Goal: Transaction & Acquisition: Purchase product/service

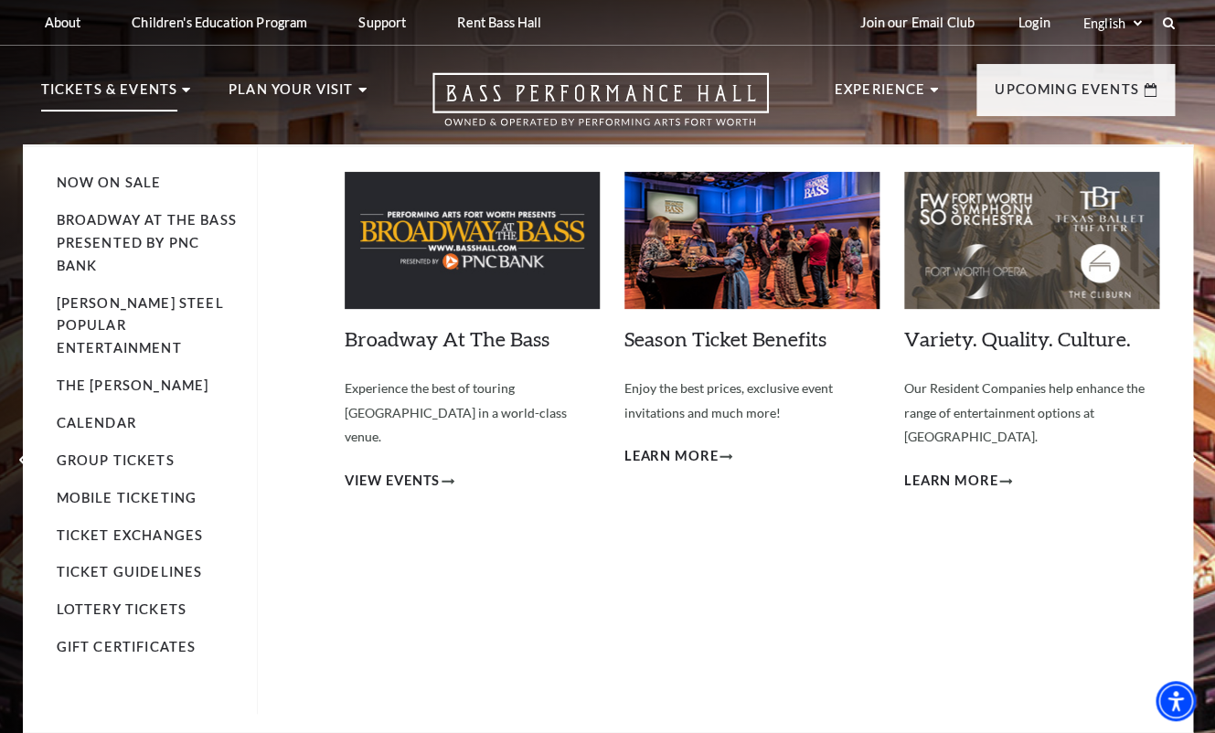
click at [158, 89] on p "Tickets & Events" at bounding box center [109, 95] width 137 height 33
click at [113, 182] on link "Now On Sale" at bounding box center [109, 183] width 105 height 16
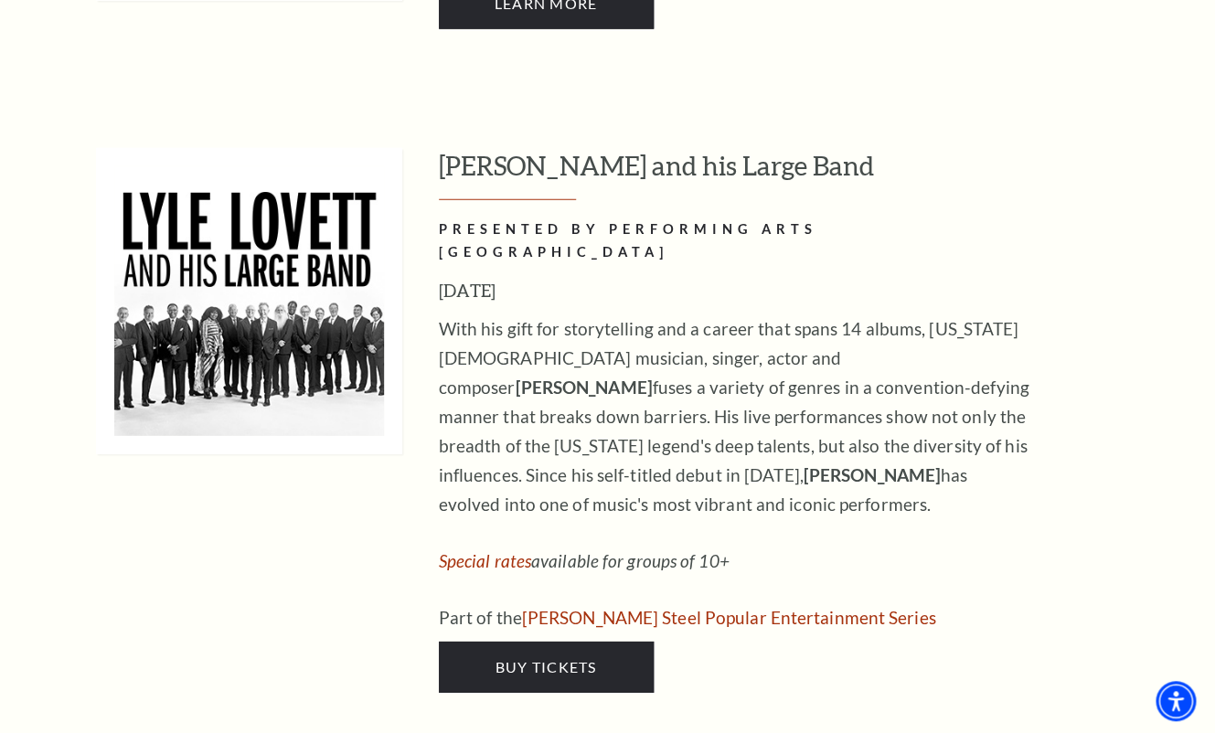
scroll to position [1619, 0]
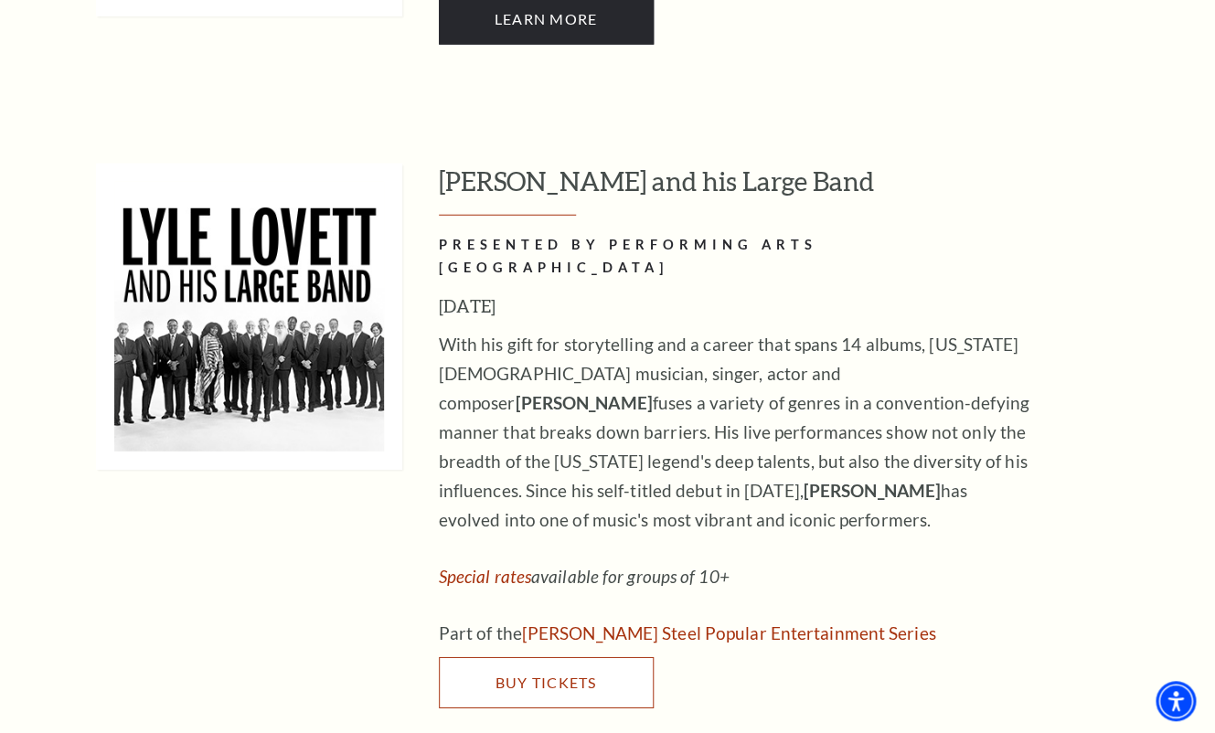
click at [528, 674] on span "Buy Tickets" at bounding box center [545, 682] width 101 height 17
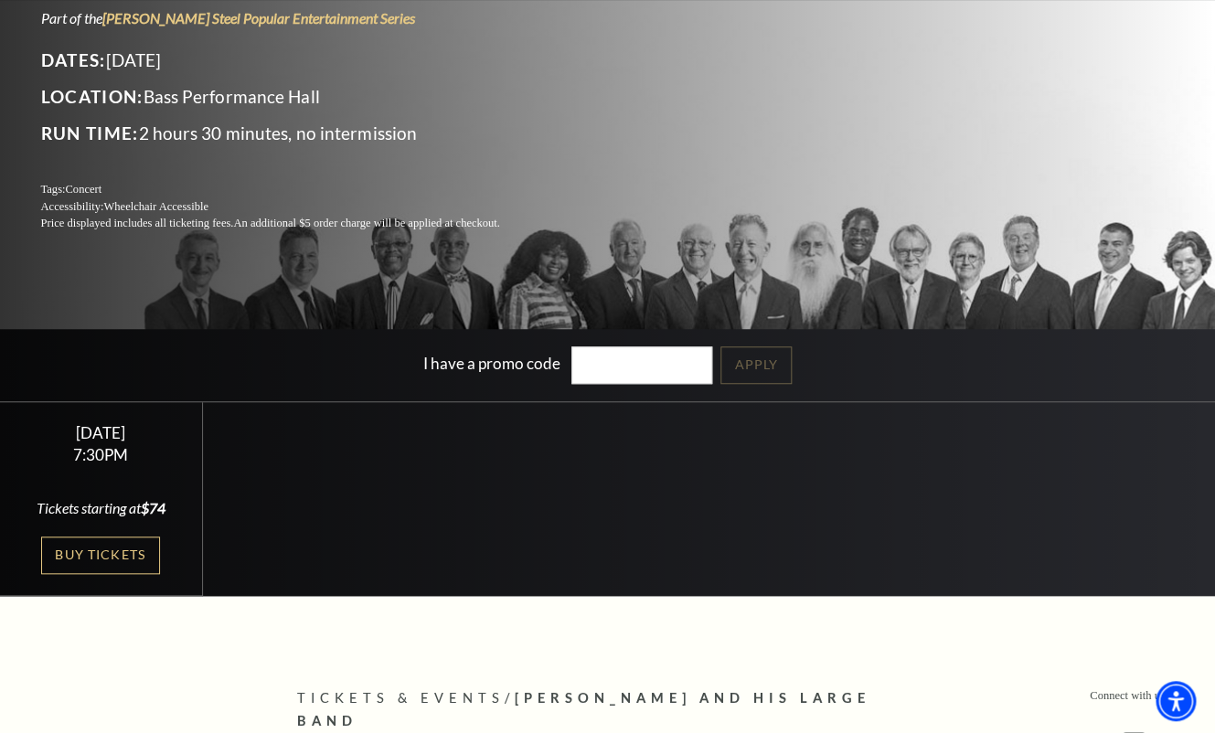
scroll to position [248, 0]
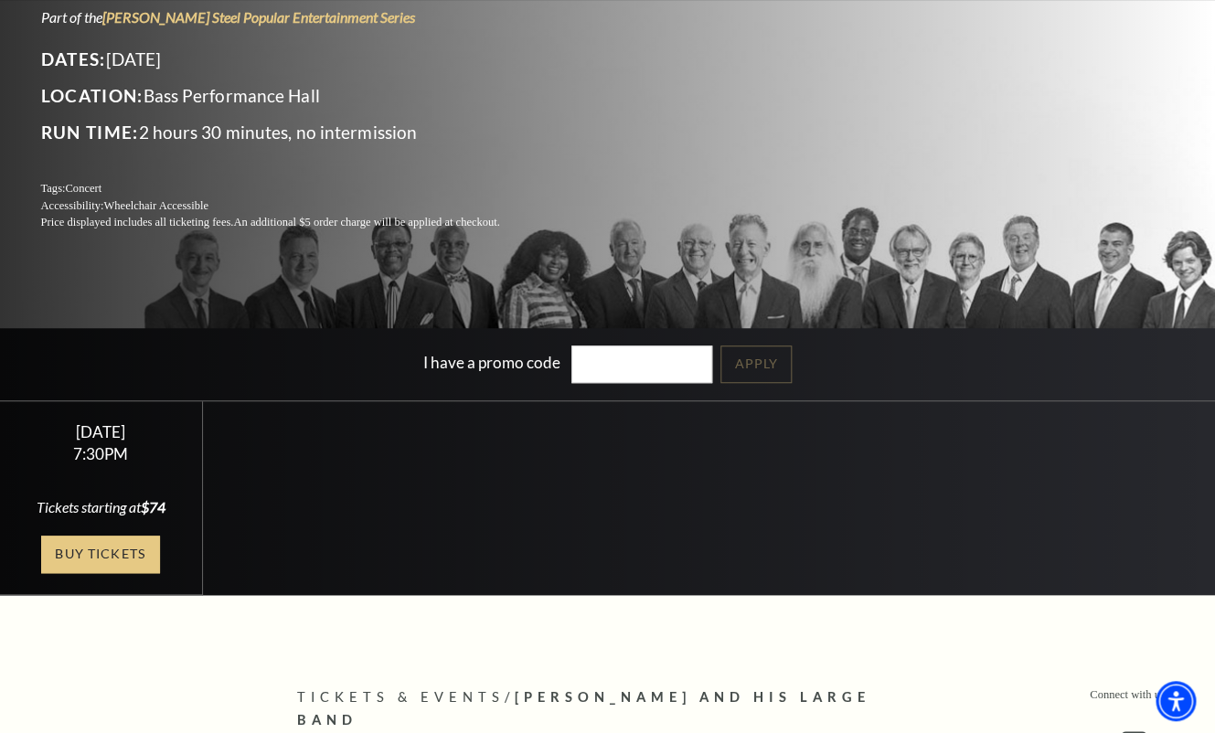
click at [100, 553] on link "Buy Tickets" at bounding box center [100, 554] width 119 height 37
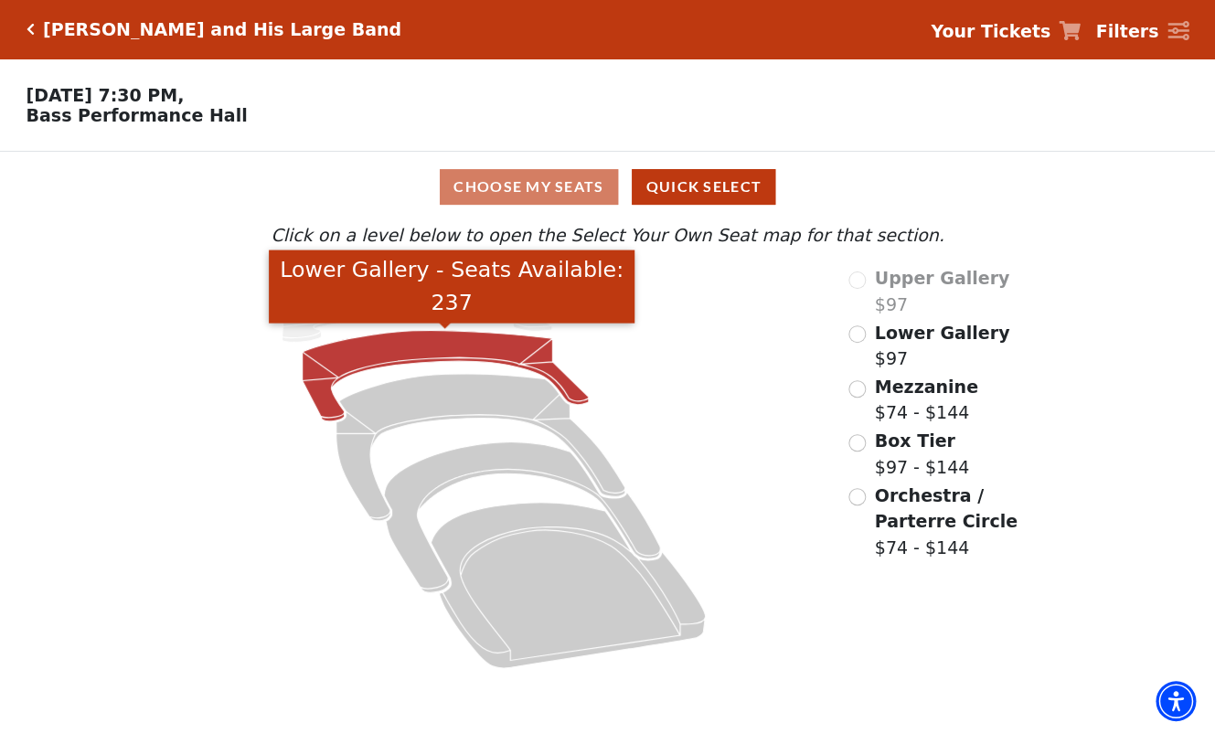
click at [416, 346] on icon "Lower Gallery - Seats Available: 237" at bounding box center [446, 376] width 286 height 91
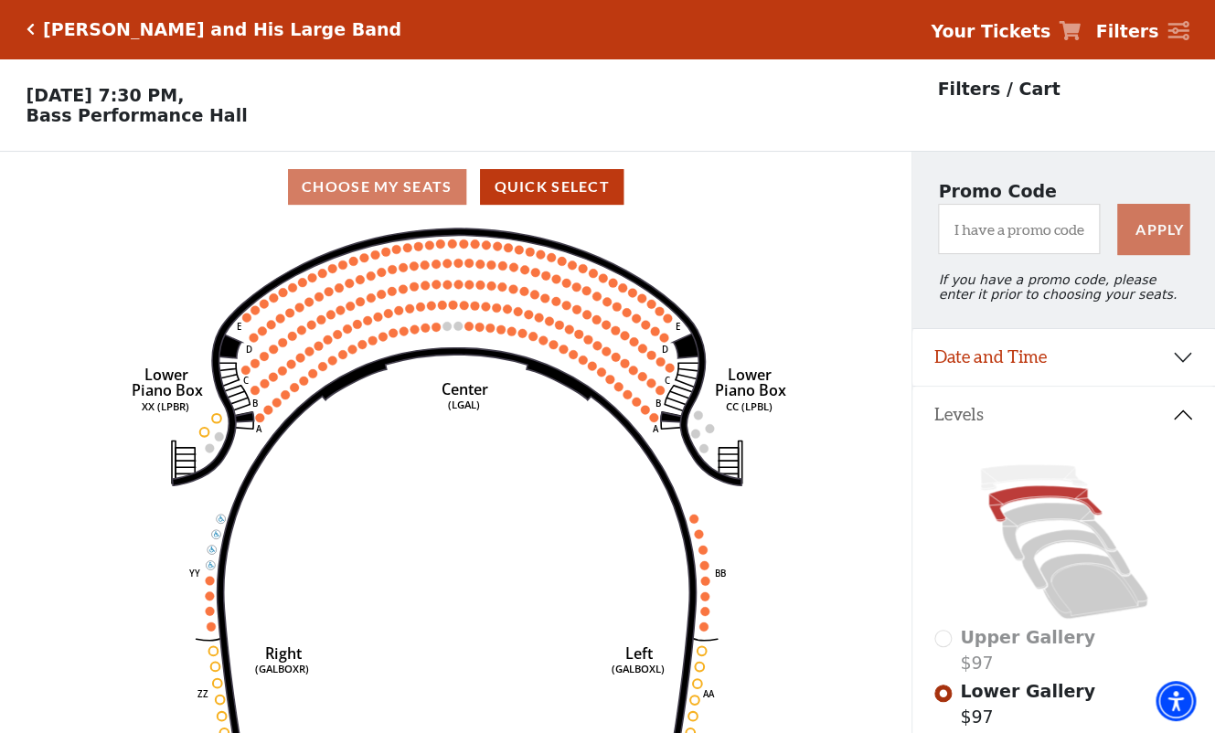
click at [31, 27] on icon "Click here to go back to filters" at bounding box center [31, 29] width 8 height 13
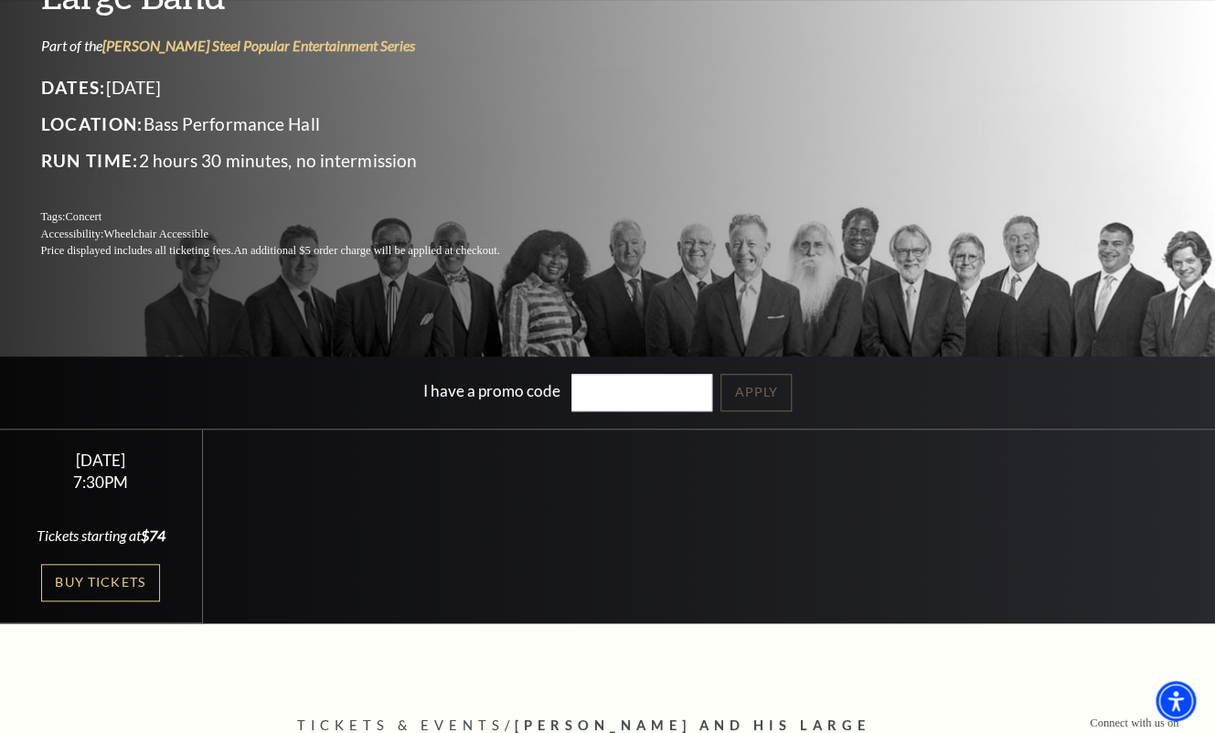
scroll to position [227, 0]
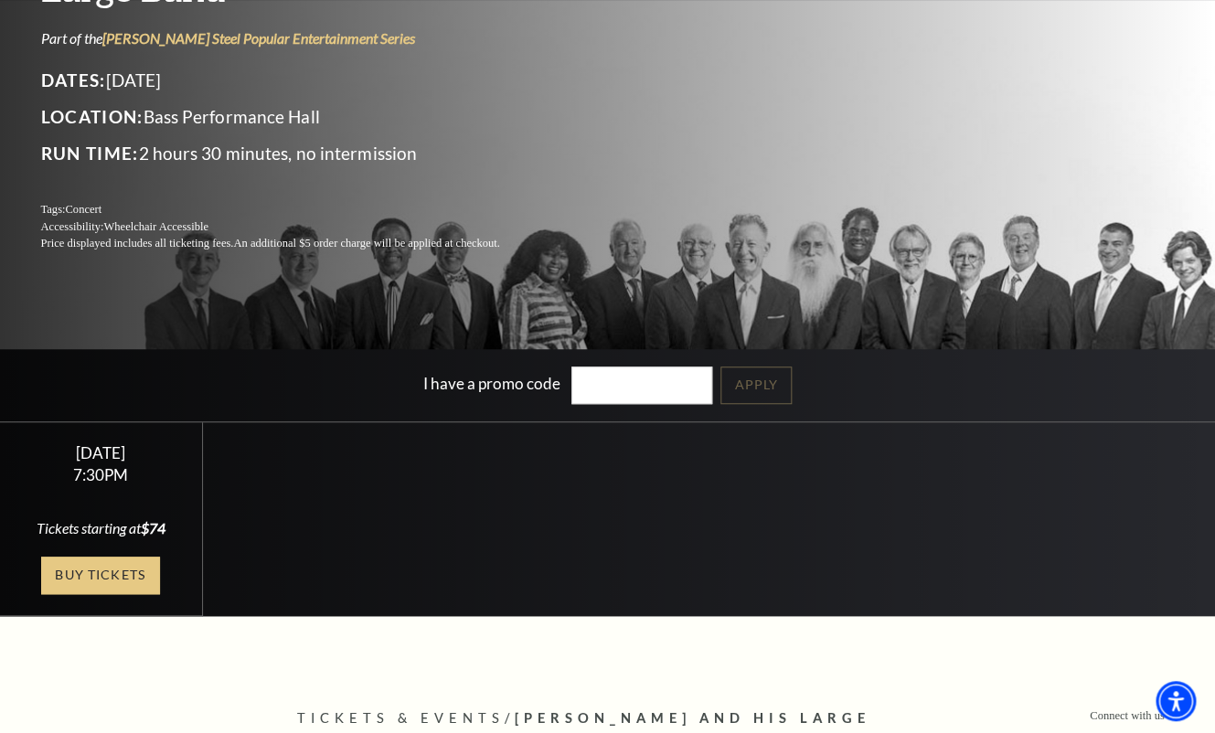
click at [95, 571] on link "Buy Tickets" at bounding box center [100, 575] width 119 height 37
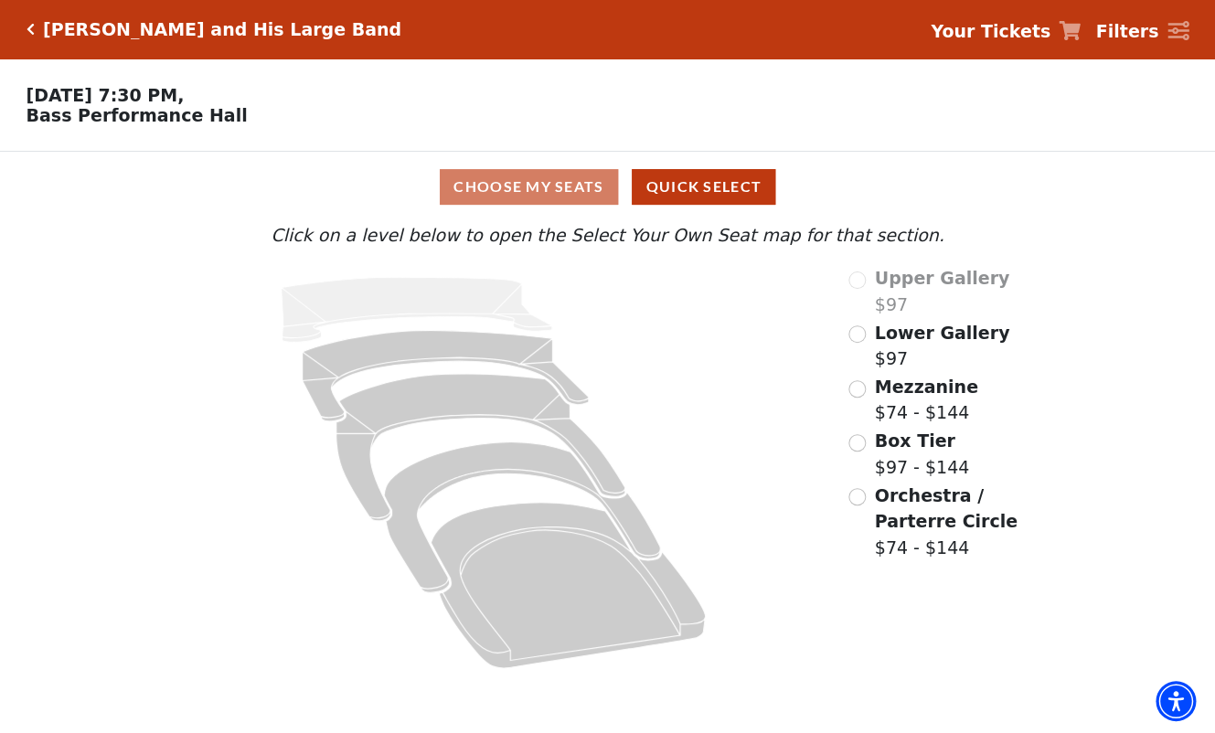
click at [522, 187] on div "Choose My Seats Quick Select" at bounding box center [608, 187] width 912 height 36
click at [558, 191] on div "Choose My Seats Quick Select" at bounding box center [608, 187] width 912 height 36
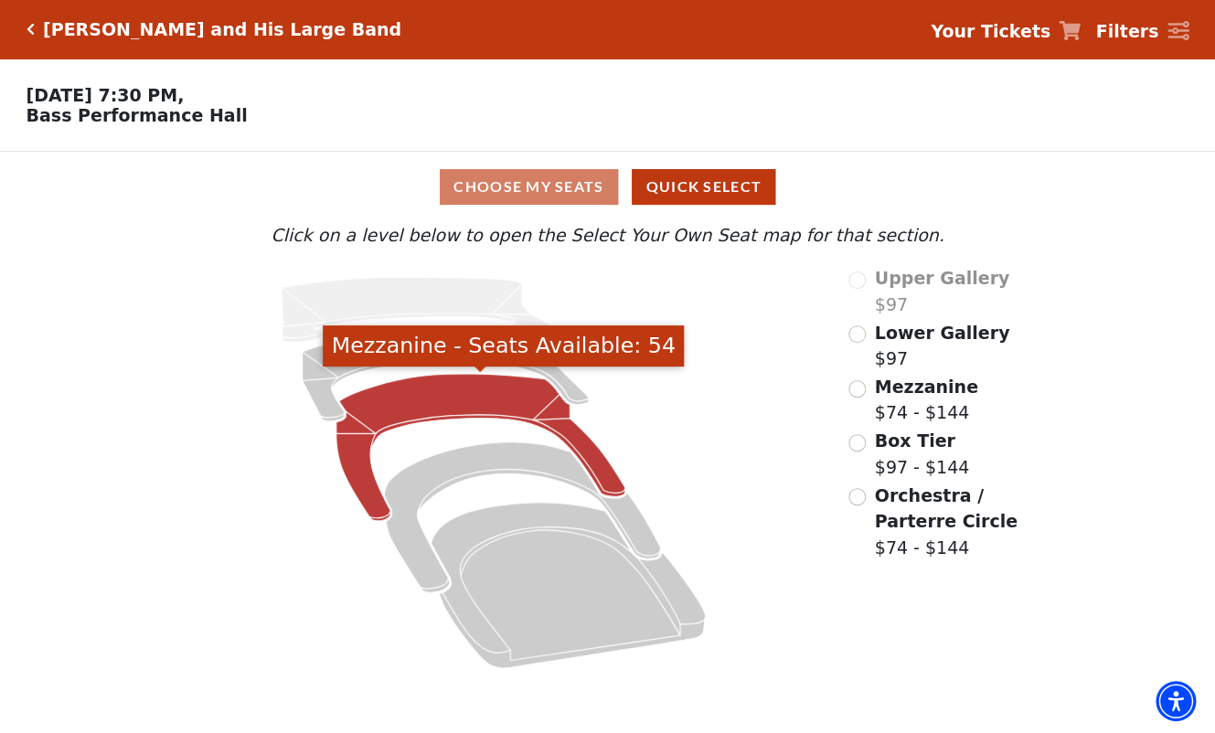
click at [453, 397] on icon "Mezzanine - Seats Available: 54" at bounding box center [480, 447] width 289 height 147
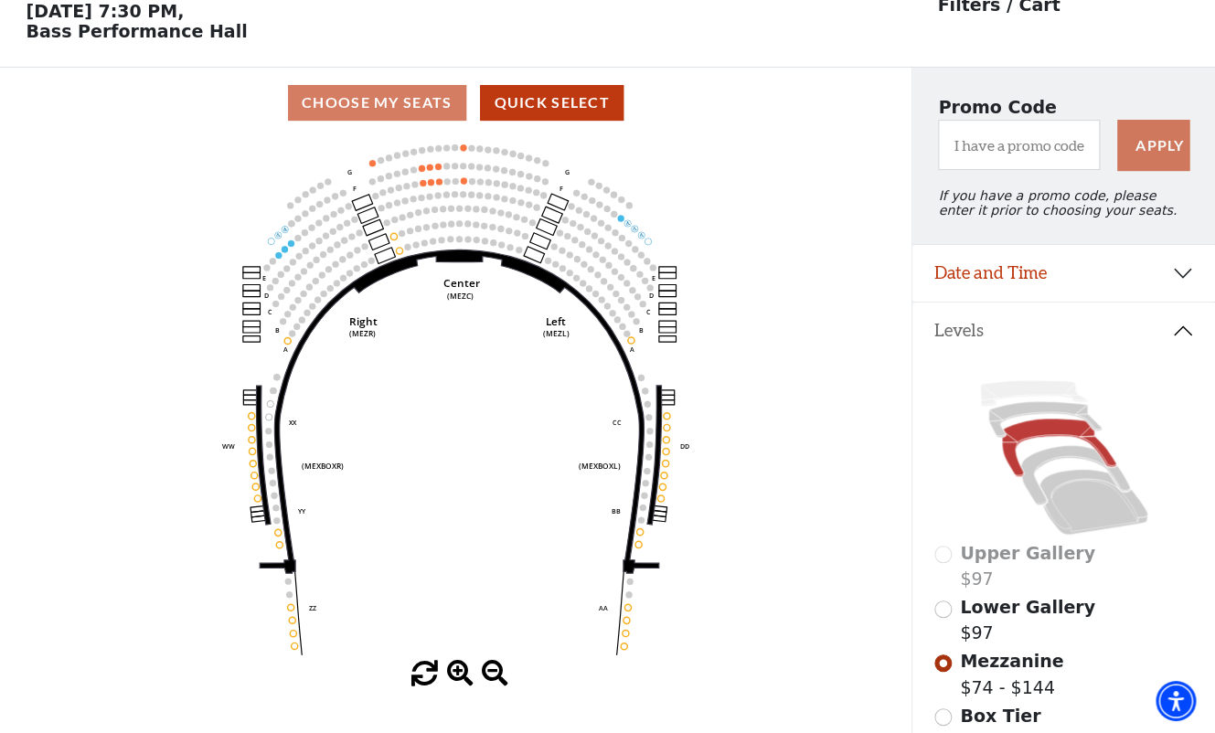
scroll to position [84, 0]
click at [395, 105] on div "Choose My Seats Quick Select" at bounding box center [456, 103] width 912 height 36
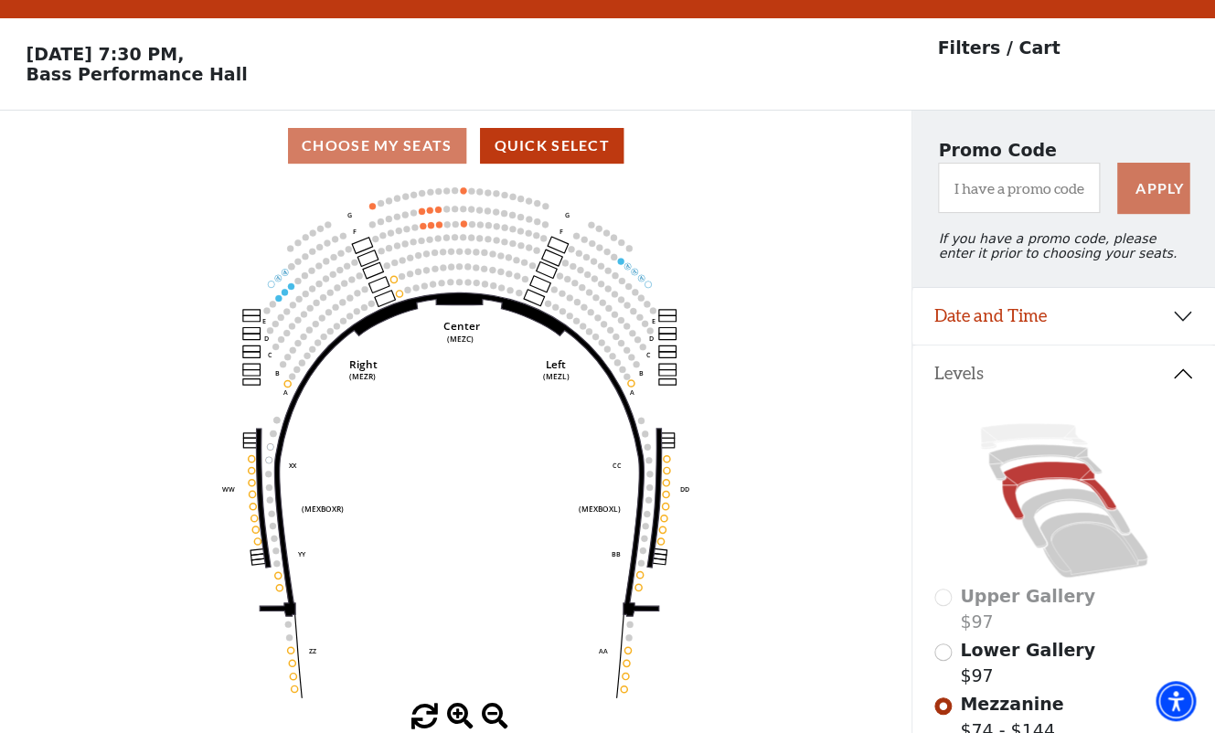
scroll to position [0, 0]
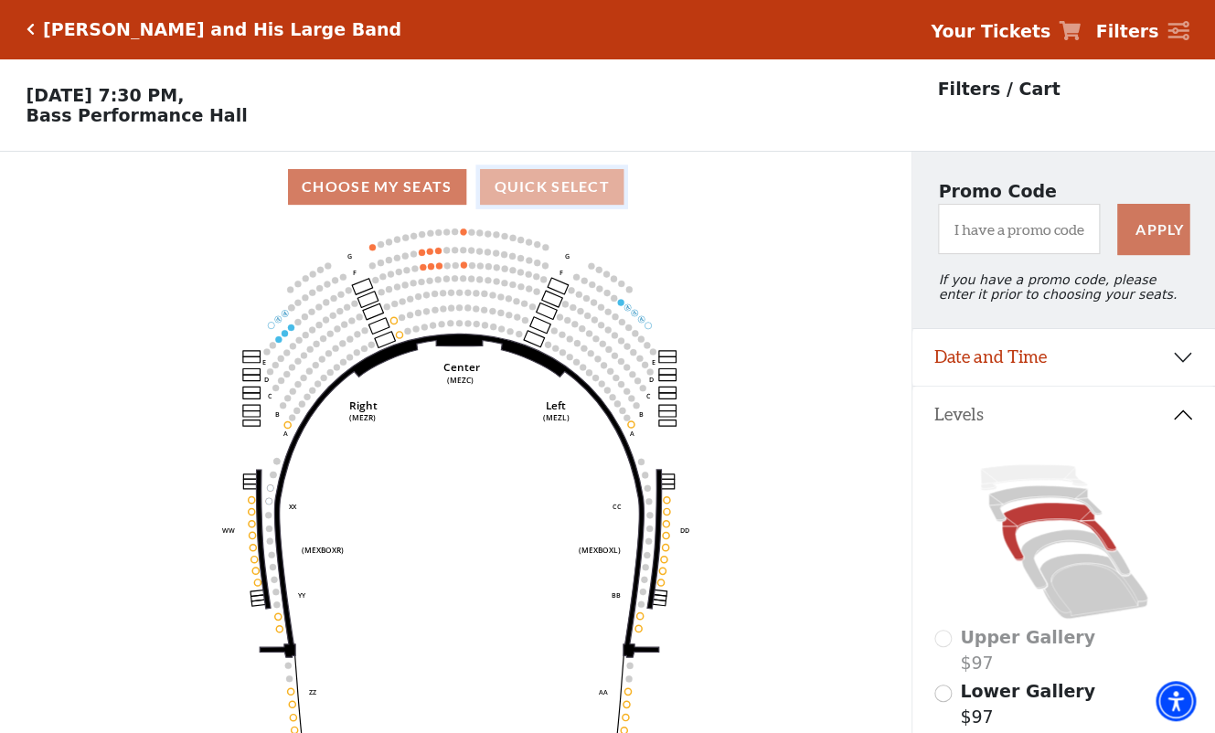
click at [524, 181] on button "Quick Select" at bounding box center [552, 187] width 144 height 36
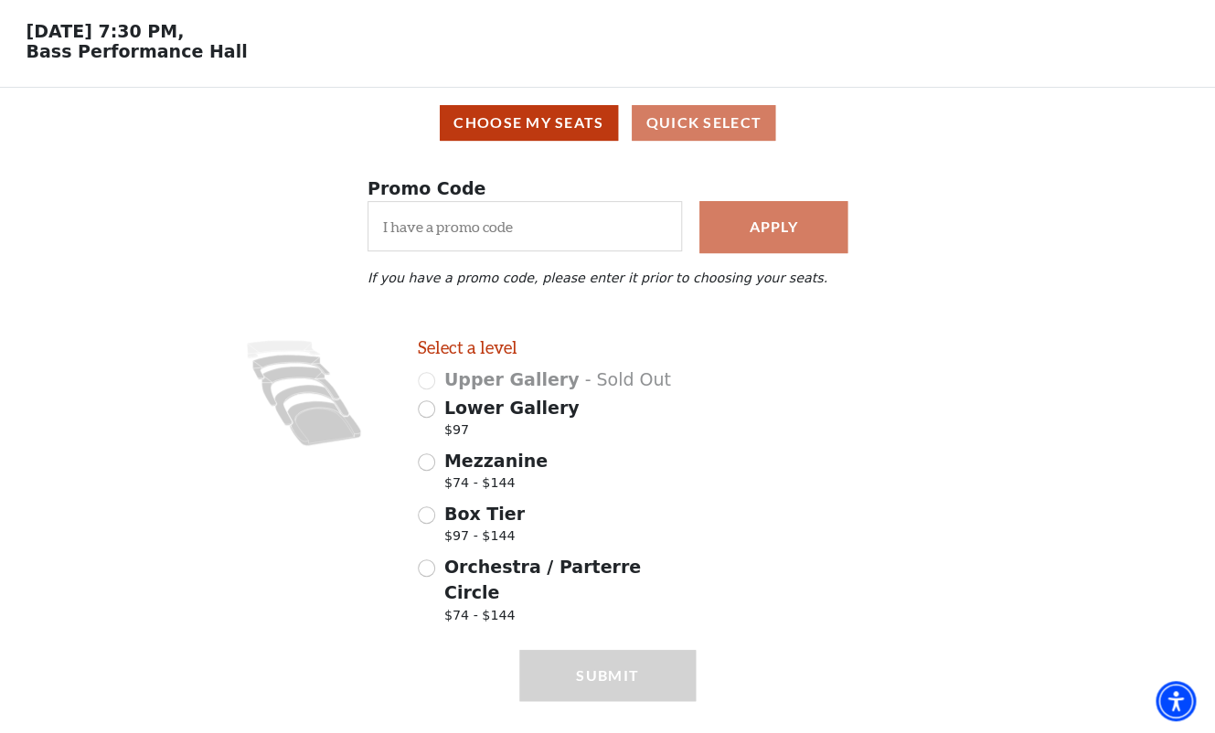
scroll to position [80, 0]
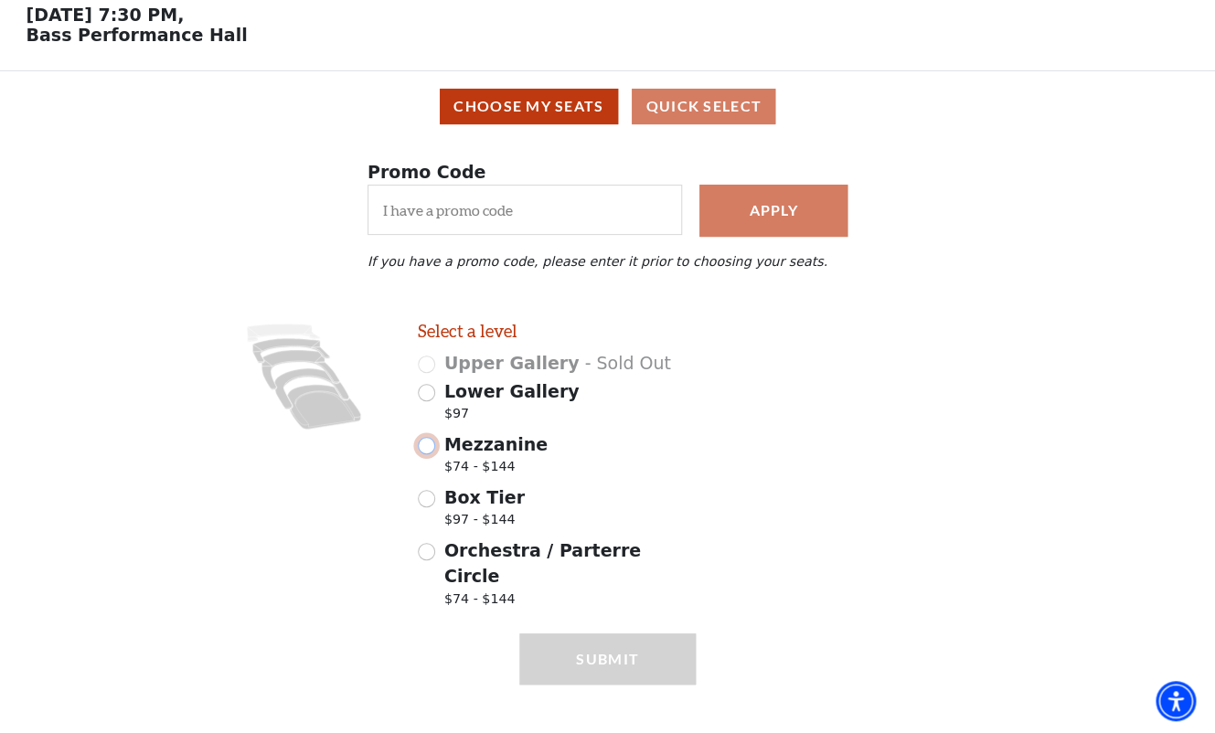
click at [424, 447] on input "Mezzanine $74 - $144" at bounding box center [426, 445] width 17 height 17
radio input "true"
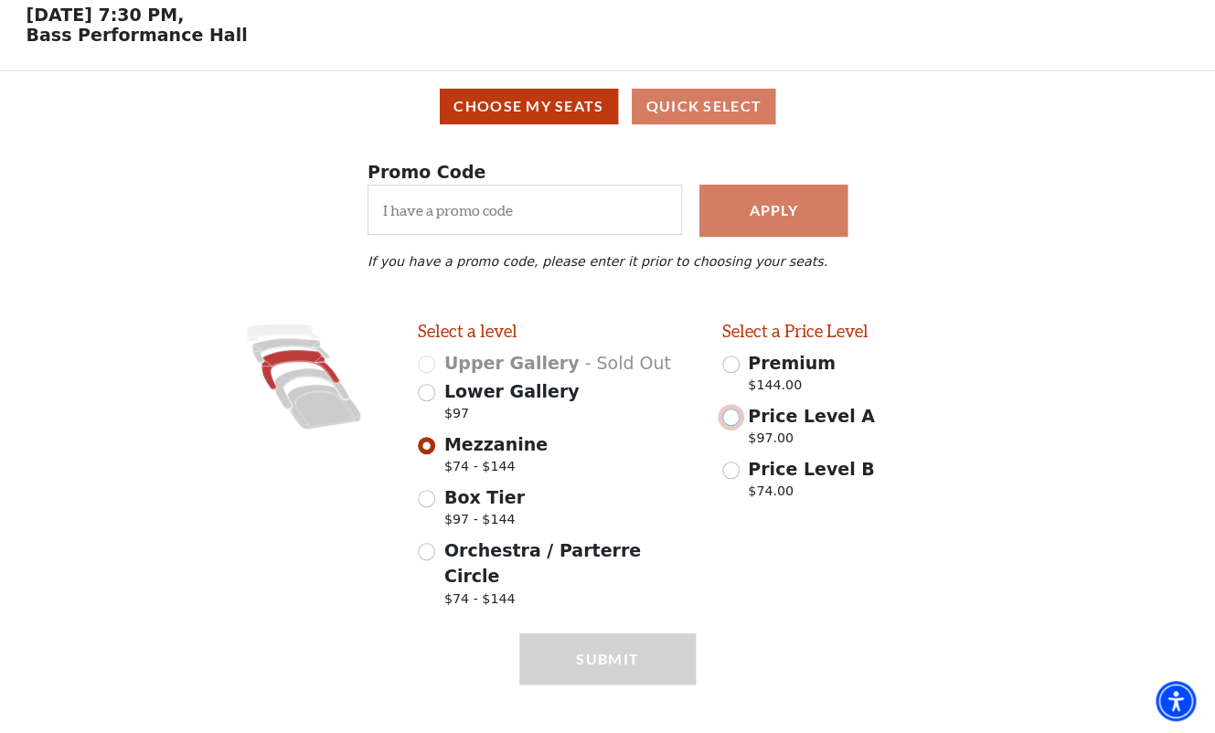
click at [729, 421] on input "Price Level A $97.00" at bounding box center [730, 417] width 17 height 17
radio input "true"
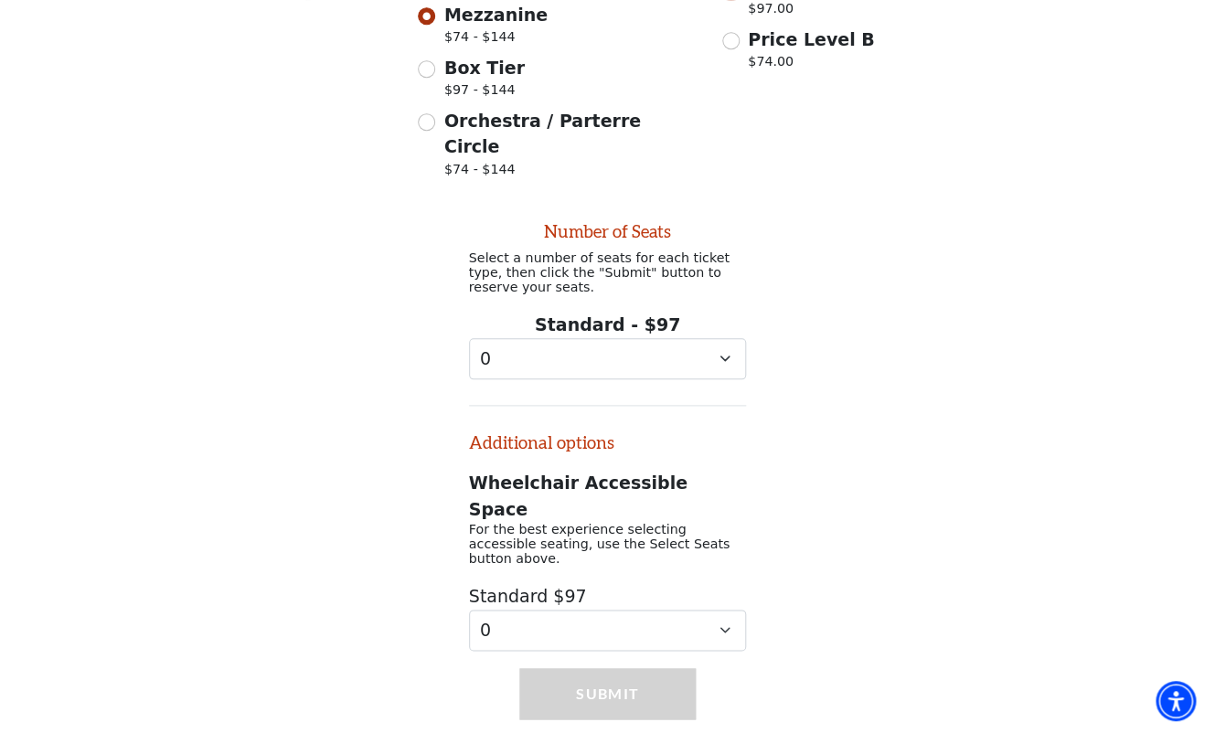
scroll to position [510, 0]
select select "2"
click option "2" at bounding box center [0, 0] width 0 height 0
click at [599, 668] on button "Submit" at bounding box center [607, 693] width 176 height 51
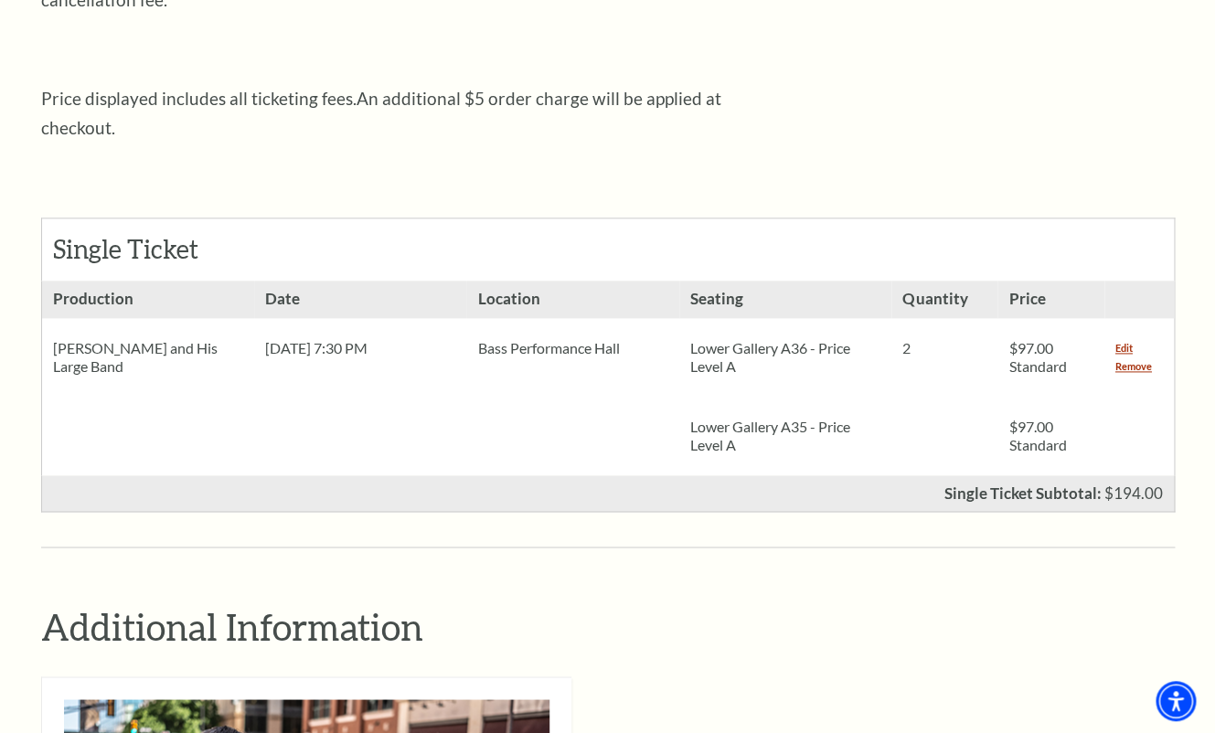
scroll to position [652, 0]
click at [1133, 358] on link "Remove" at bounding box center [1133, 367] width 37 height 18
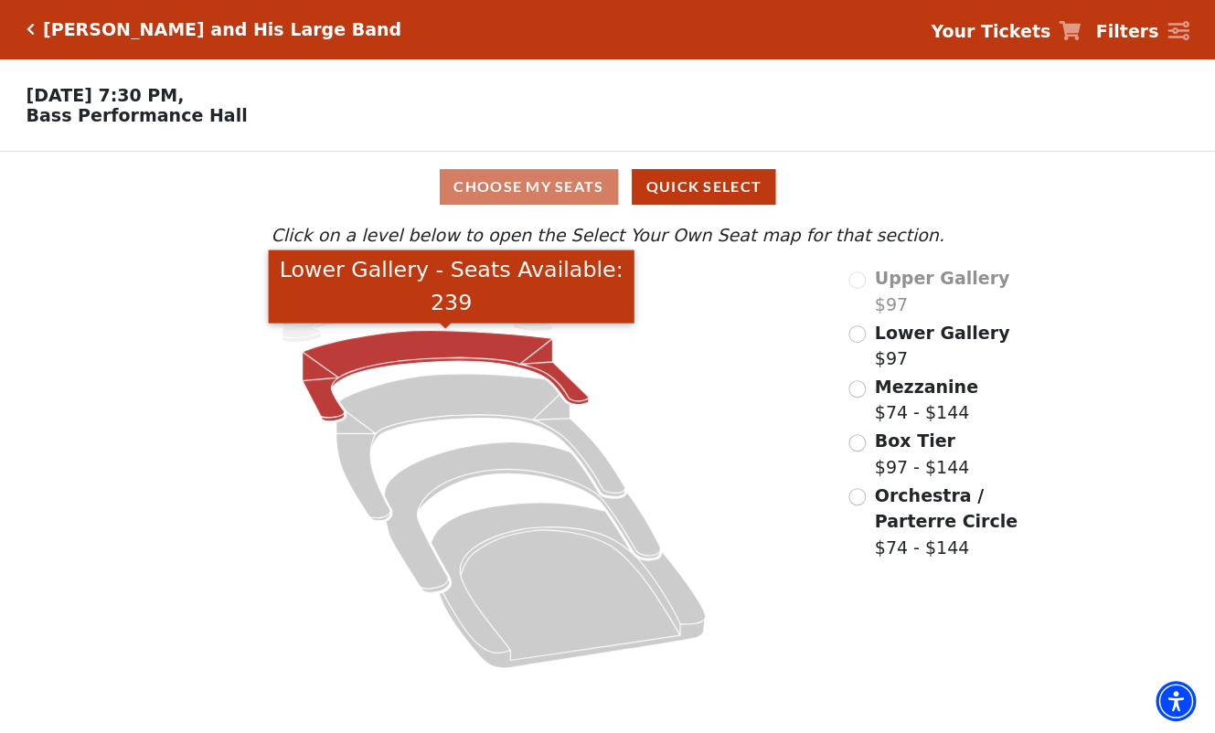
click at [353, 363] on icon "Lower Gallery - Seats Available: 239" at bounding box center [446, 376] width 286 height 91
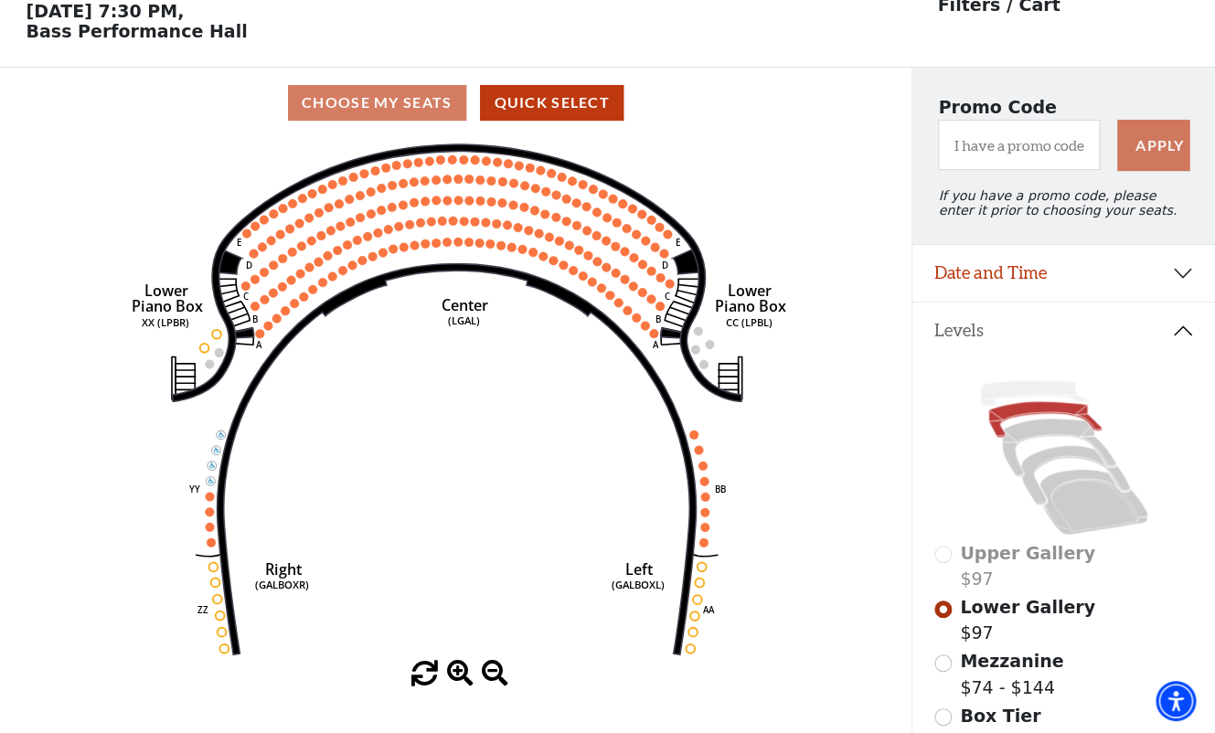
scroll to position [84, 0]
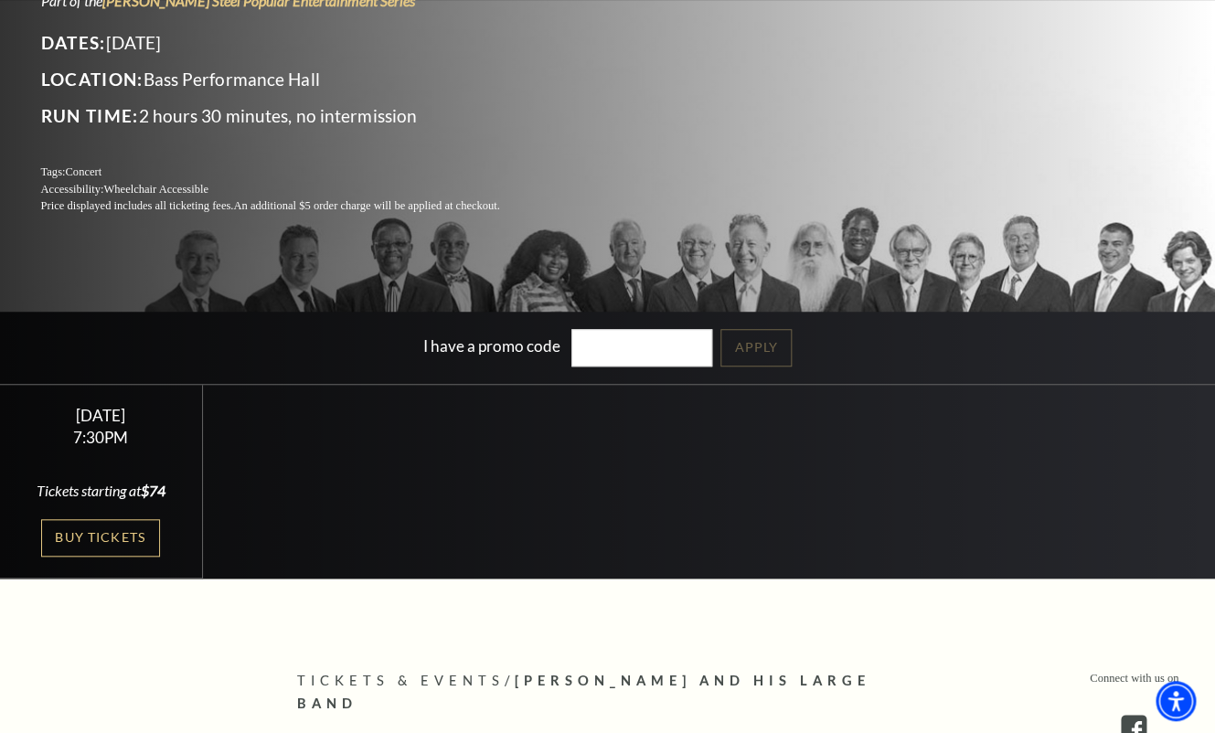
scroll to position [287, 0]
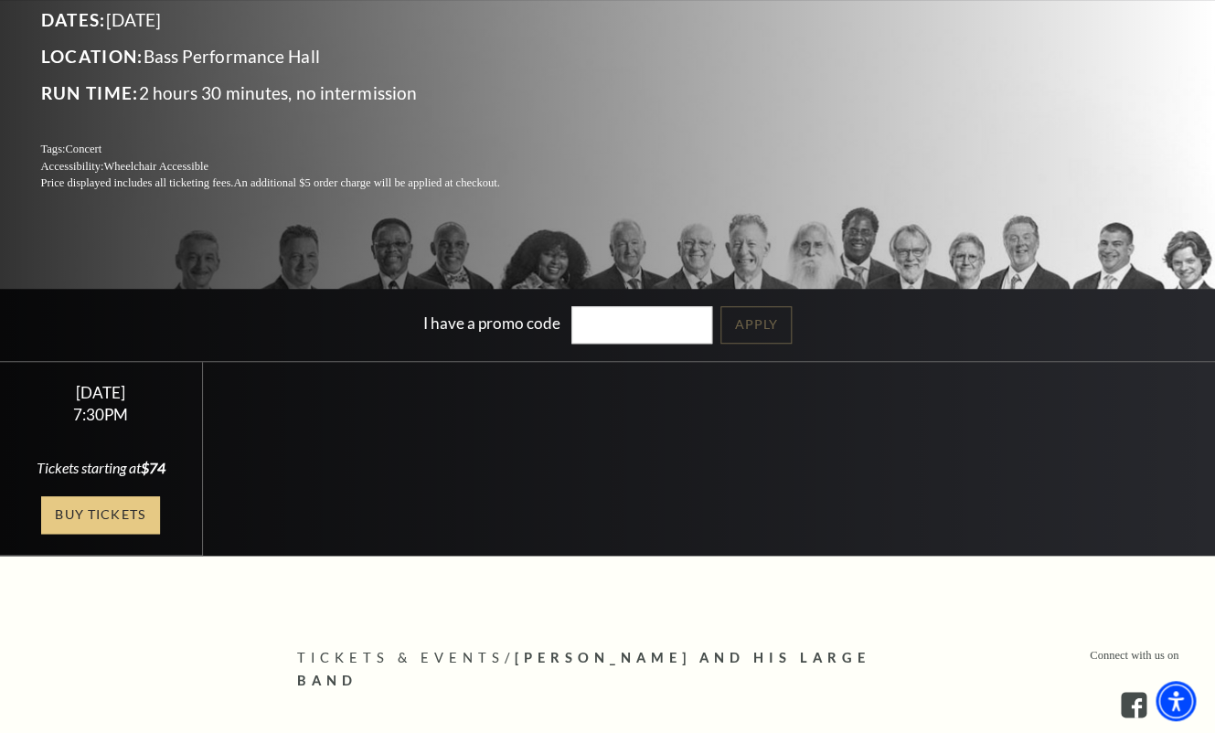
click at [108, 512] on link "Buy Tickets" at bounding box center [100, 514] width 119 height 37
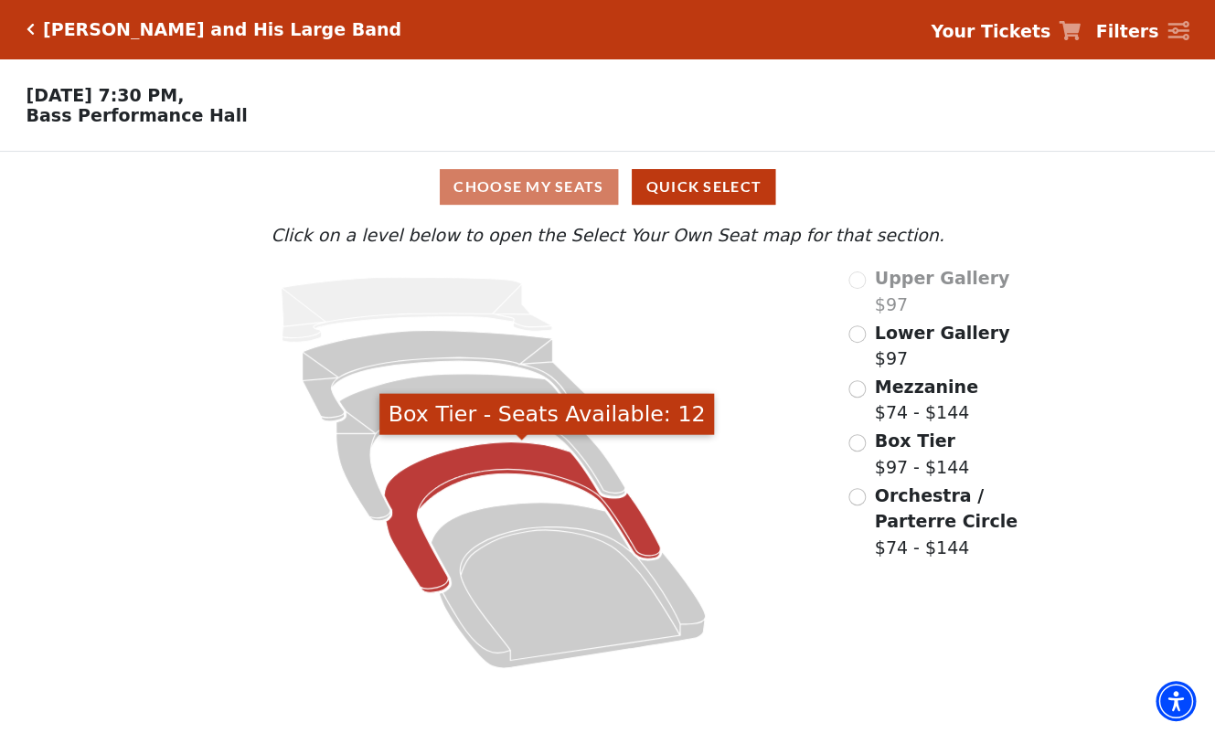
click at [472, 472] on icon "Box Tier - Seats Available: 12" at bounding box center [522, 518] width 276 height 151
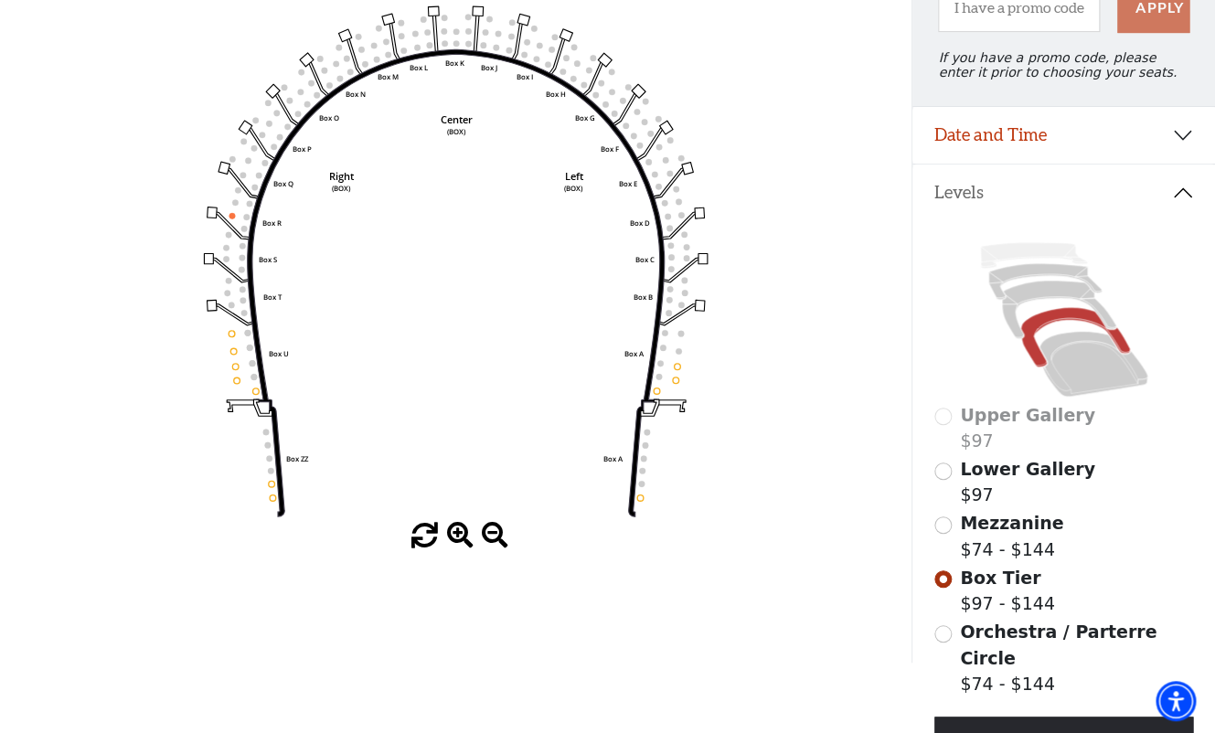
scroll to position [229, 0]
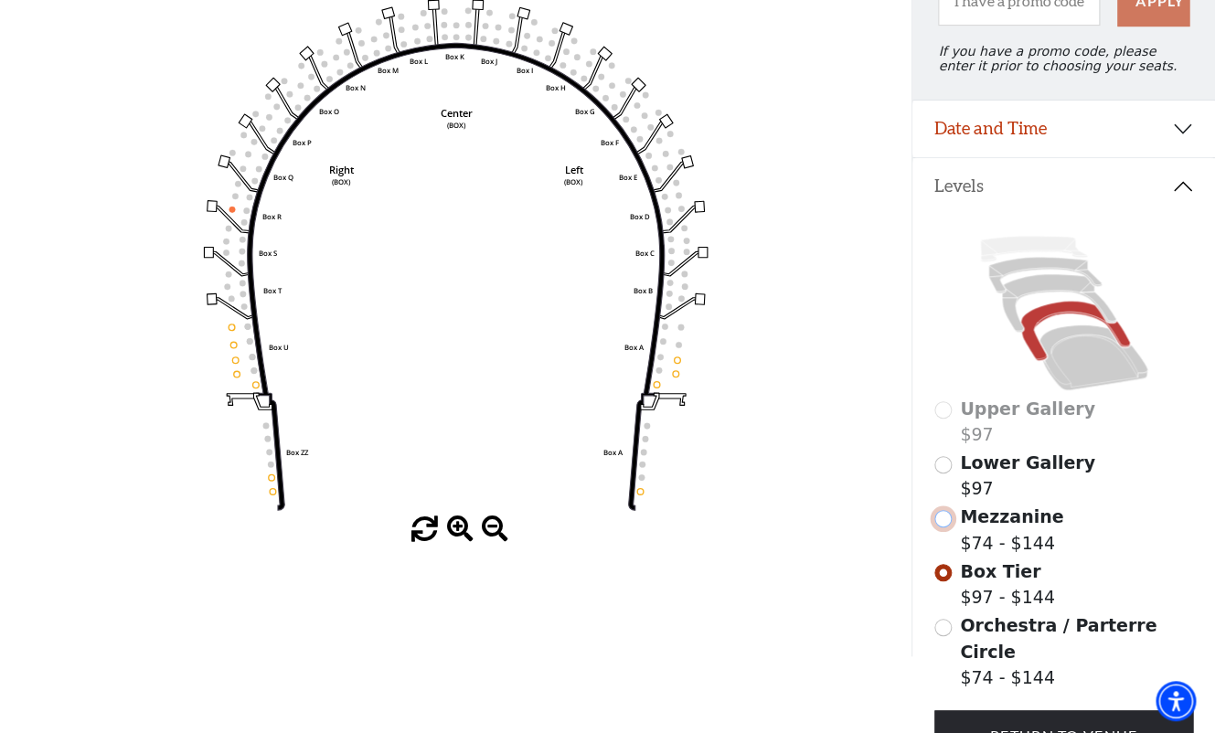
click at [944, 519] on input "Mezzanine$74 - $144\a" at bounding box center [942, 518] width 17 height 17
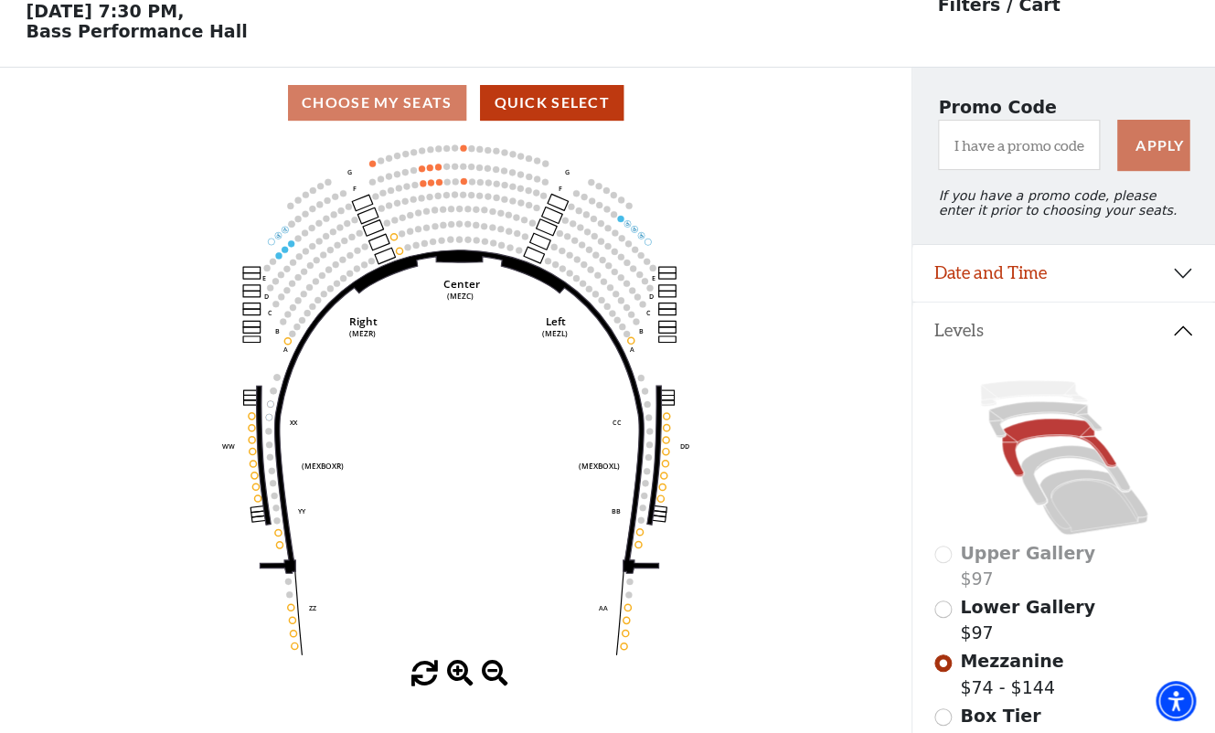
scroll to position [84, 0]
click at [980, 616] on span "Lower Gallery" at bounding box center [1027, 607] width 135 height 20
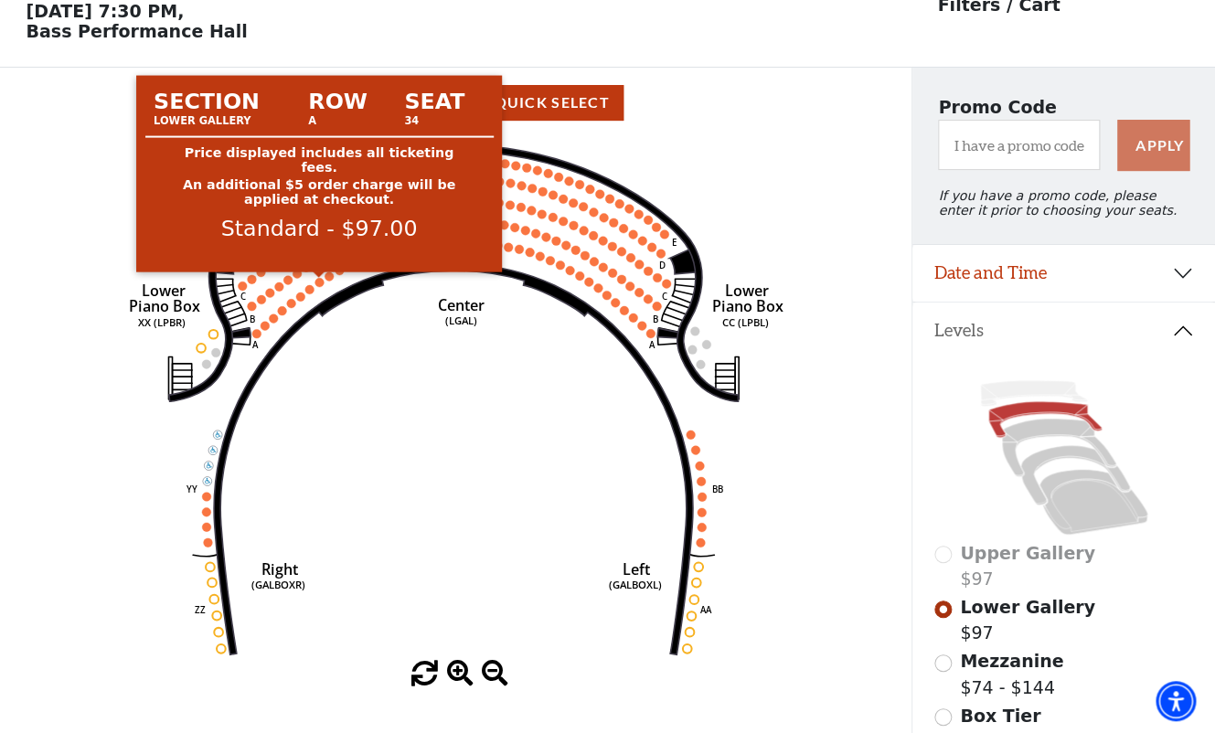
click at [318, 282] on circle at bounding box center [319, 282] width 9 height 9
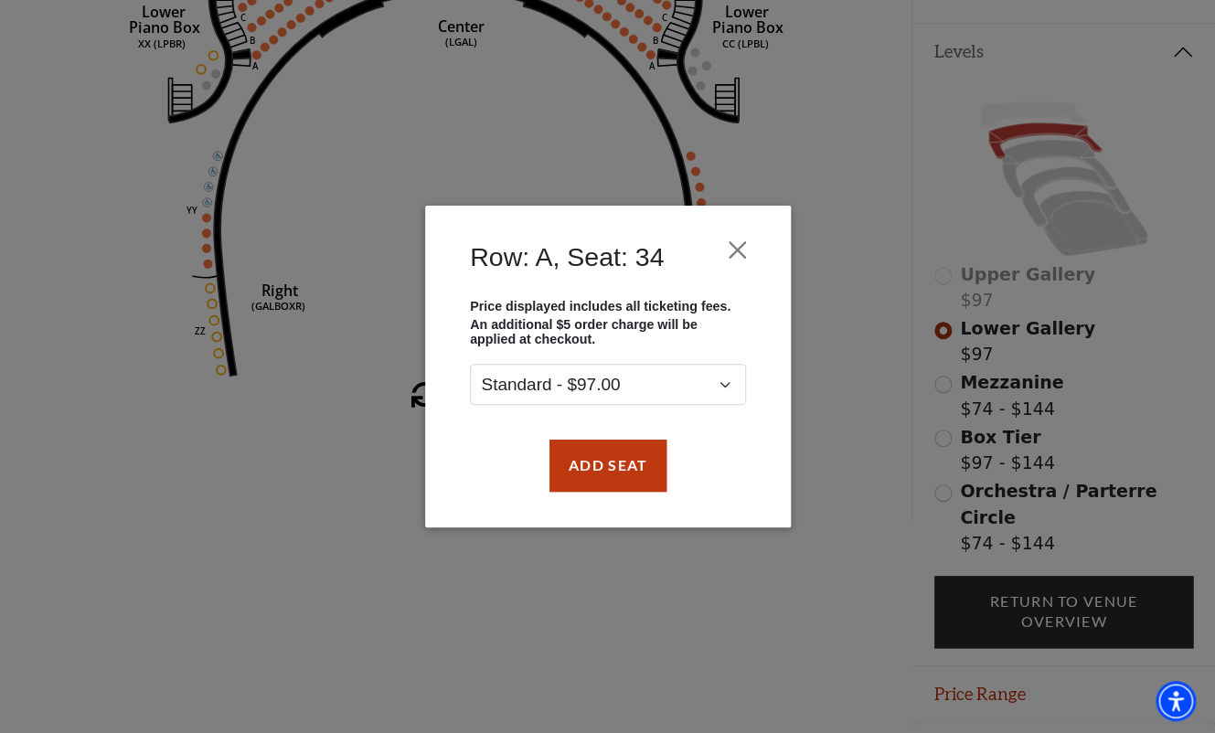
scroll to position [389, 0]
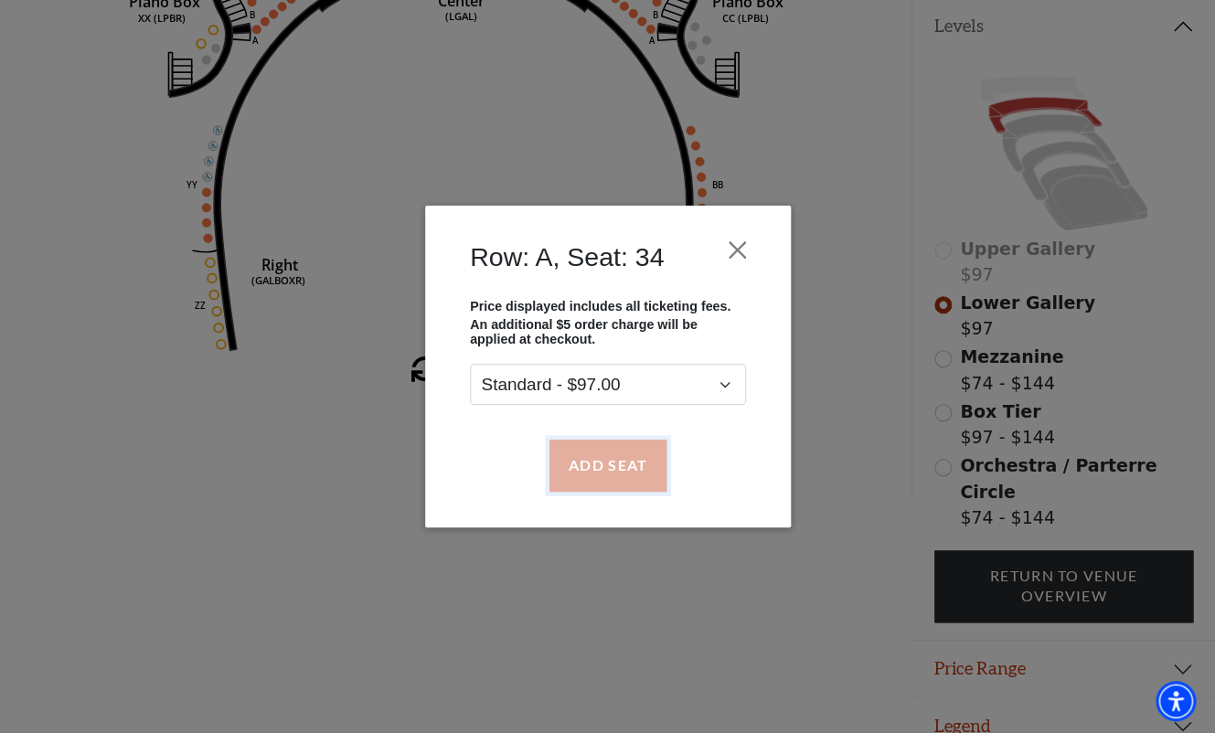
click at [601, 476] on button "Add Seat" at bounding box center [607, 465] width 117 height 51
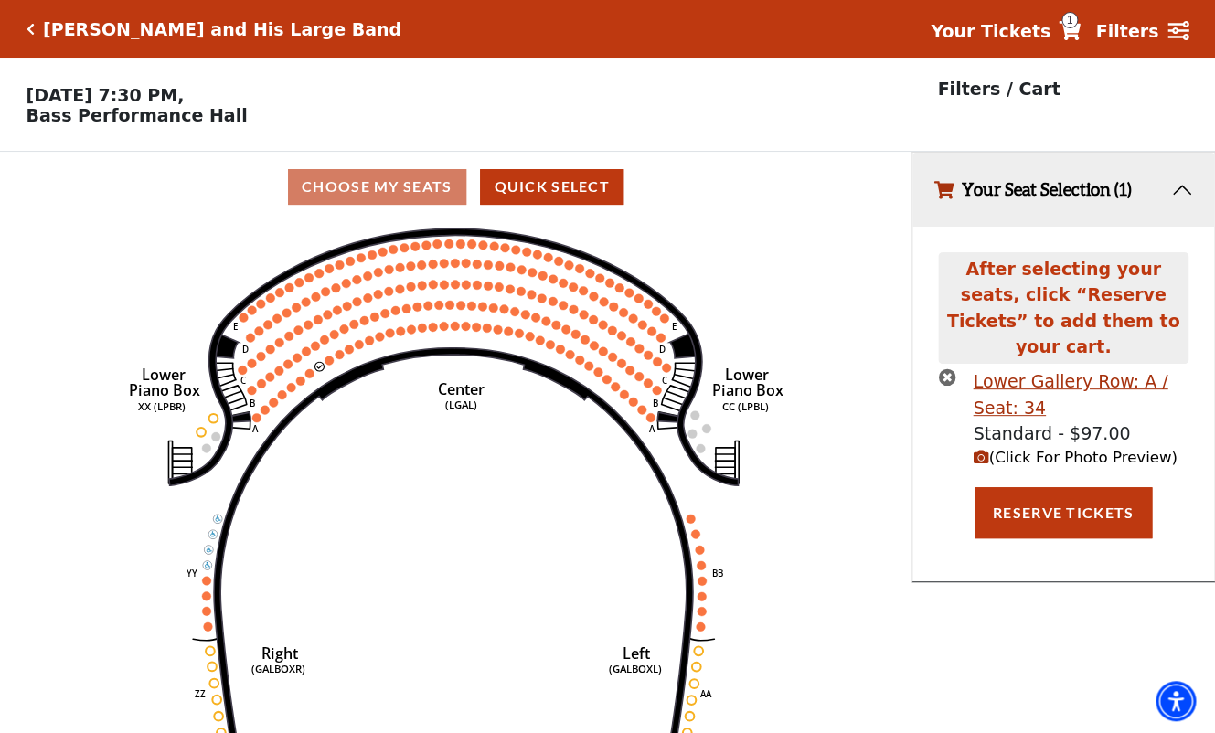
scroll to position [39, 0]
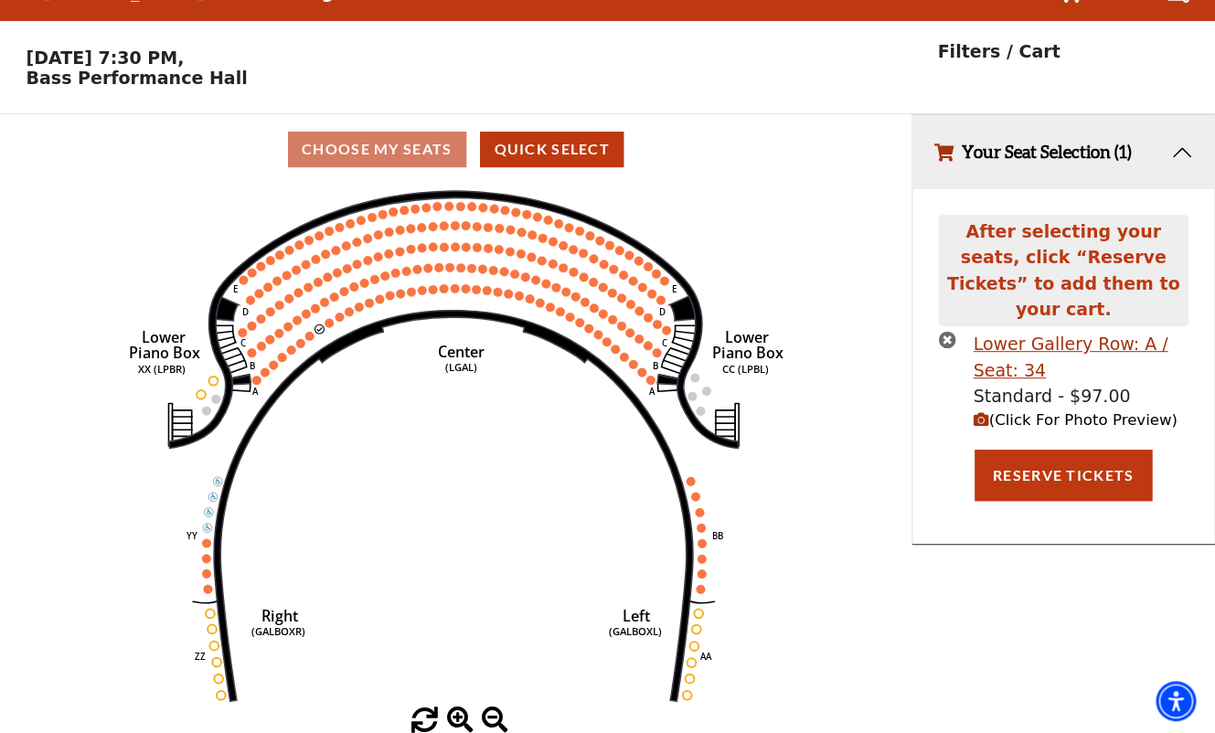
click at [1040, 411] on span "(Click For Photo Preview)" at bounding box center [1075, 419] width 204 height 17
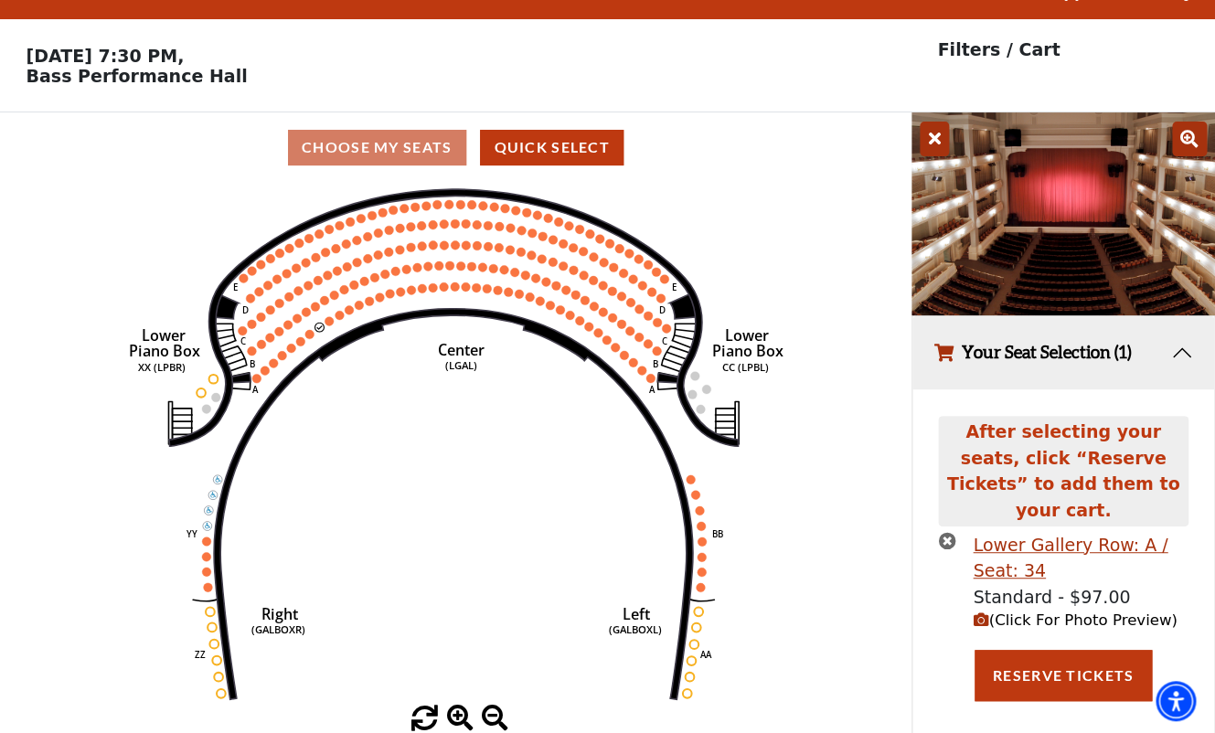
click at [1192, 136] on icon at bounding box center [1189, 139] width 35 height 35
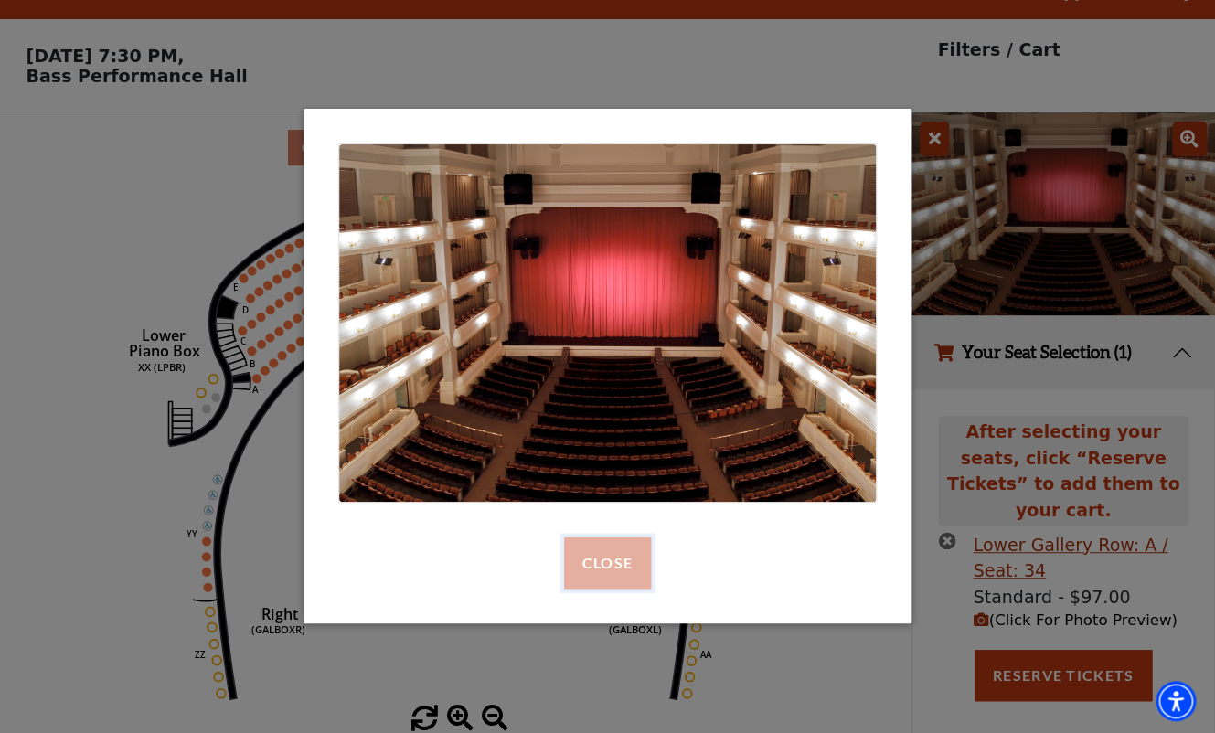
click at [592, 580] on button "Close" at bounding box center [607, 563] width 87 height 51
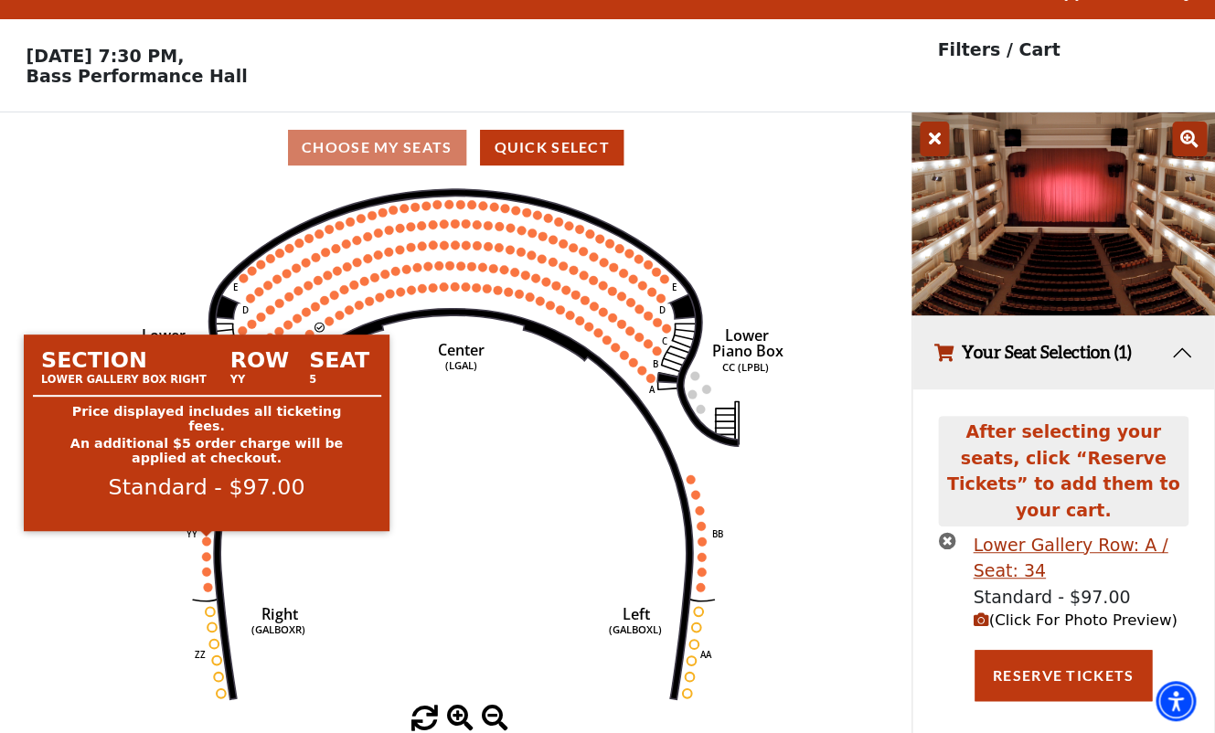
click at [207, 539] on circle at bounding box center [206, 541] width 9 height 9
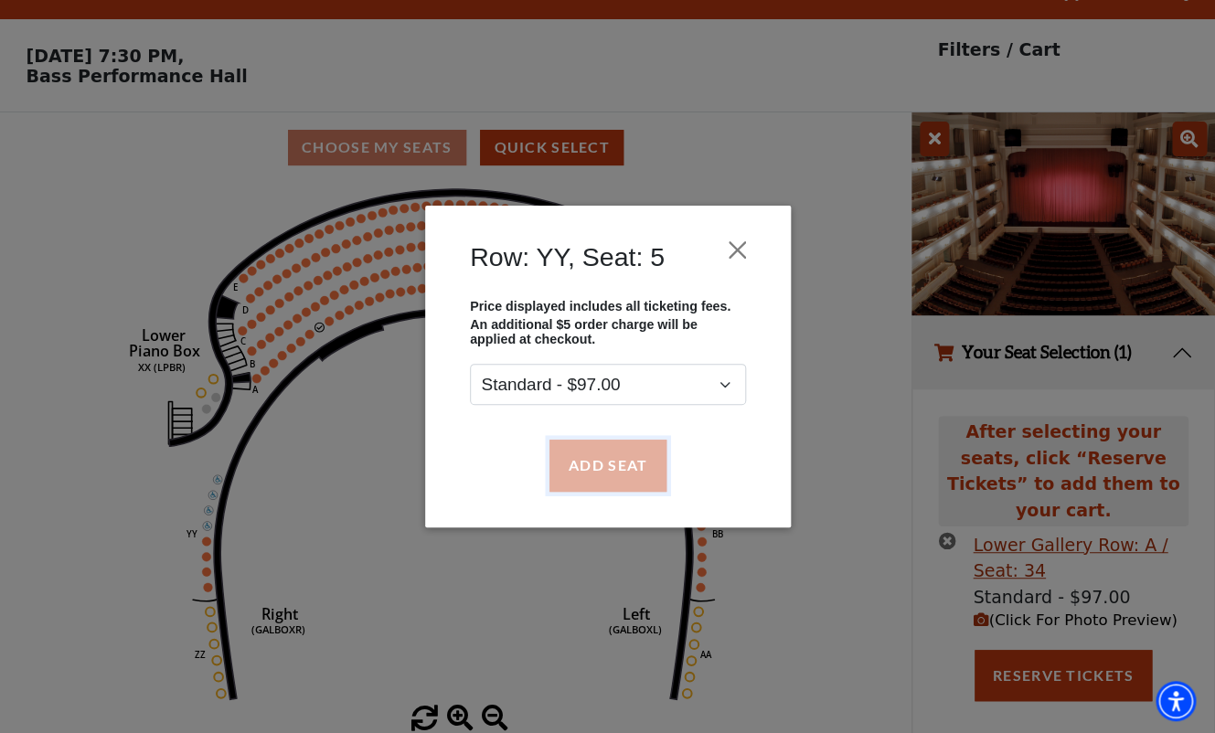
click at [595, 471] on button "Add Seat" at bounding box center [607, 465] width 117 height 51
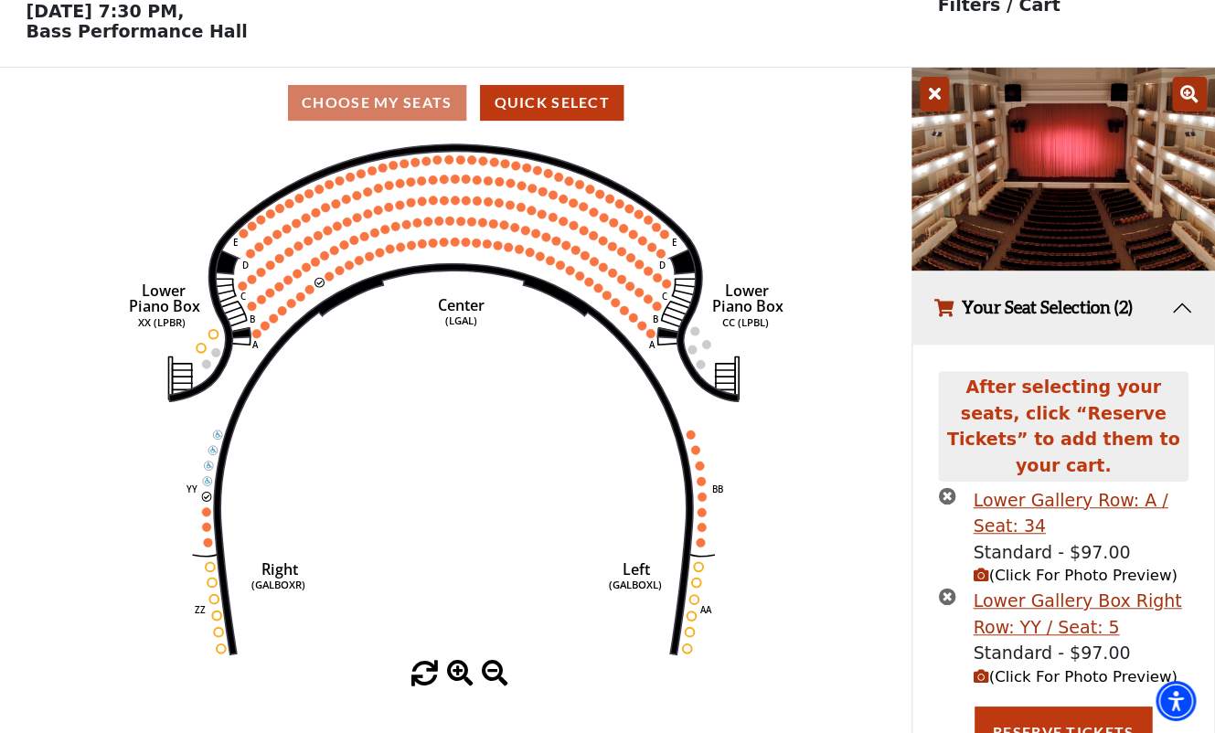
scroll to position [85, 0]
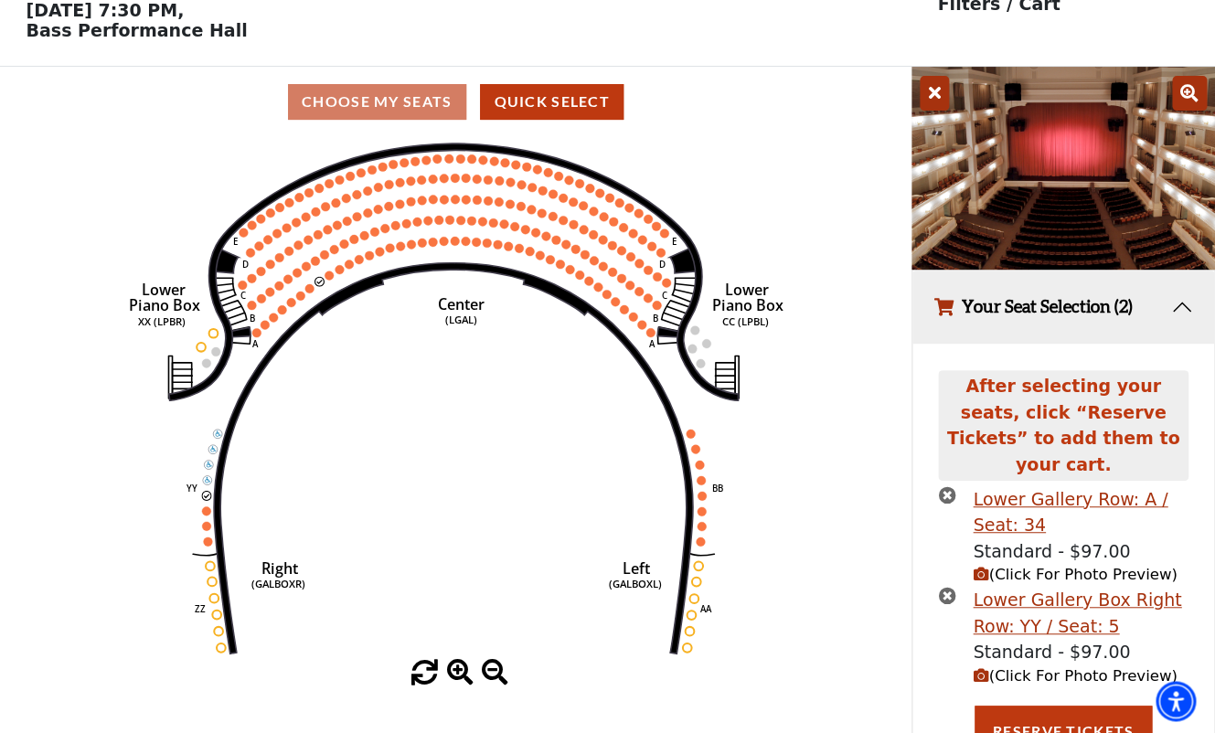
click at [1029, 667] on span "(Click For Photo Preview)" at bounding box center [1075, 675] width 204 height 17
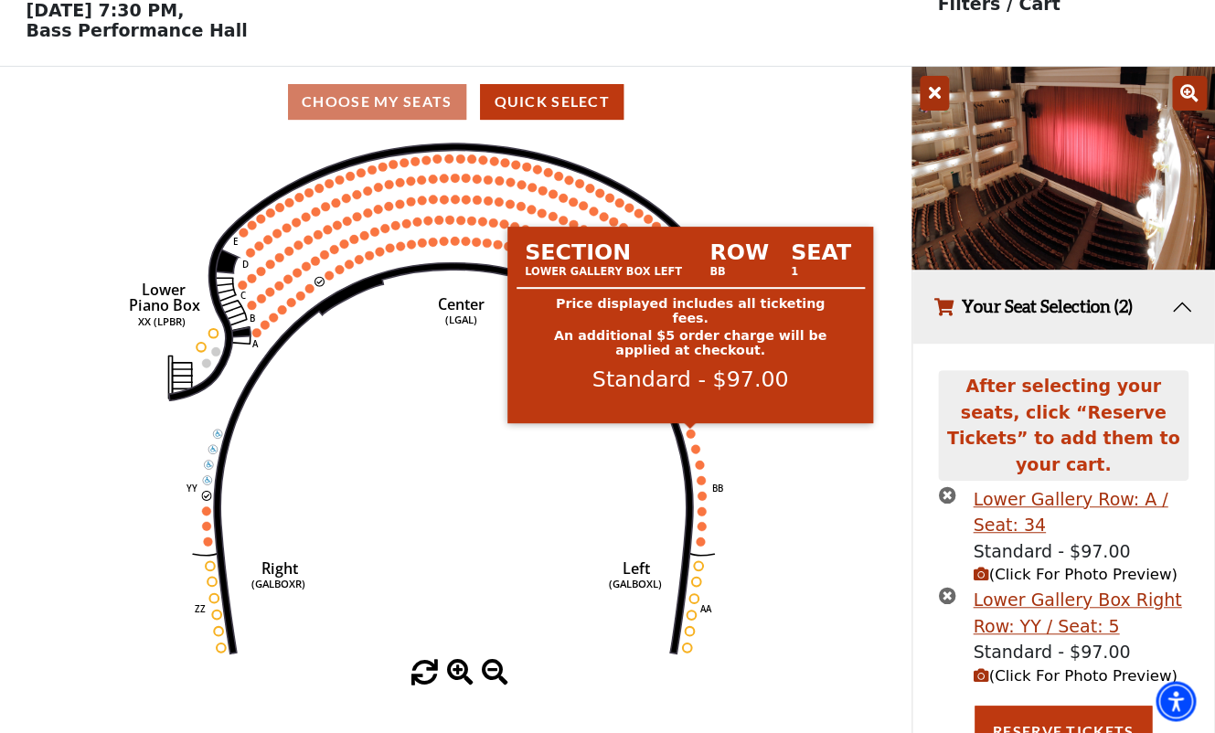
click at [692, 435] on circle at bounding box center [690, 433] width 9 height 9
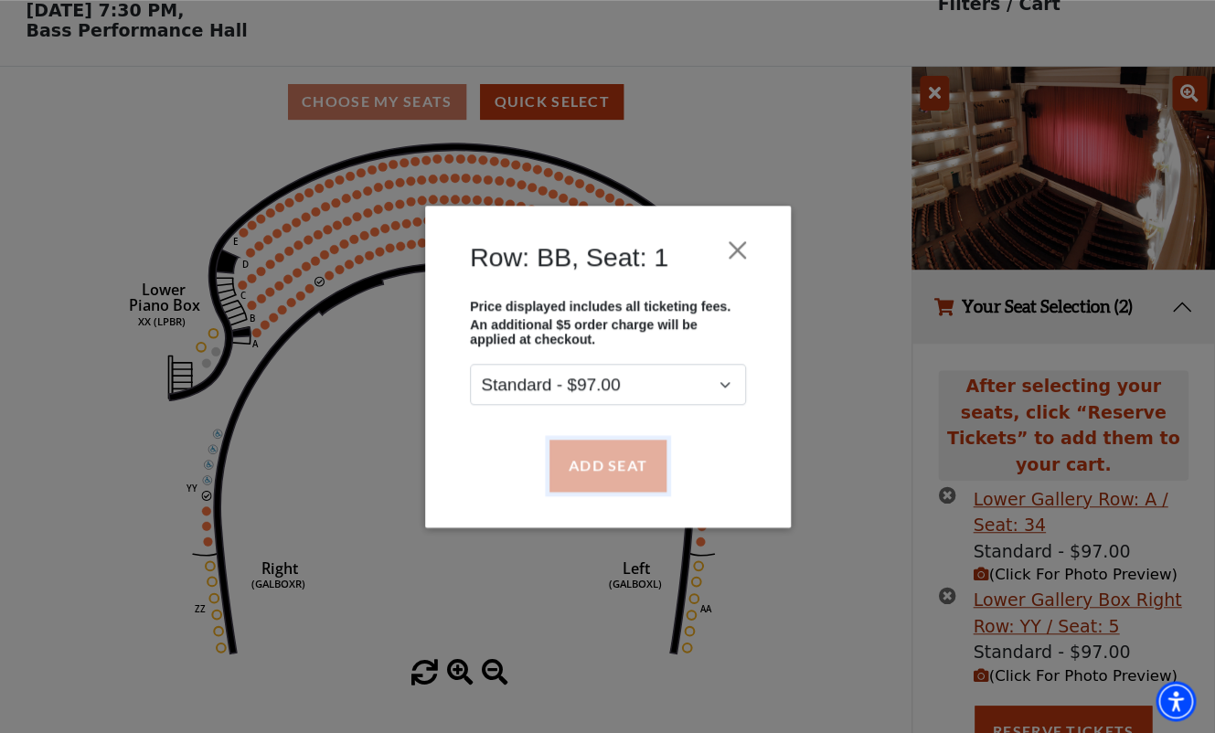
click at [612, 460] on button "Add Seat" at bounding box center [607, 465] width 117 height 51
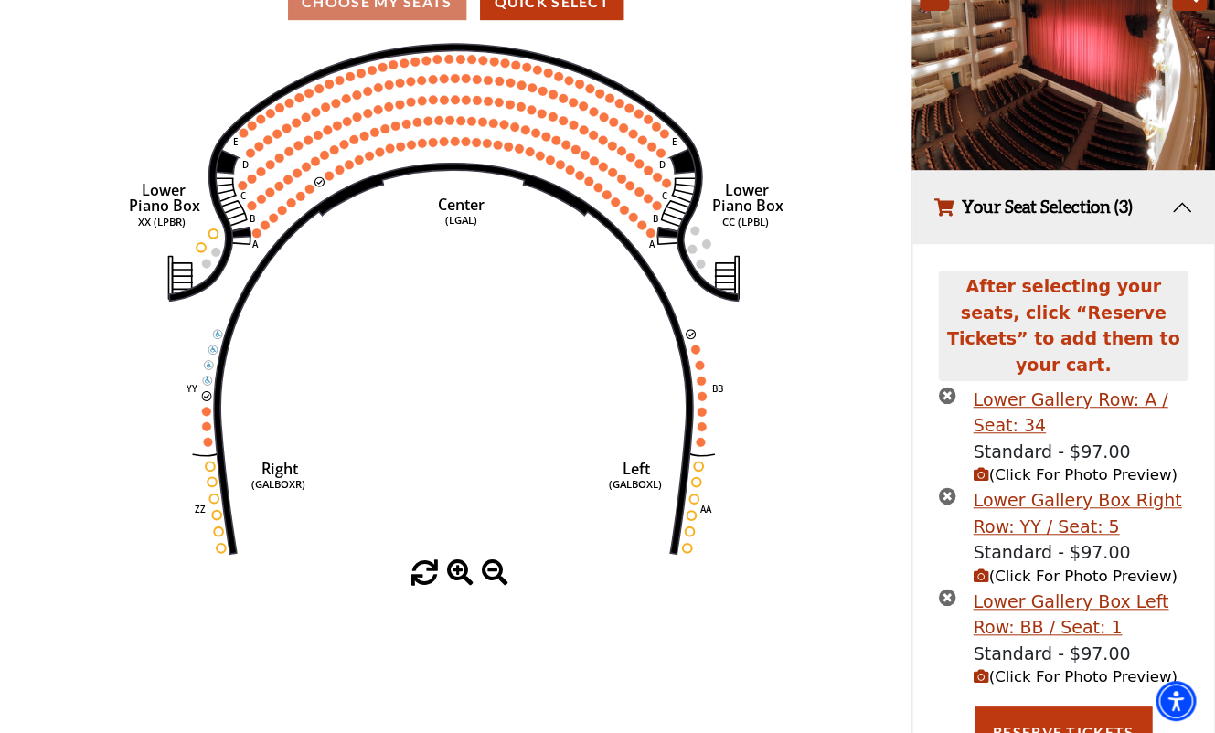
scroll to position [186, 0]
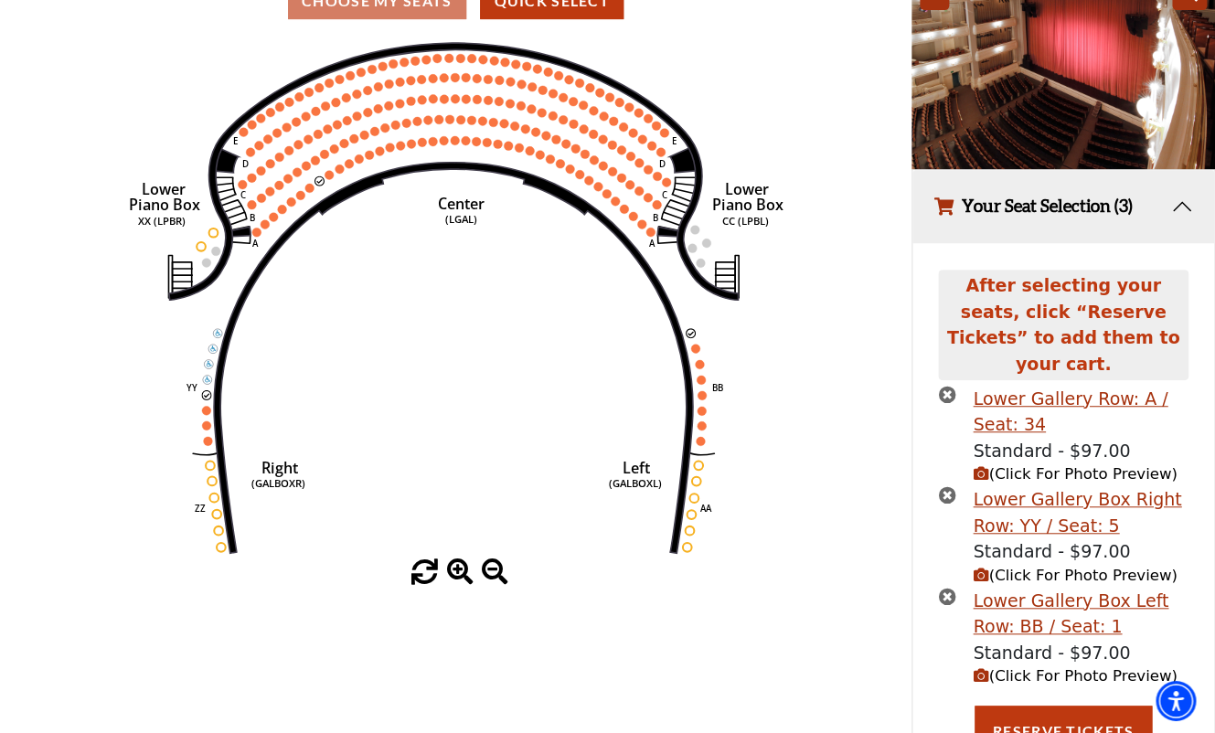
click at [950, 486] on icon "times-circle" at bounding box center [946, 494] width 17 height 17
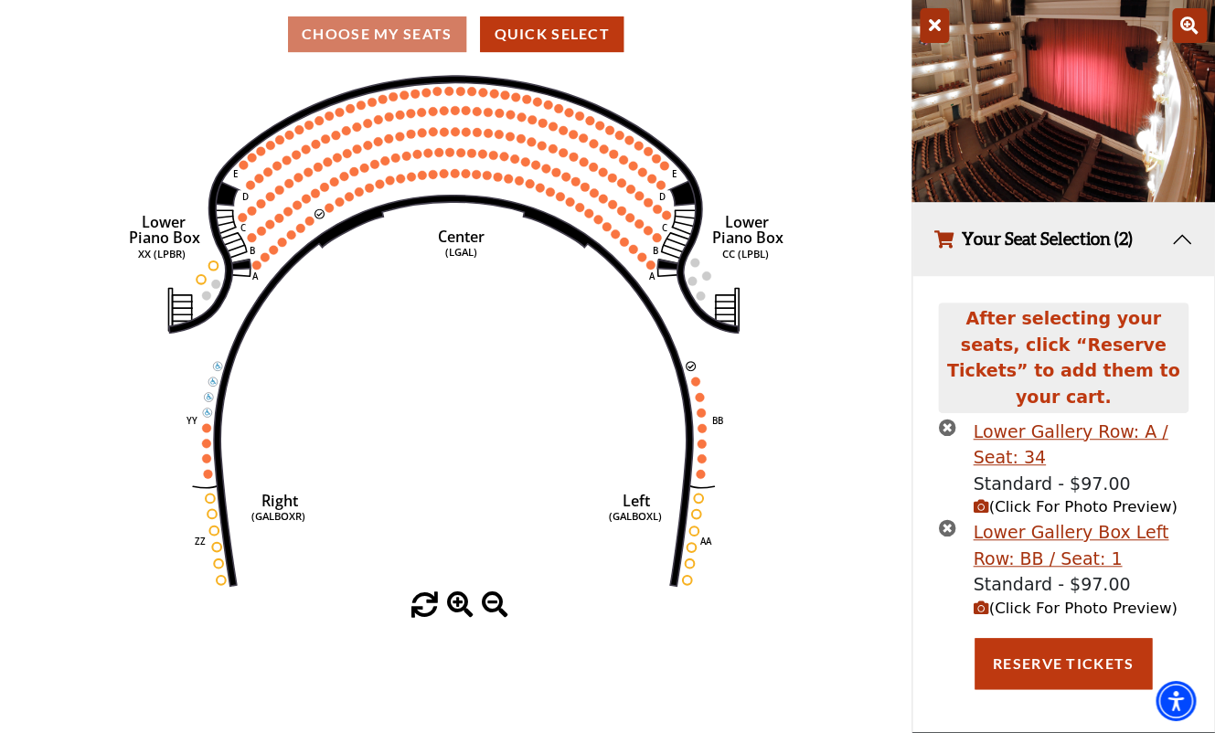
scroll to position [129, 0]
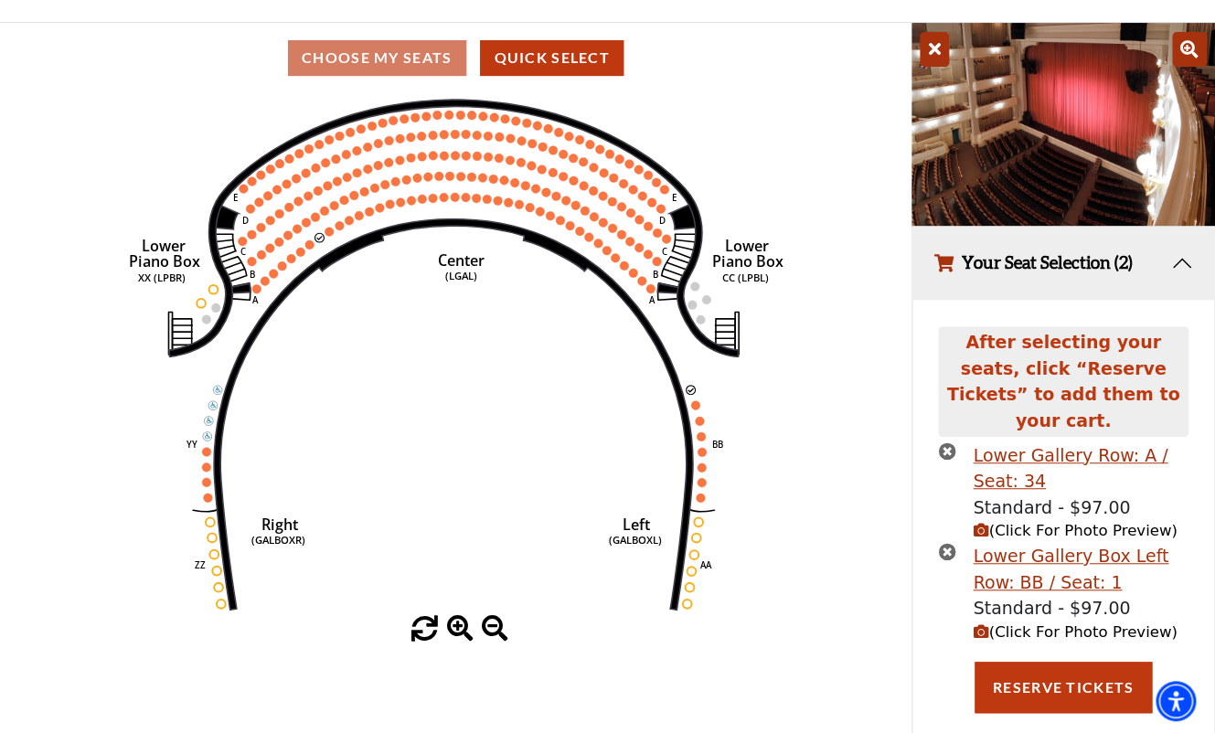
click at [944, 443] on icon "times-circle" at bounding box center [946, 451] width 17 height 17
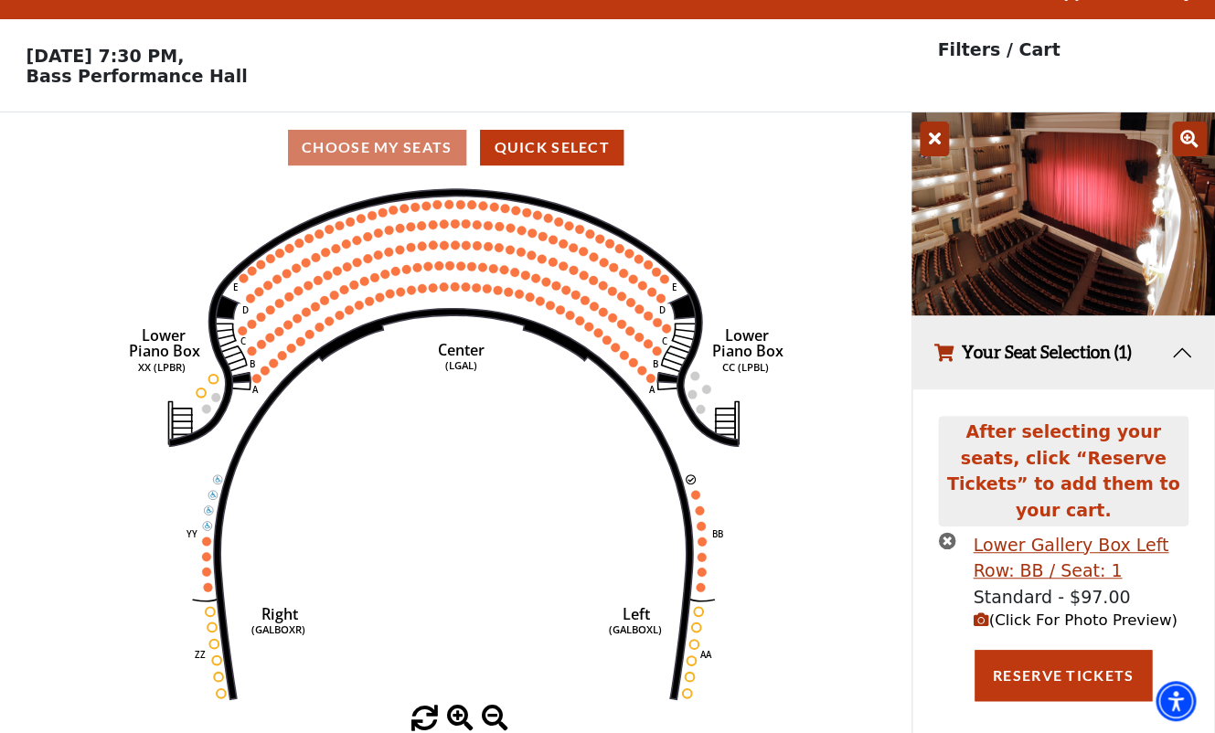
click at [1037, 612] on span "(Click For Photo Preview)" at bounding box center [1075, 620] width 204 height 17
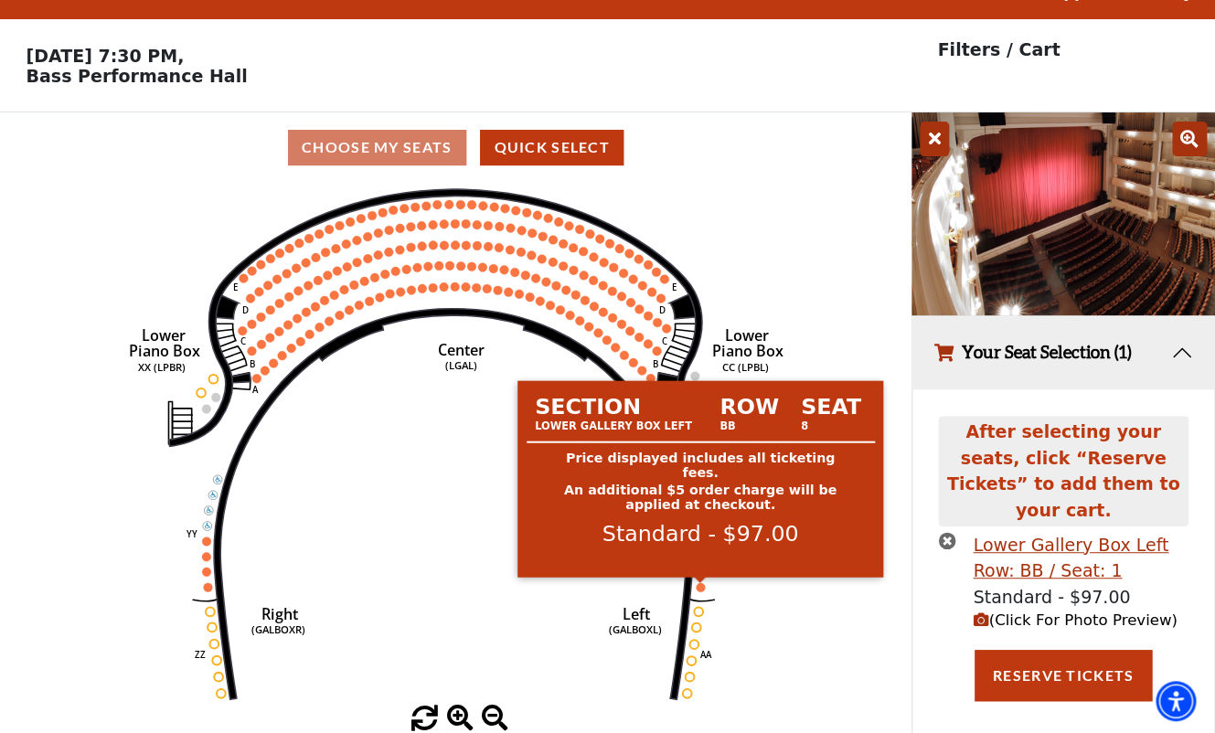
click at [699, 590] on circle at bounding box center [700, 587] width 9 height 9
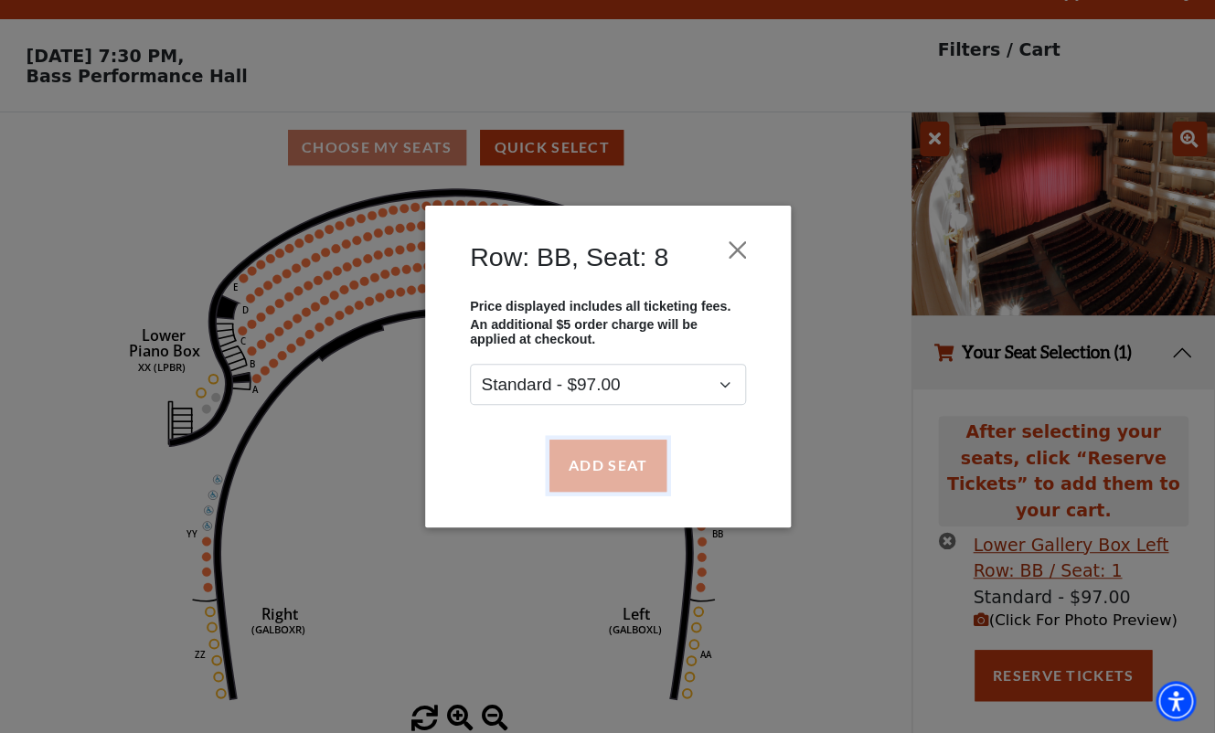
click at [626, 473] on button "Add Seat" at bounding box center [607, 465] width 117 height 51
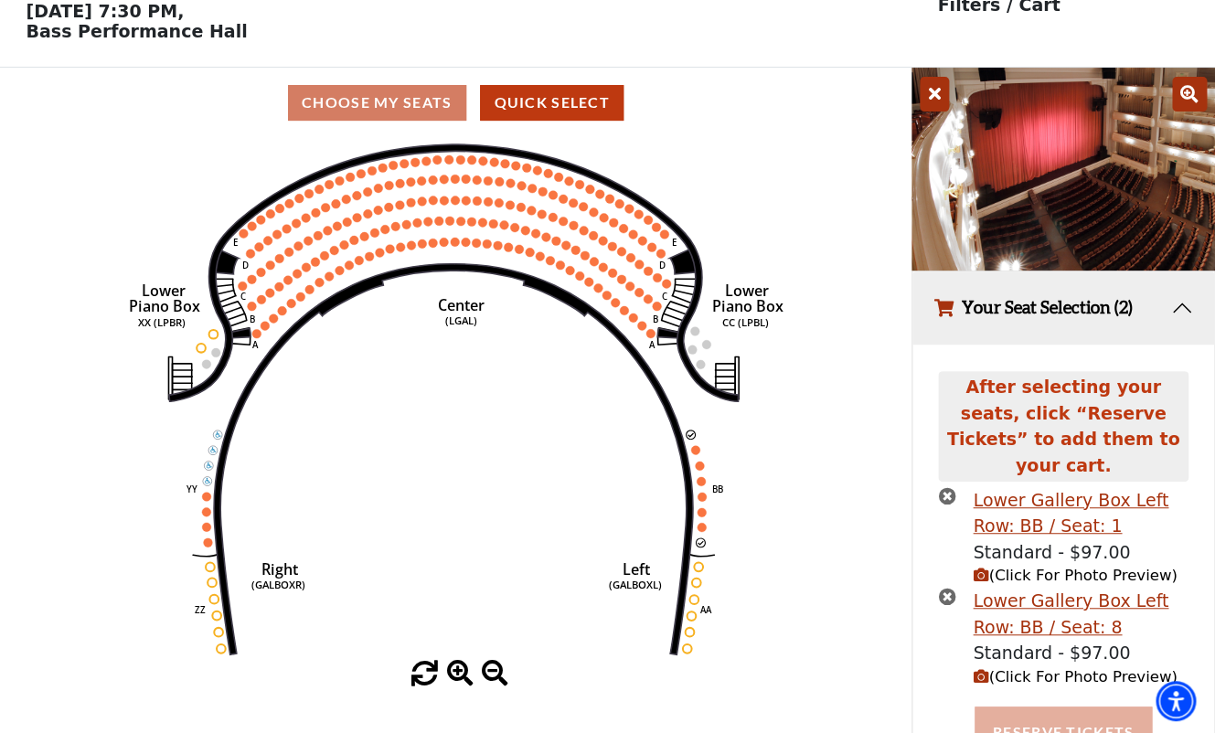
scroll to position [85, 0]
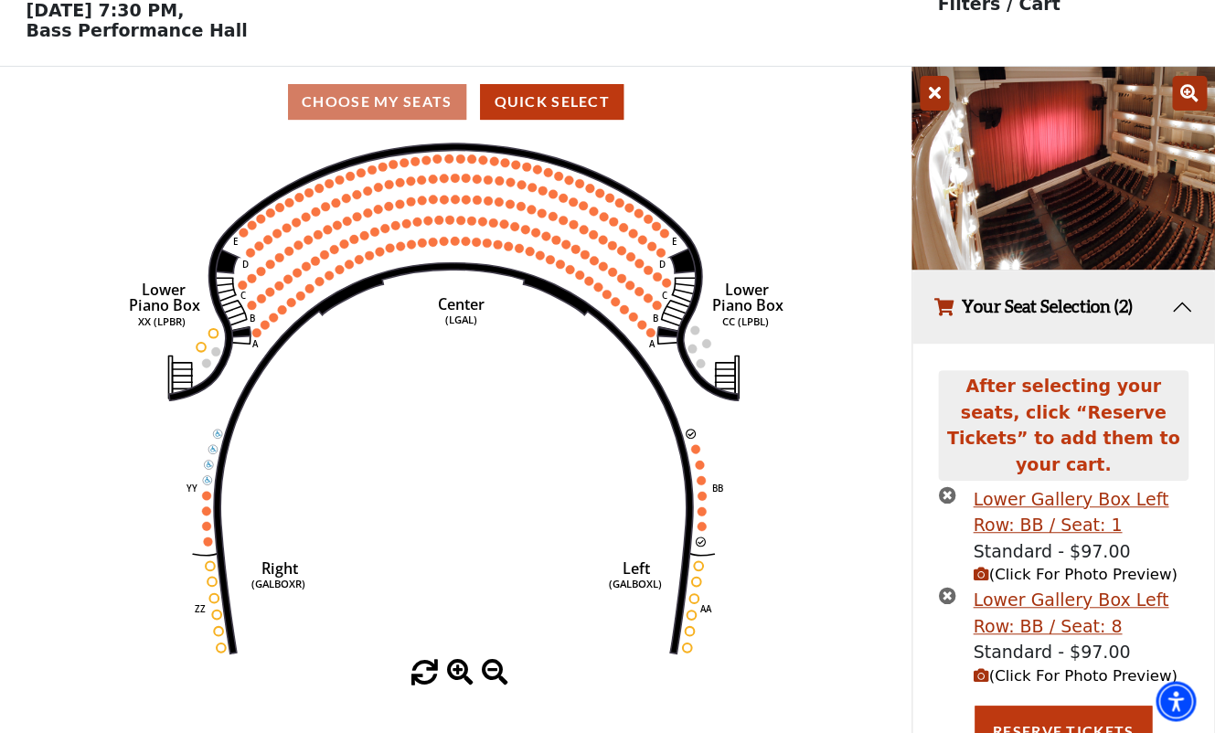
click at [1028, 667] on span "(Click For Photo Preview)" at bounding box center [1075, 675] width 204 height 17
click at [1030, 667] on span "(Click For Photo Preview)" at bounding box center [1075, 675] width 204 height 17
click at [944, 486] on icon "times-circle" at bounding box center [946, 494] width 17 height 17
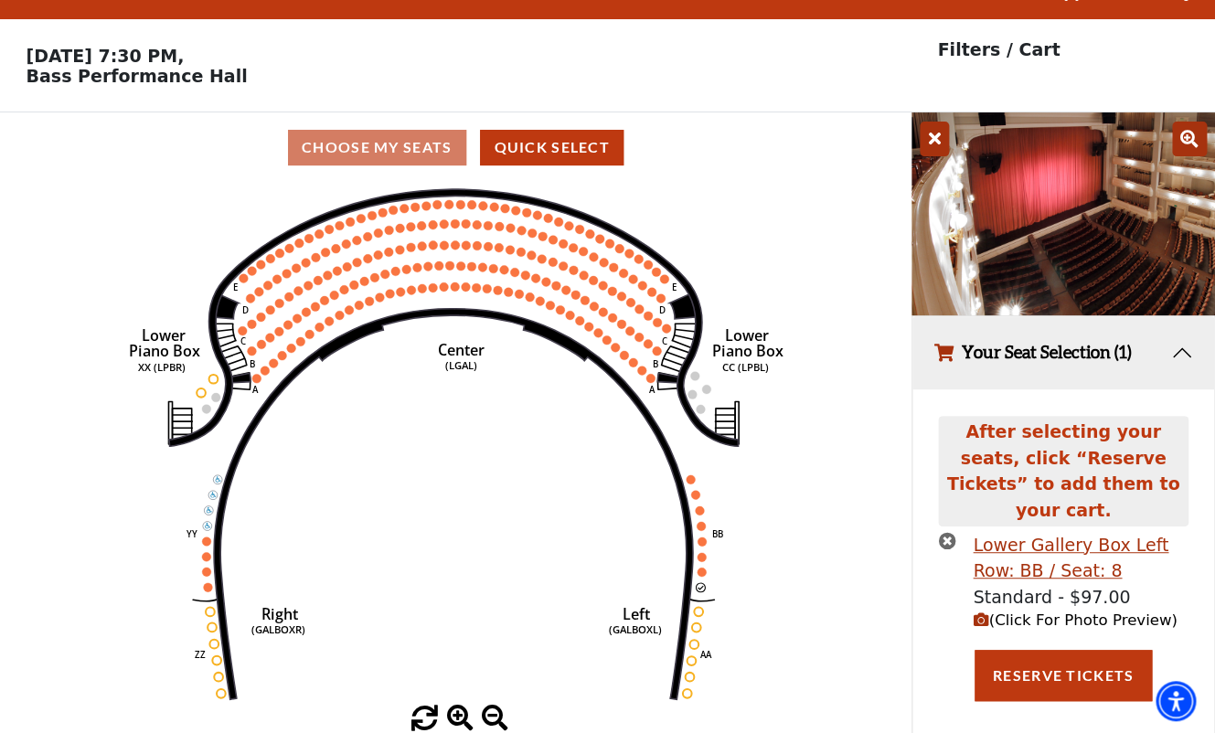
click at [1033, 612] on span "(Click For Photo Preview)" at bounding box center [1075, 620] width 204 height 17
click at [1190, 133] on icon at bounding box center [1189, 139] width 35 height 35
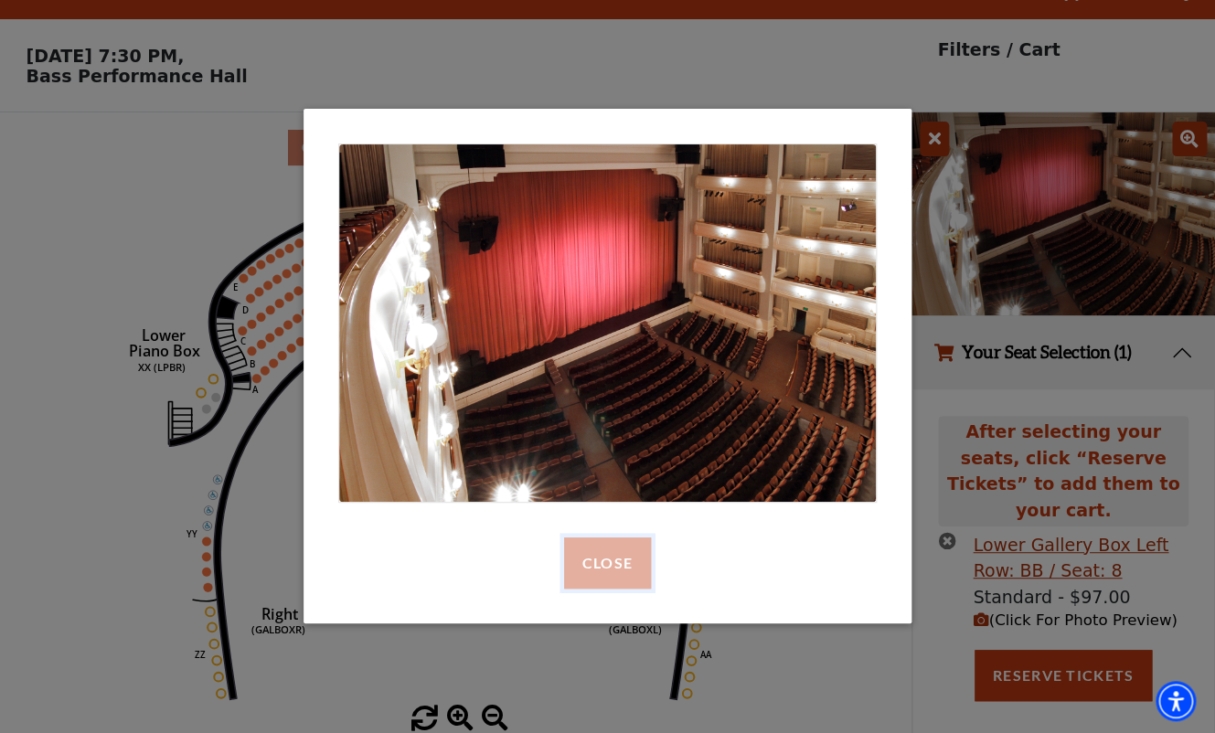
click at [630, 569] on button "Close" at bounding box center [607, 563] width 87 height 51
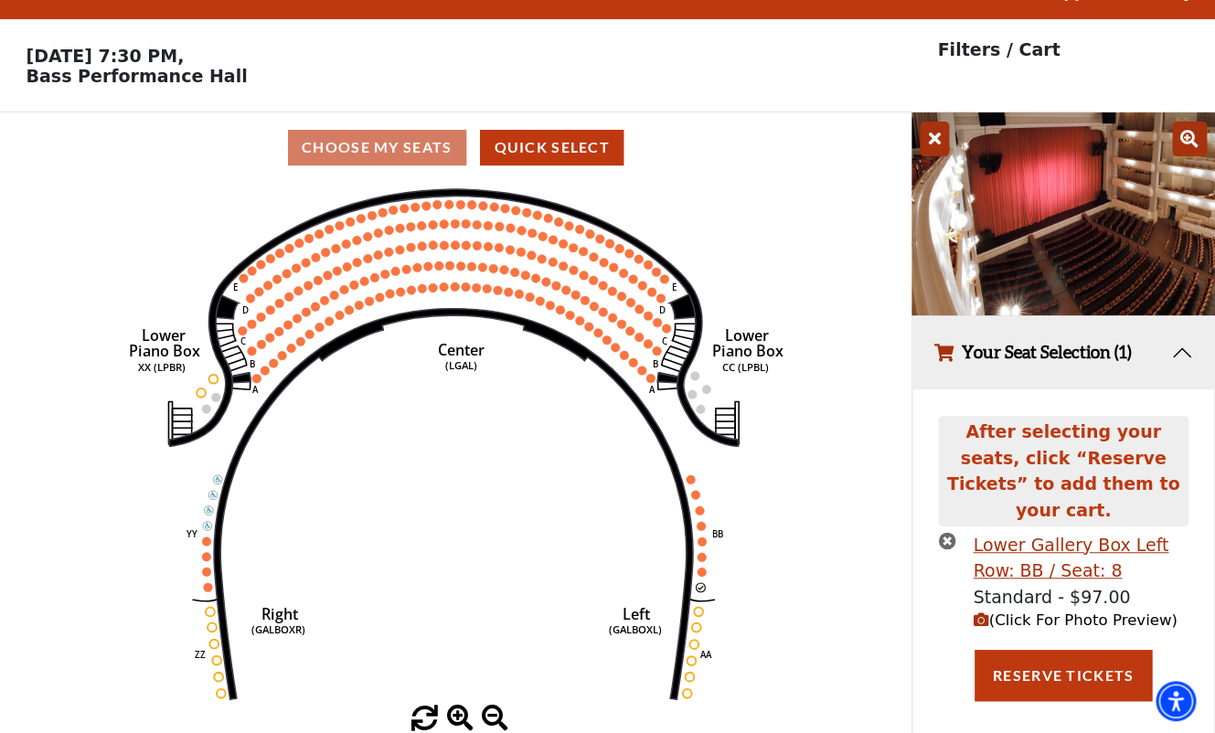
scroll to position [0, 0]
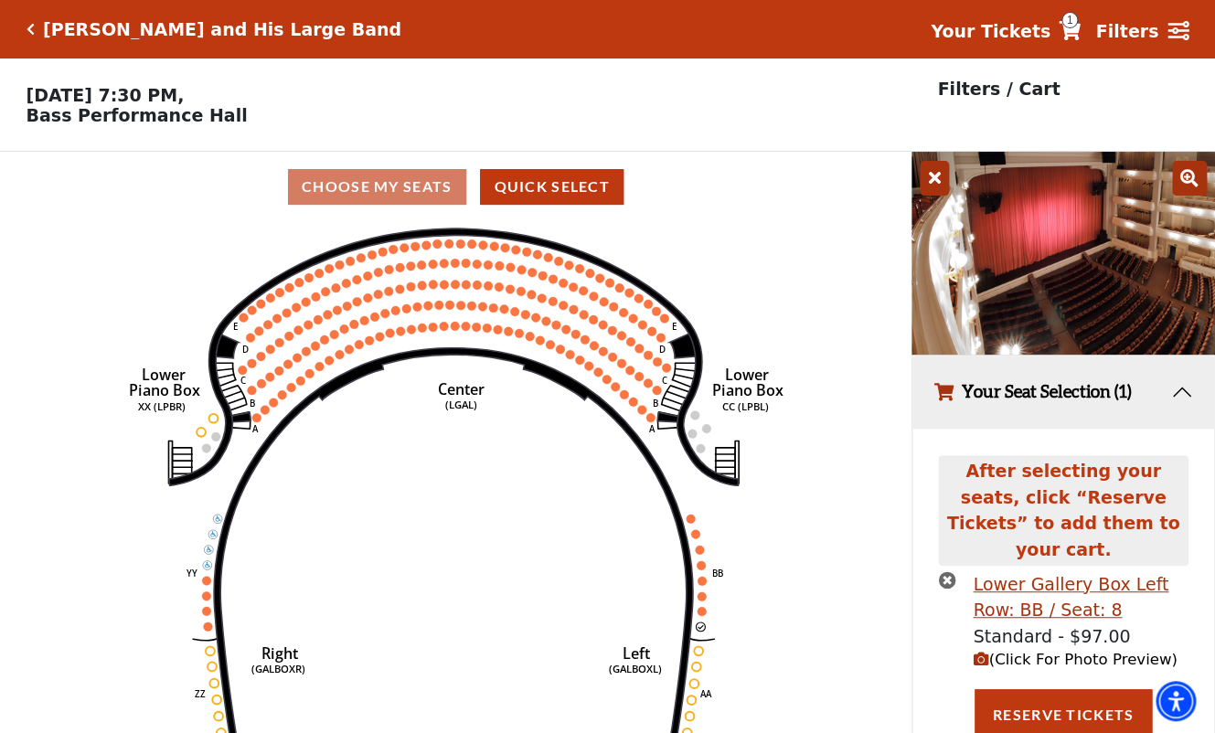
click at [34, 28] on icon "Click here to go back to filters" at bounding box center [31, 29] width 8 height 13
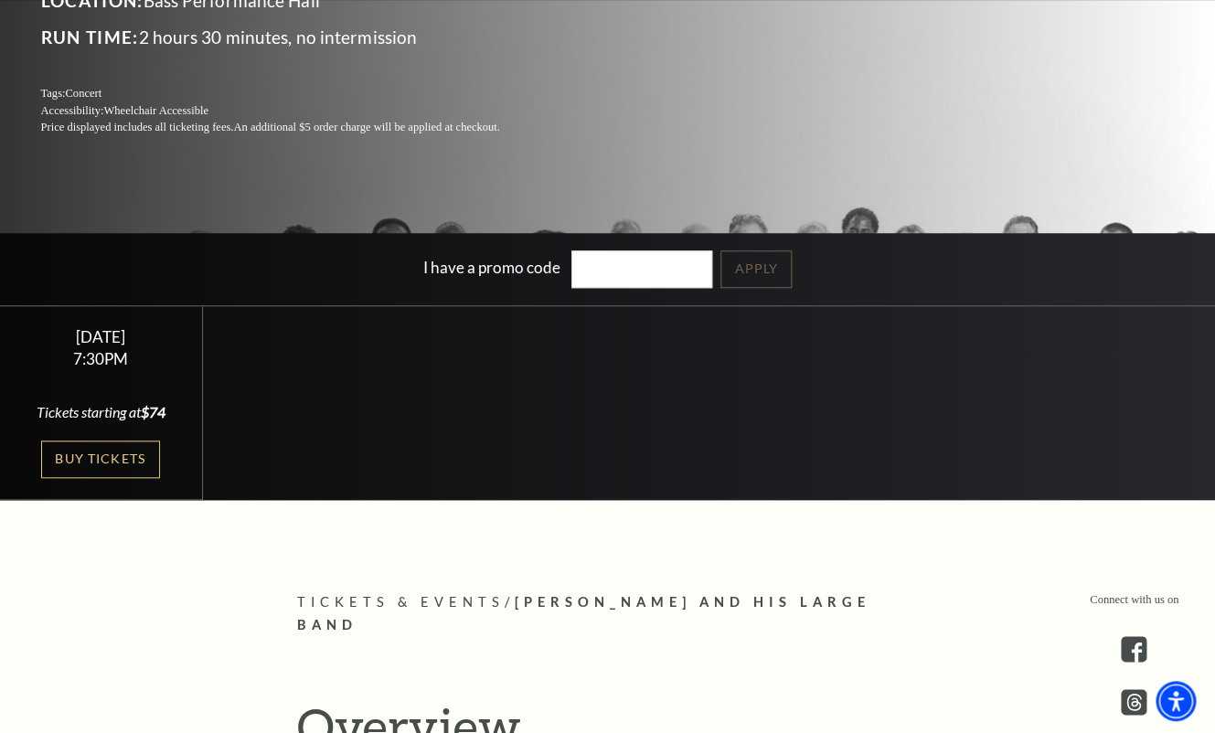
scroll to position [358, 0]
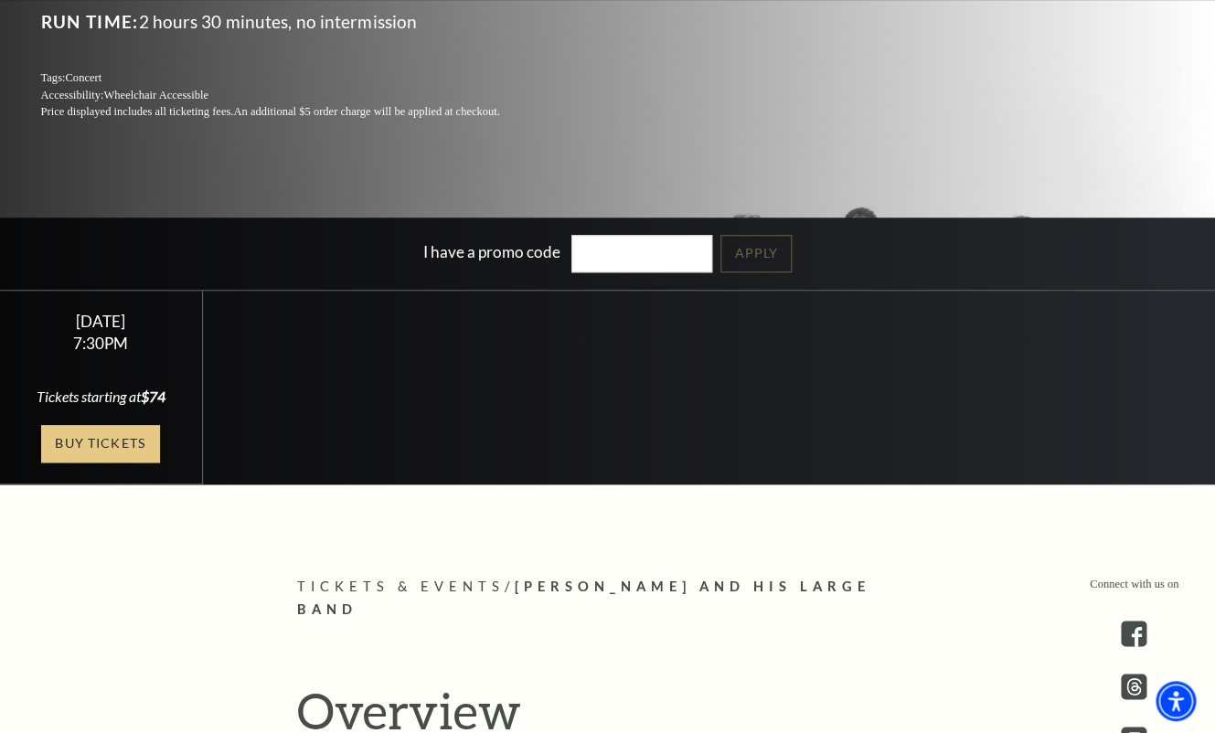
click at [81, 444] on link "Buy Tickets" at bounding box center [100, 443] width 119 height 37
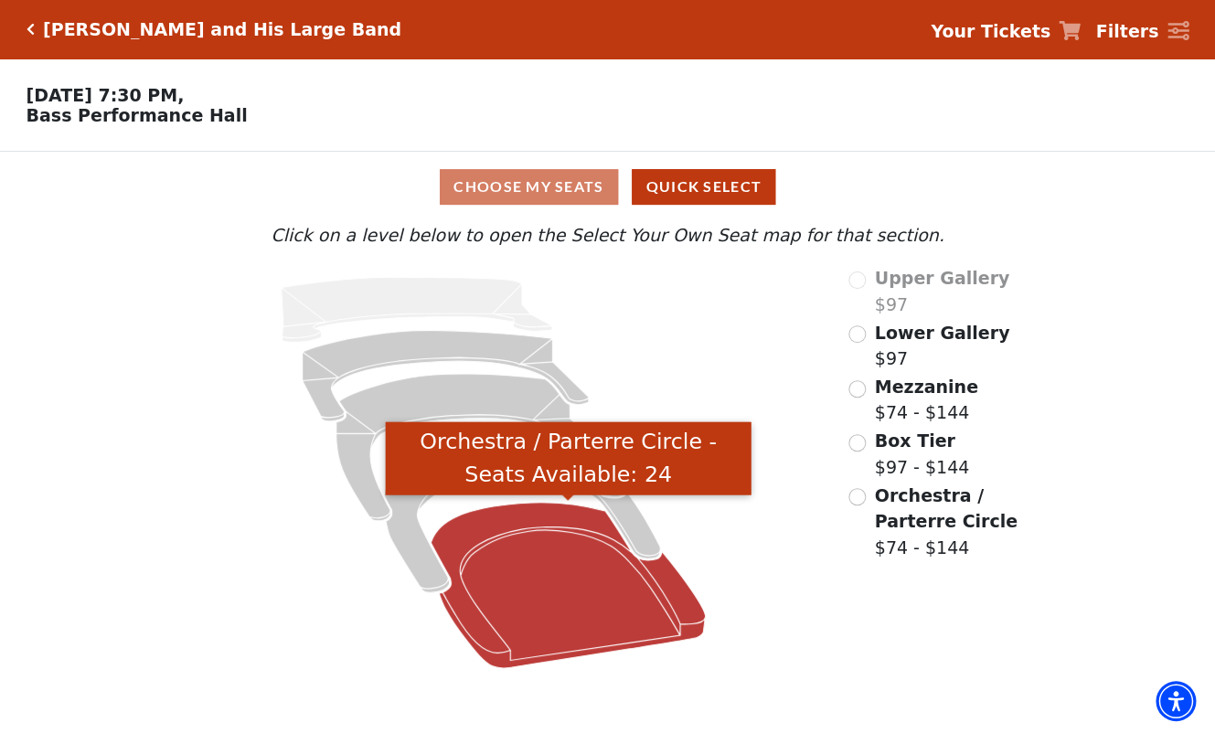
click at [539, 539] on icon "Orchestra / Parterre Circle - Seats Available: 24" at bounding box center [569, 585] width 274 height 165
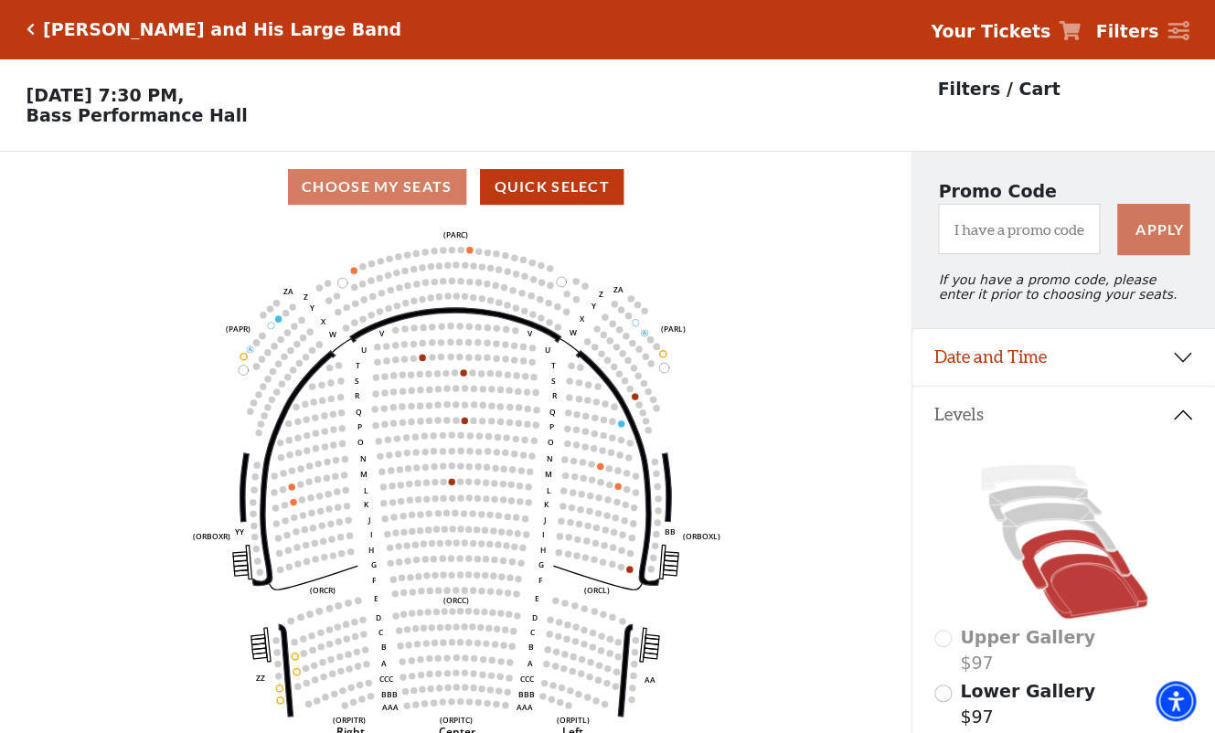
click at [1043, 548] on icon at bounding box center [1074, 559] width 109 height 59
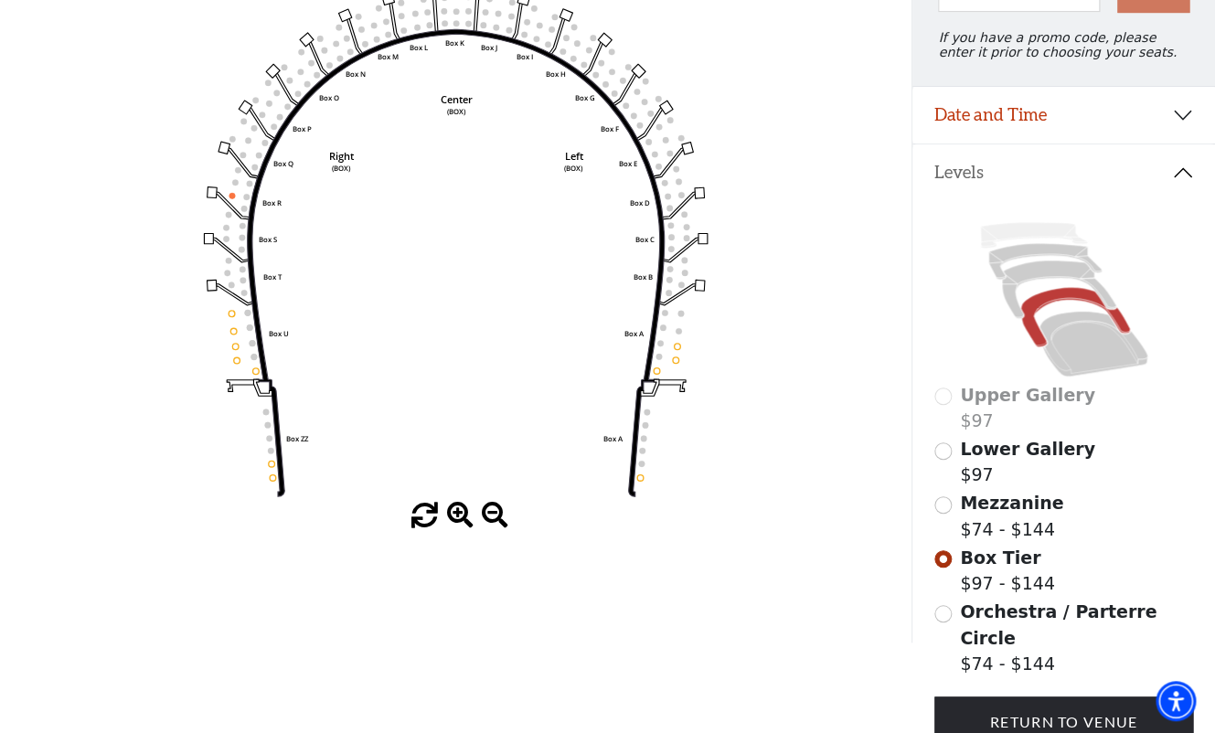
scroll to position [245, 0]
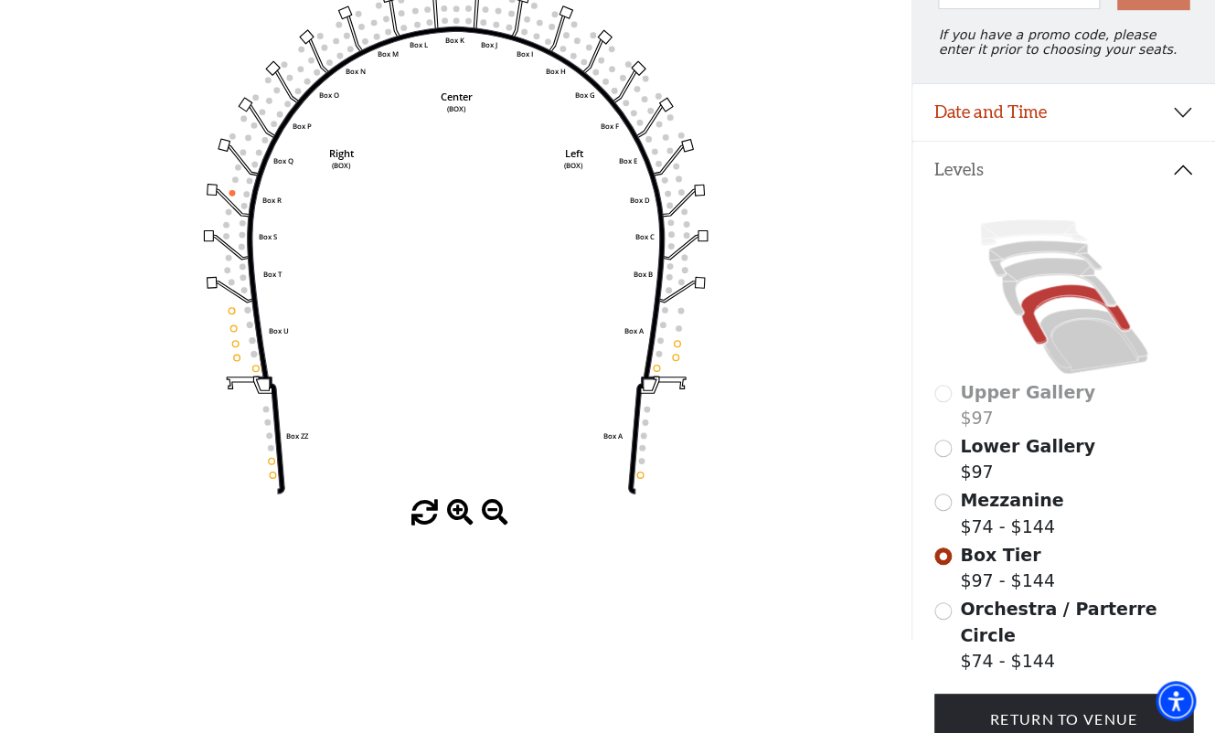
click at [1014, 501] on span "Mezzanine" at bounding box center [1011, 500] width 103 height 20
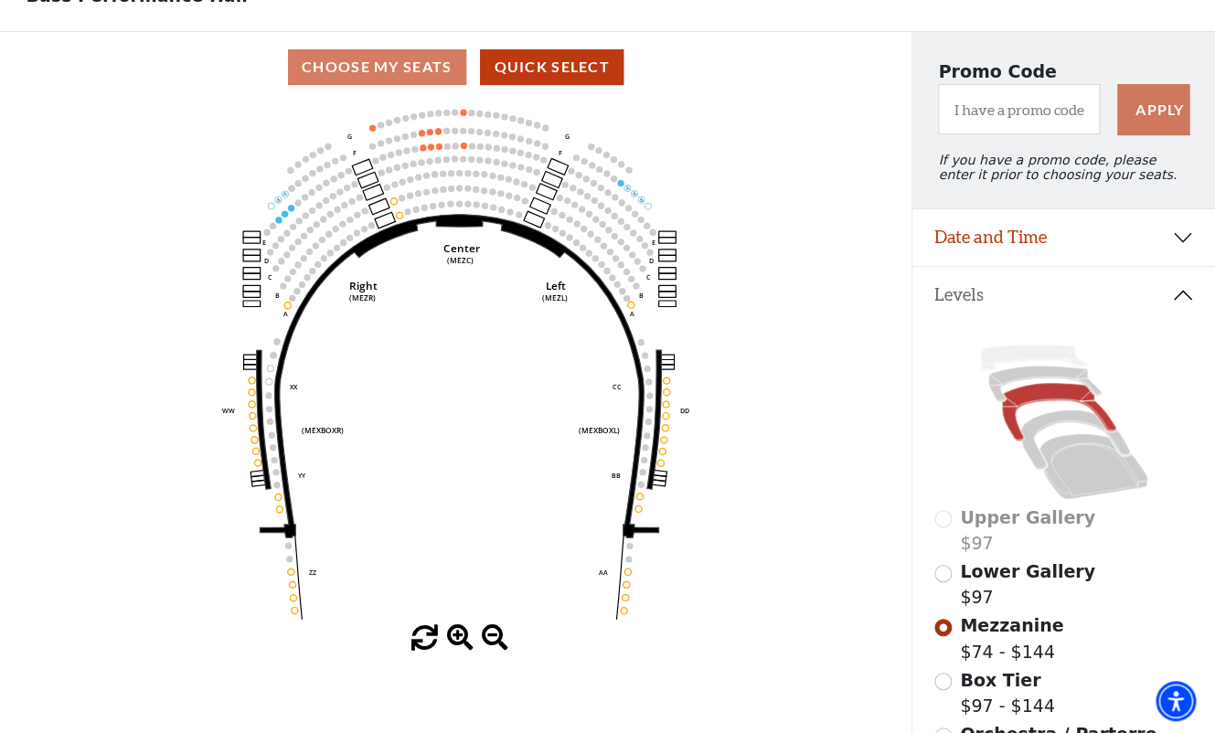
scroll to position [129, 0]
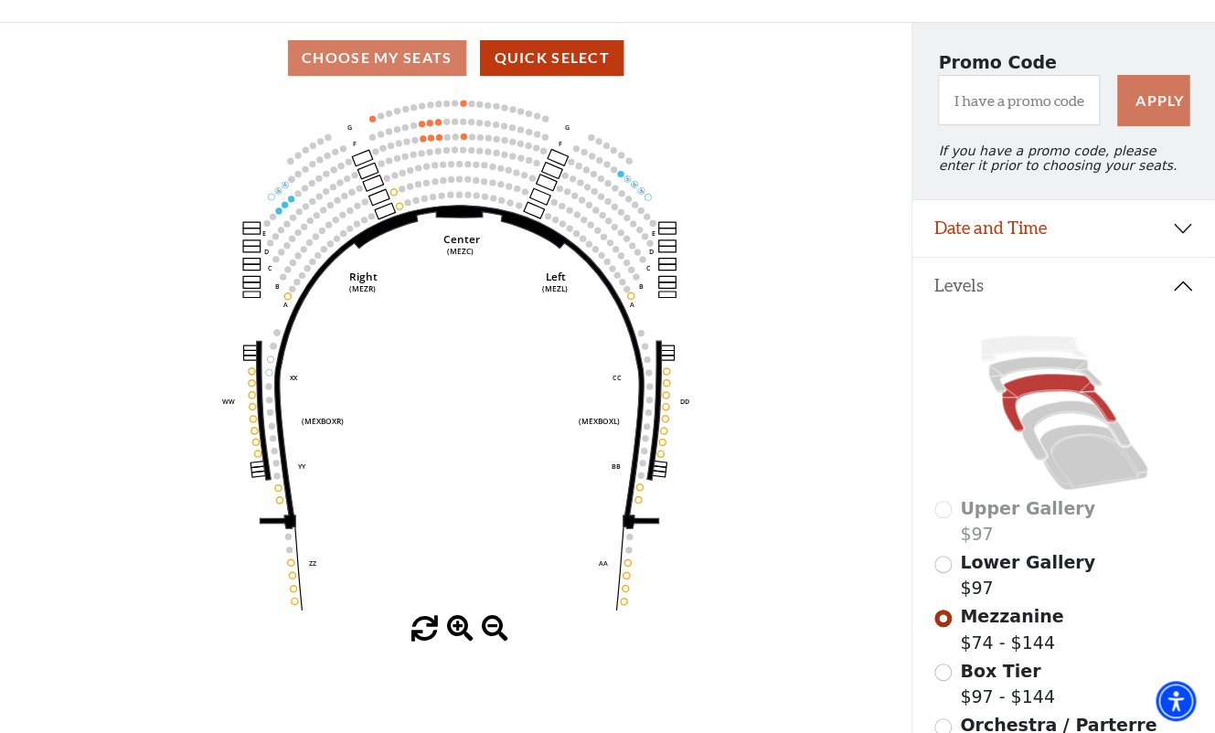
click at [976, 570] on span "Lower Gallery" at bounding box center [1027, 562] width 135 height 20
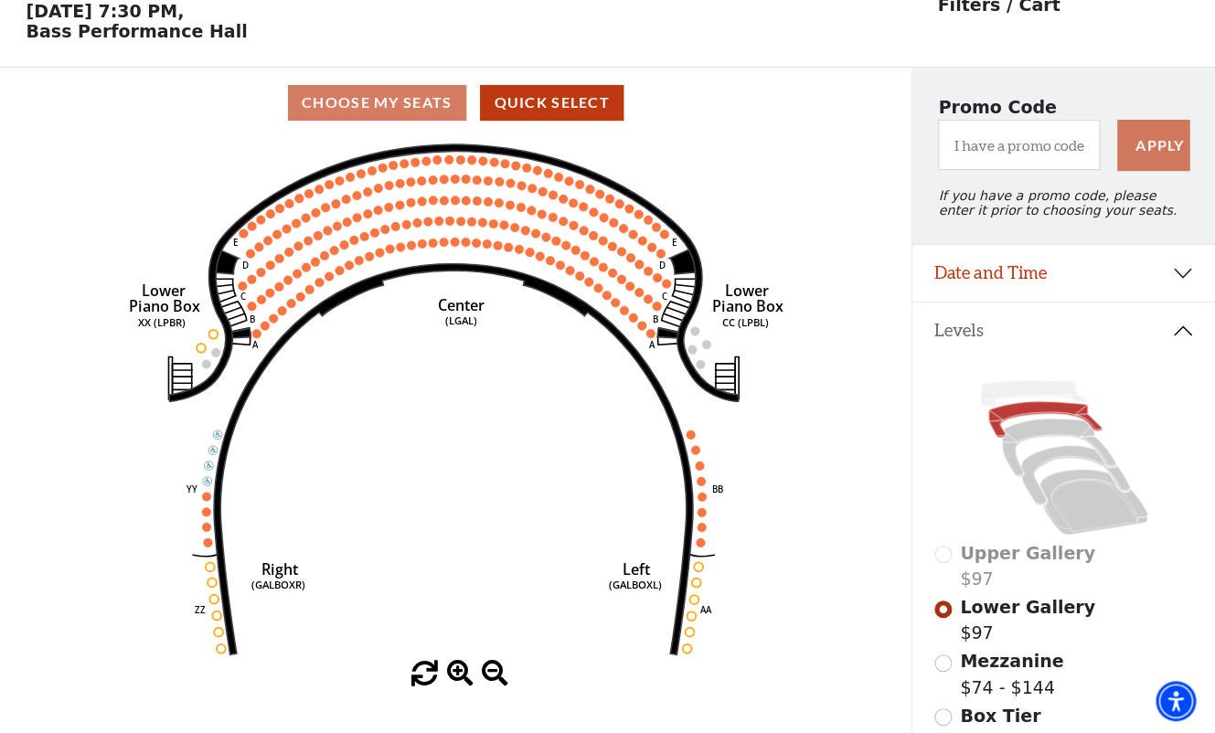
scroll to position [84, 0]
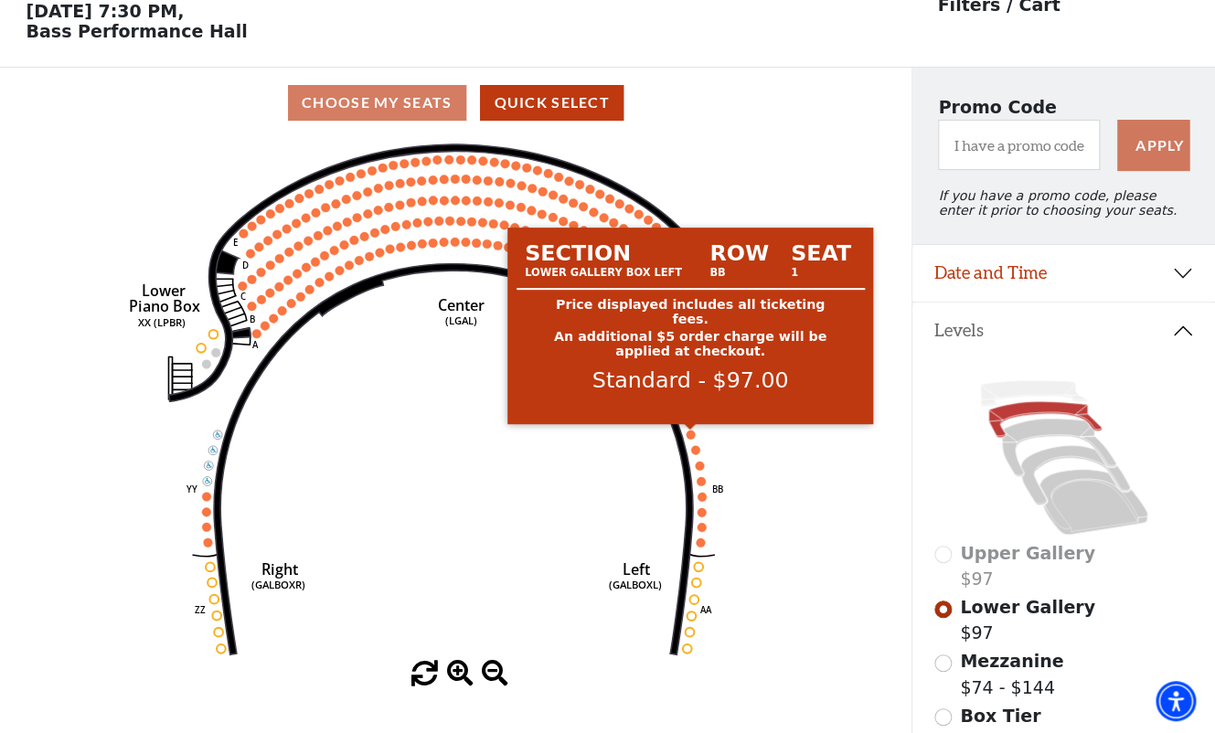
click at [688, 434] on circle at bounding box center [690, 434] width 9 height 9
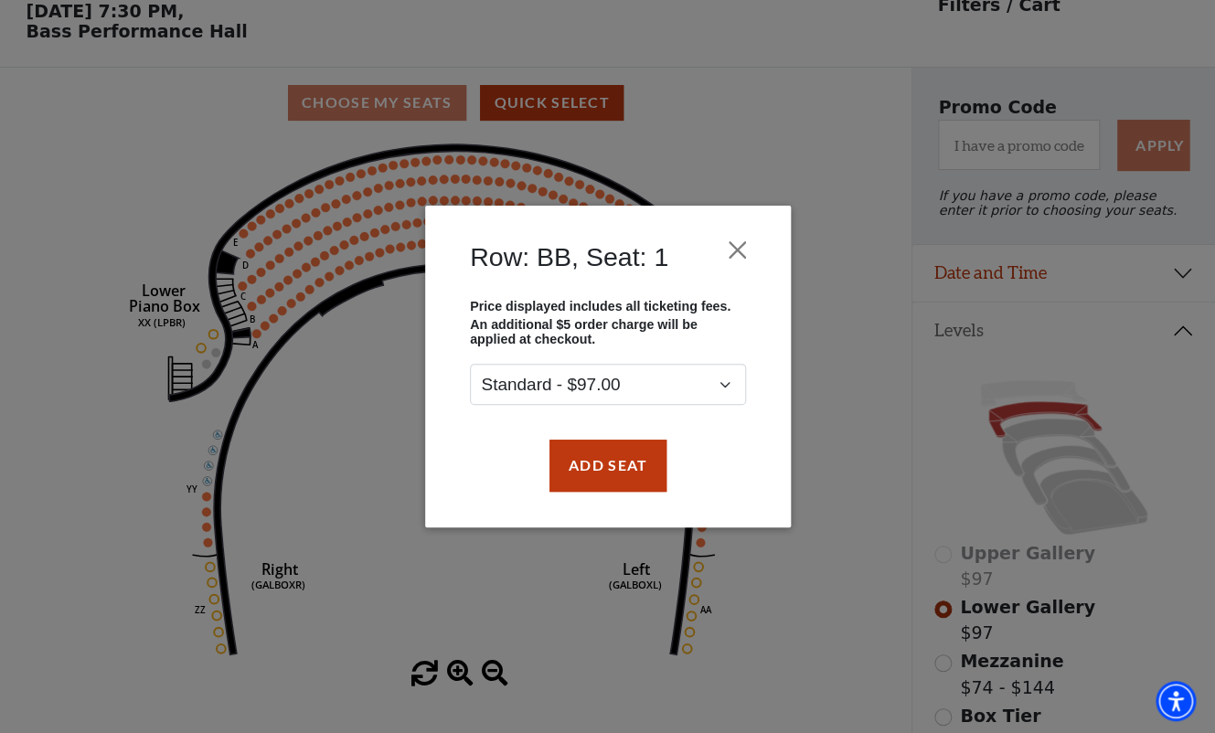
click at [313, 432] on div "Row: BB, Seat: 1 Price displayed includes all ticketing fees. An additional $5 …" at bounding box center [607, 366] width 1215 height 733
click at [748, 251] on button "Close" at bounding box center [737, 250] width 35 height 35
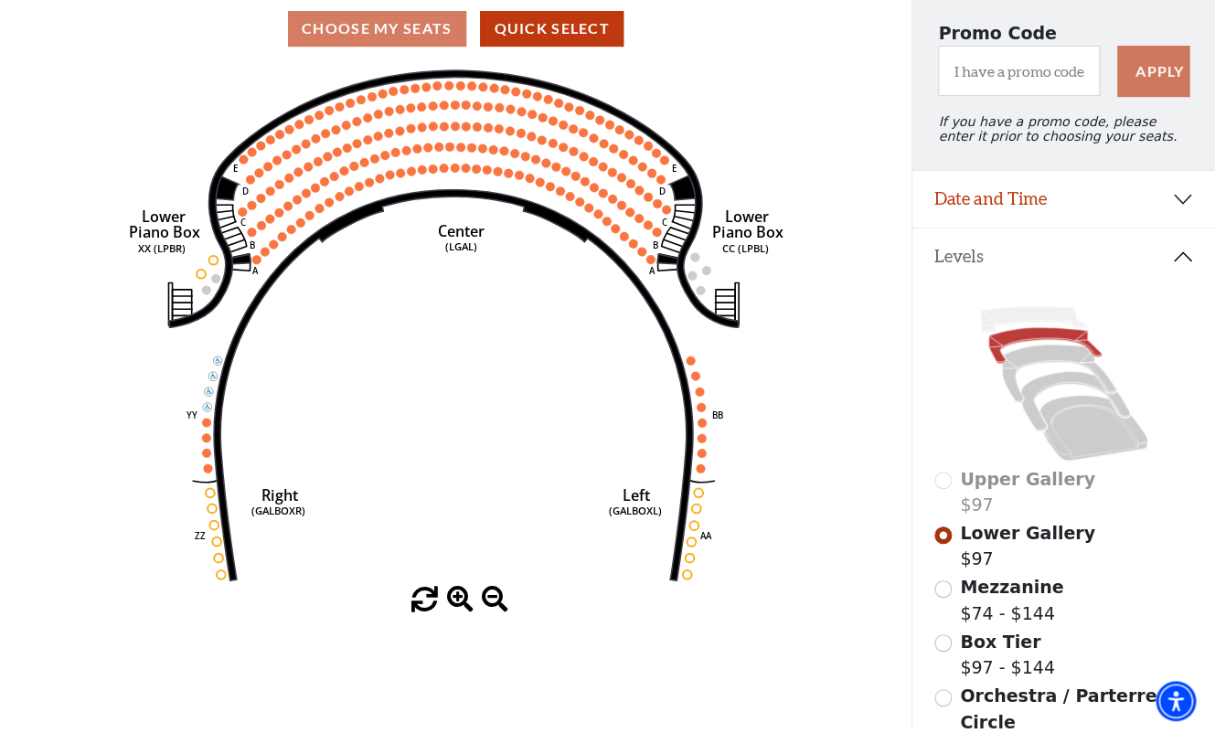
scroll to position [151, 0]
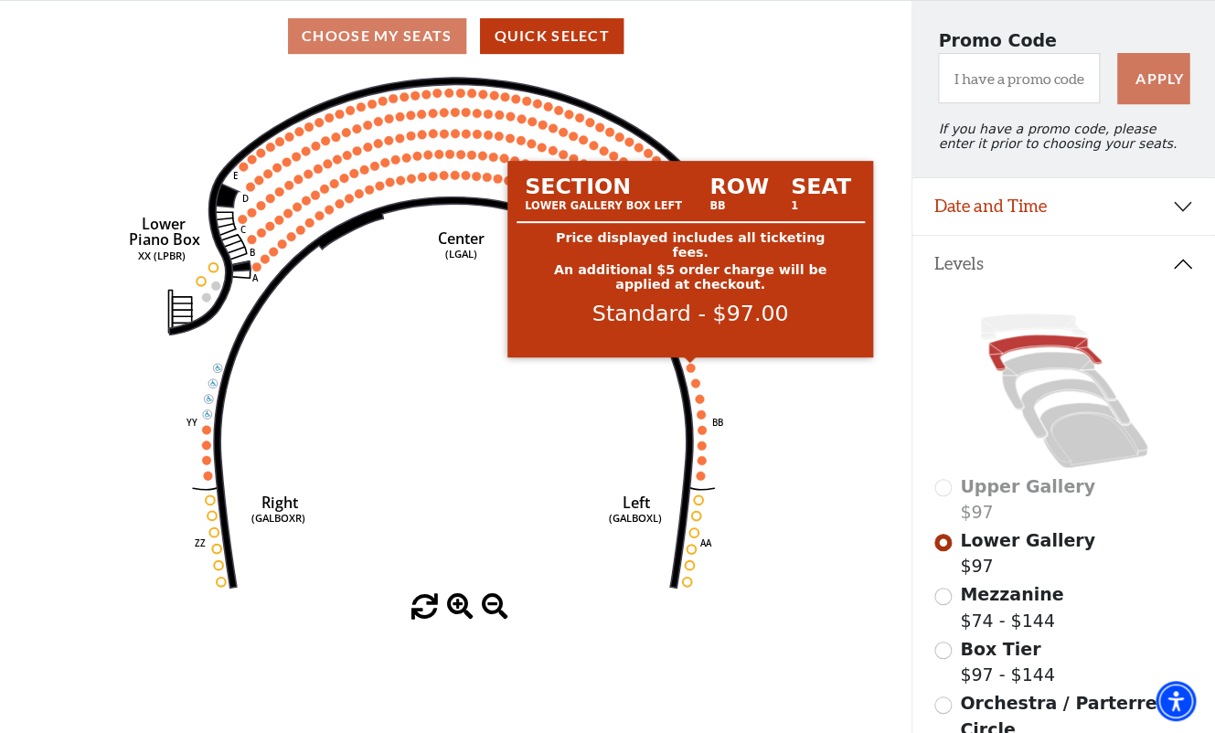
click at [689, 371] on circle at bounding box center [690, 367] width 9 height 9
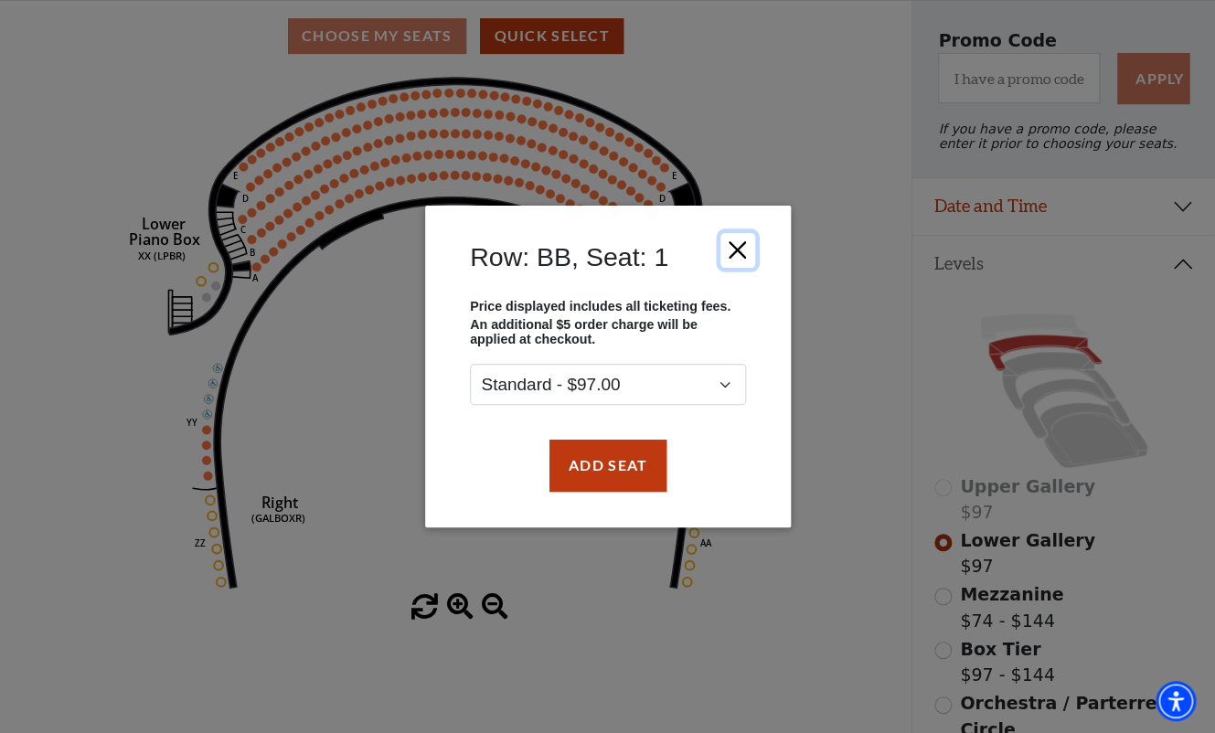
click at [741, 244] on button "Close" at bounding box center [737, 250] width 35 height 35
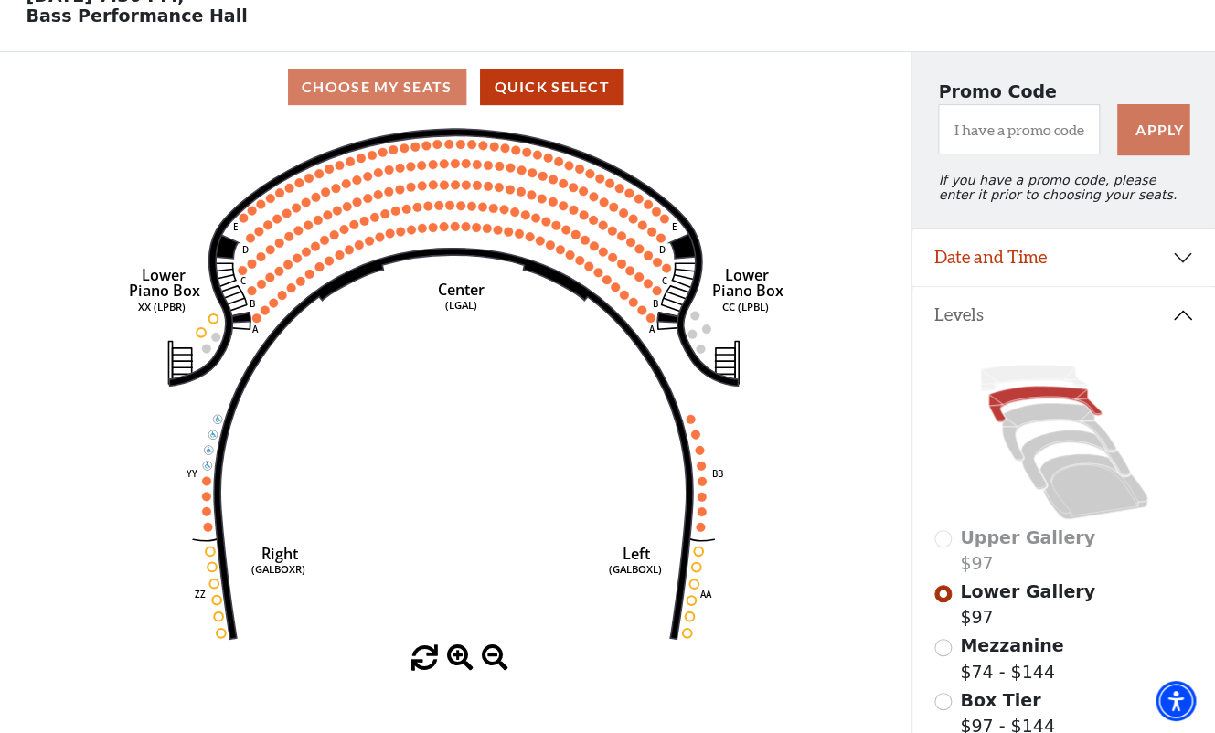
scroll to position [103, 0]
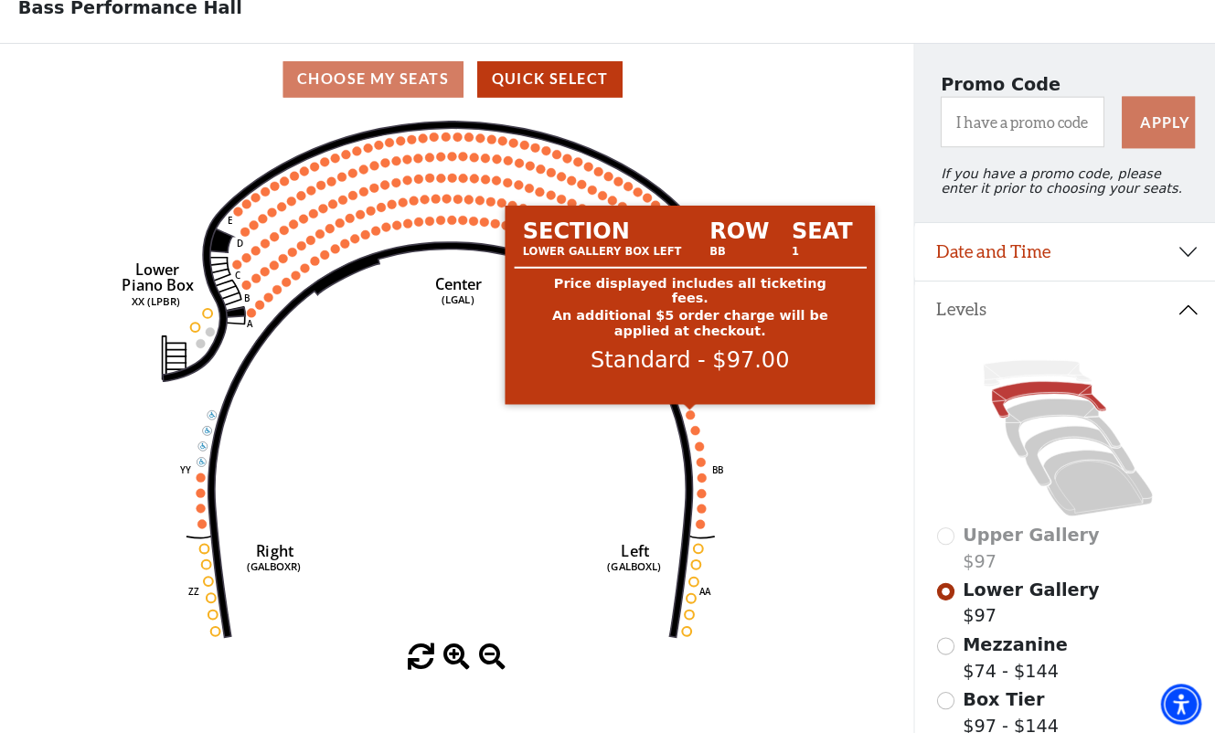
click at [689, 415] on circle at bounding box center [690, 415] width 9 height 9
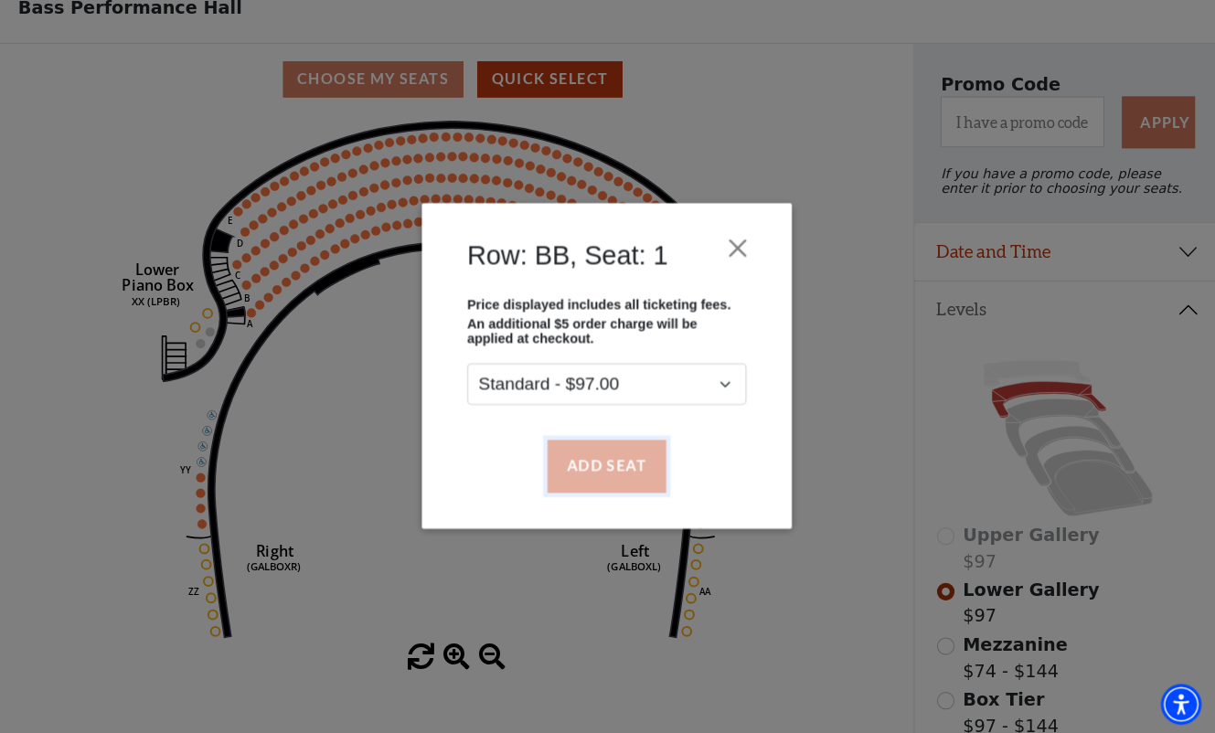
click at [621, 471] on button "Add Seat" at bounding box center [607, 465] width 117 height 51
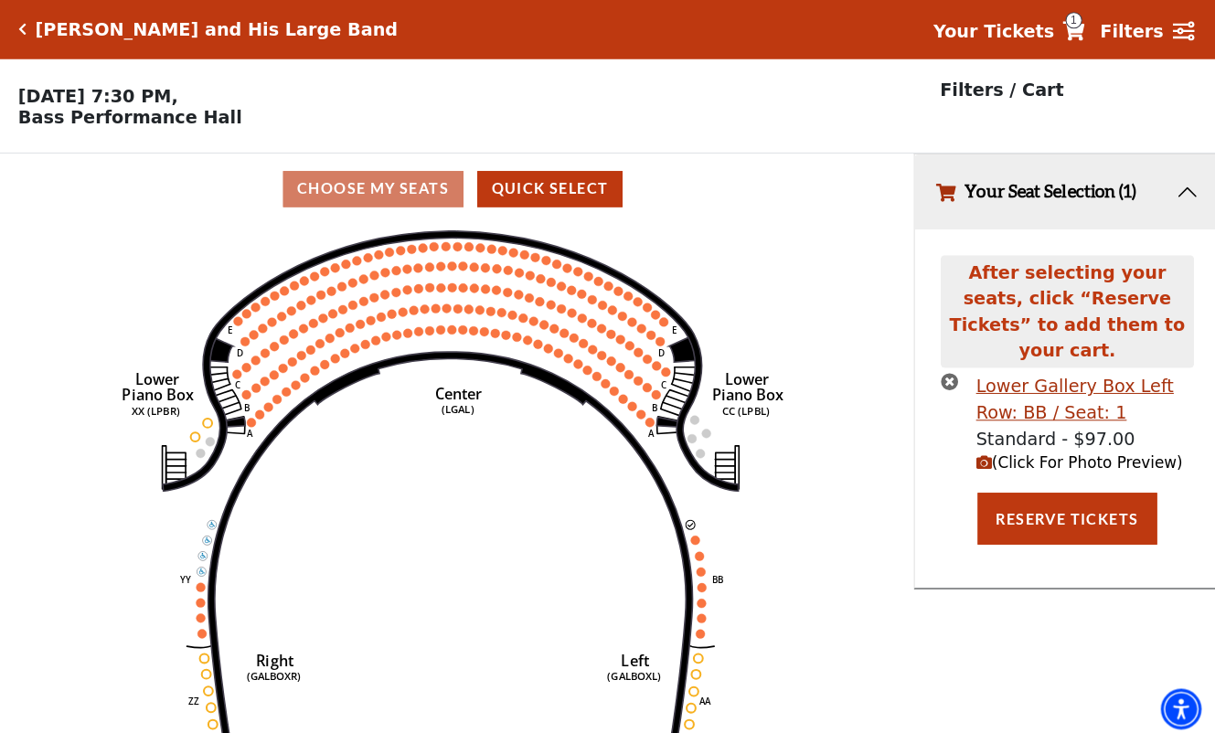
scroll to position [0, 0]
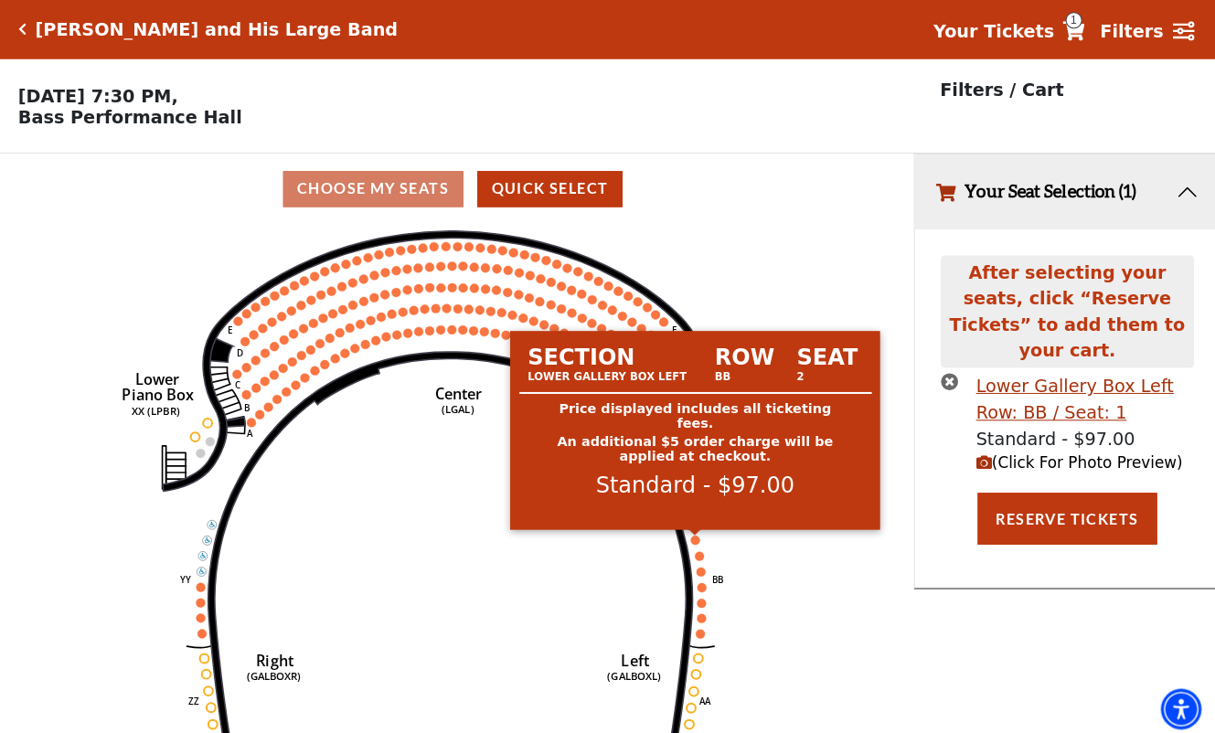
click at [697, 534] on circle at bounding box center [695, 533] width 9 height 9
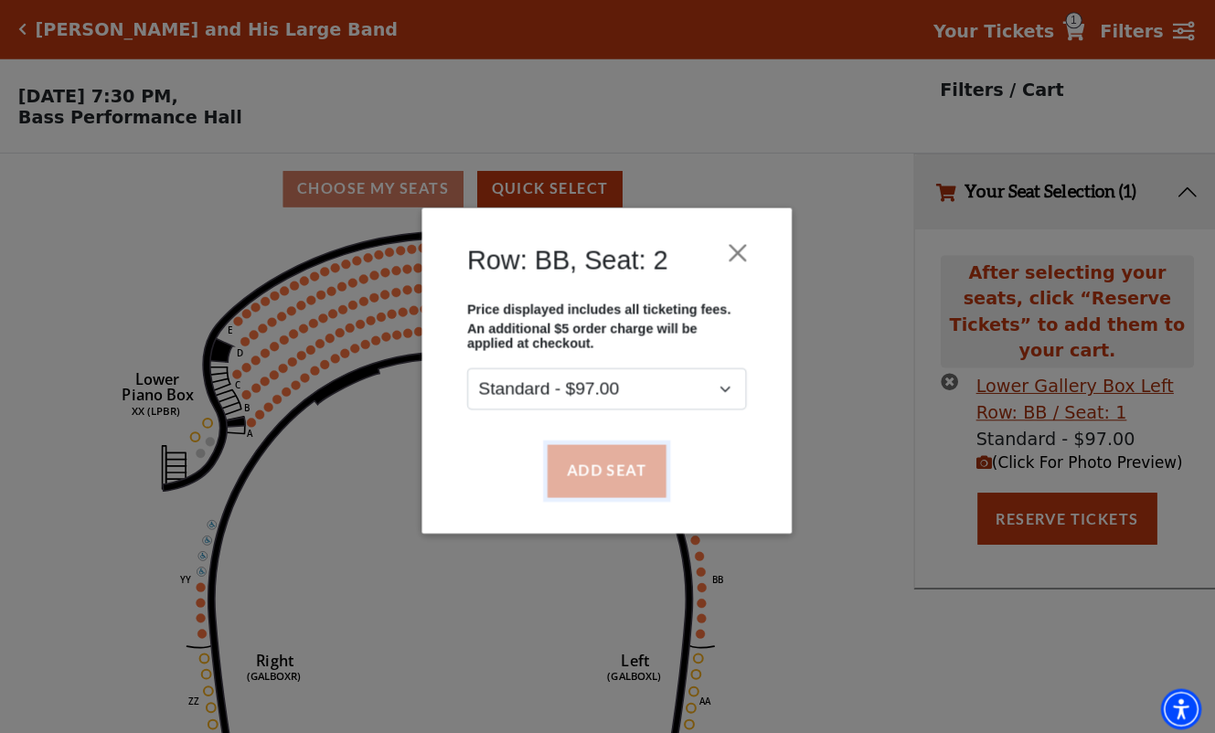
click at [625, 464] on button "Add Seat" at bounding box center [607, 465] width 117 height 51
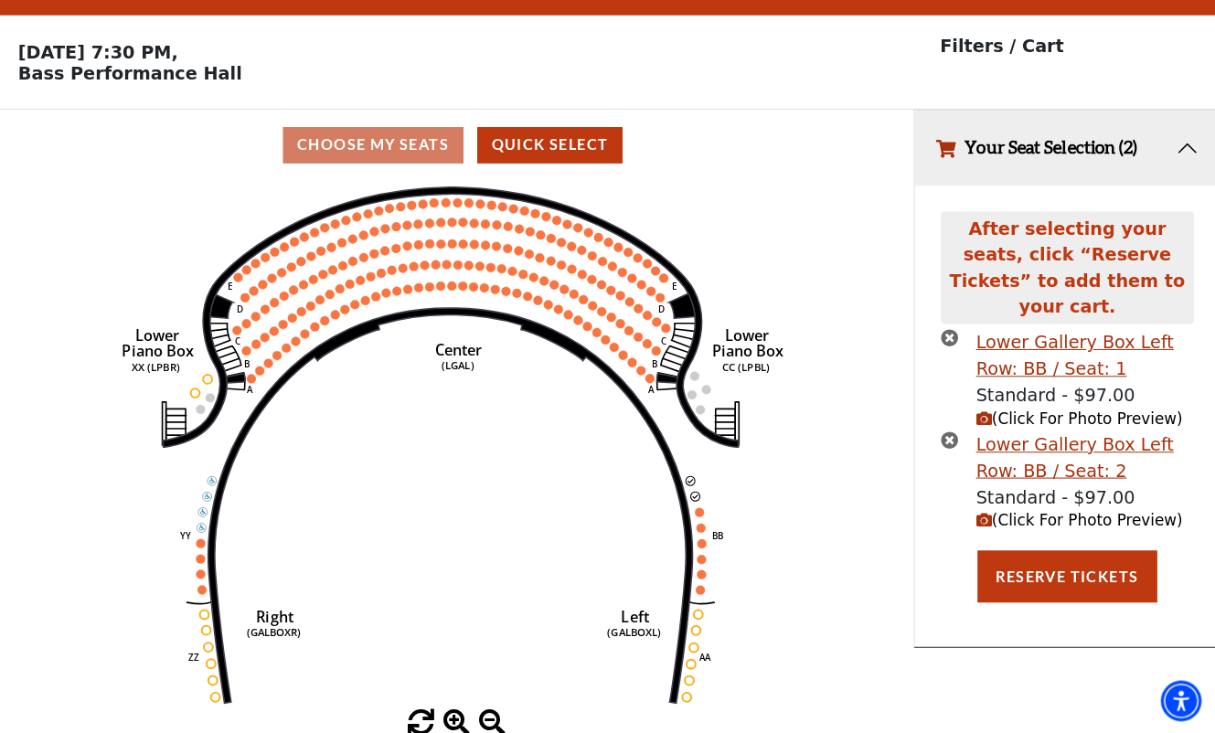
scroll to position [39, 0]
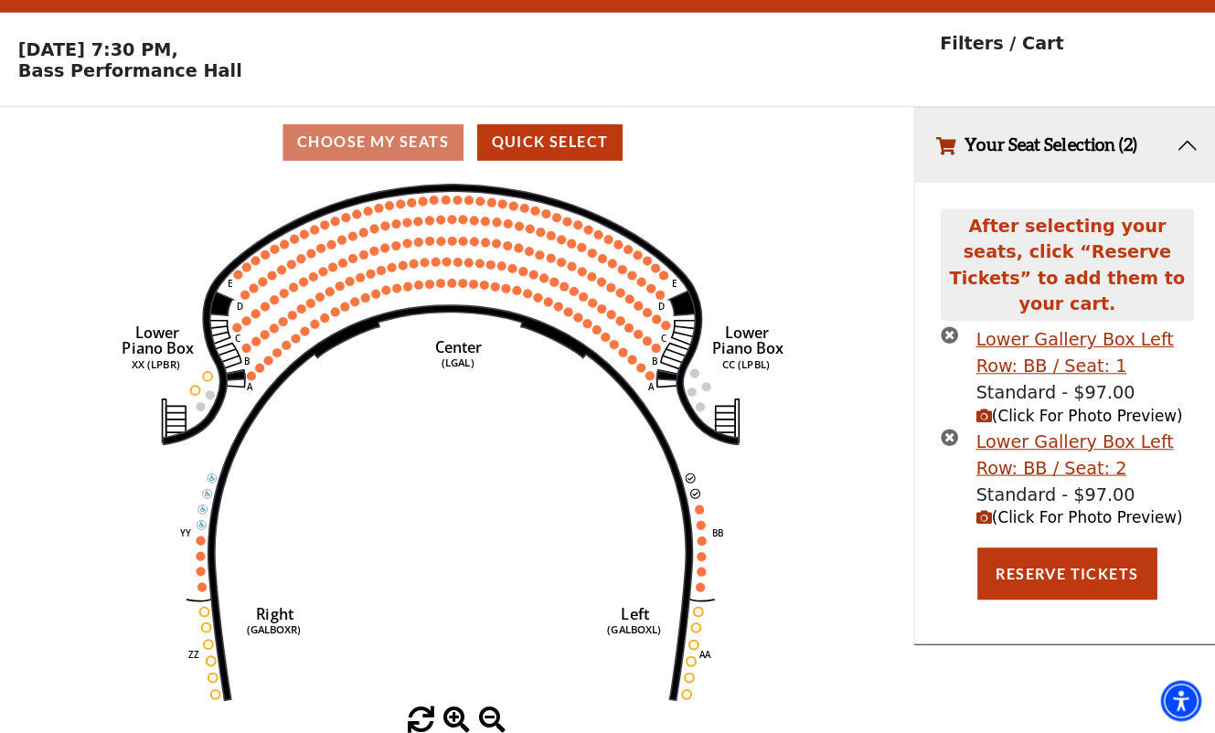
click at [1030, 512] on span "(Click For Photo Preview)" at bounding box center [1075, 520] width 204 height 17
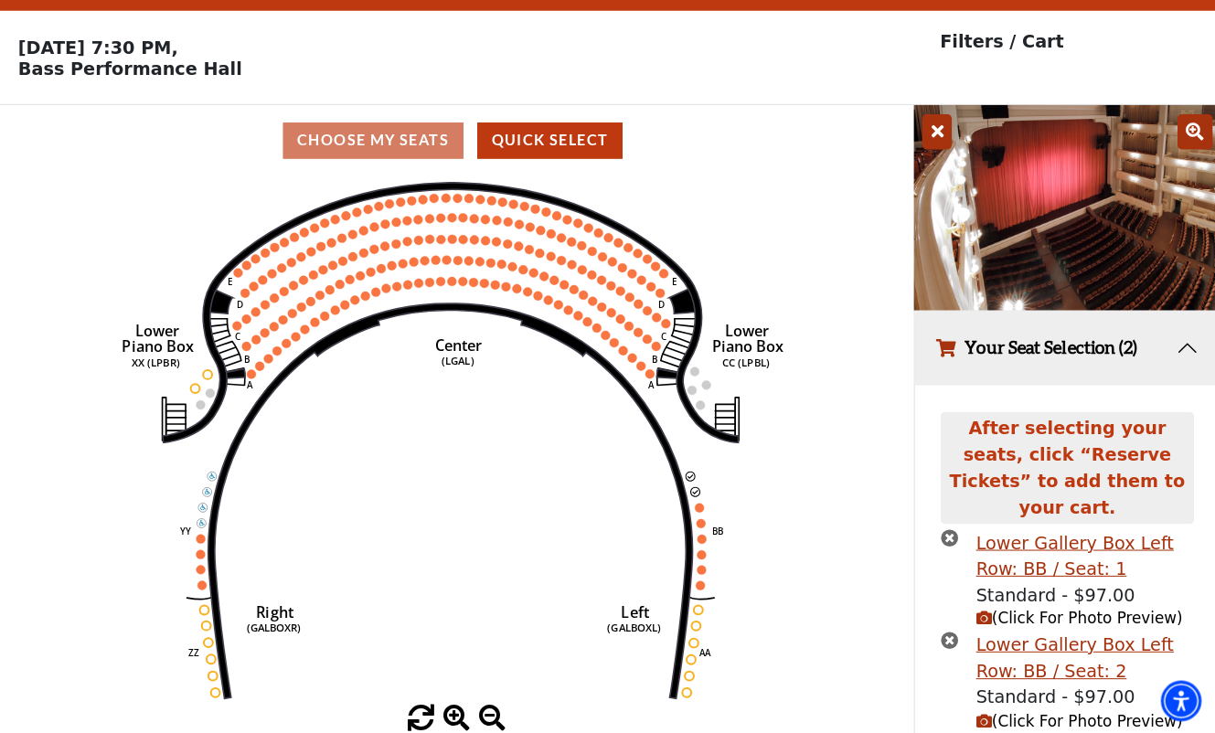
click at [1012, 179] on img at bounding box center [1064, 213] width 304 height 203
click at [1055, 221] on img at bounding box center [1064, 213] width 304 height 203
click at [1188, 133] on icon at bounding box center [1189, 139] width 35 height 35
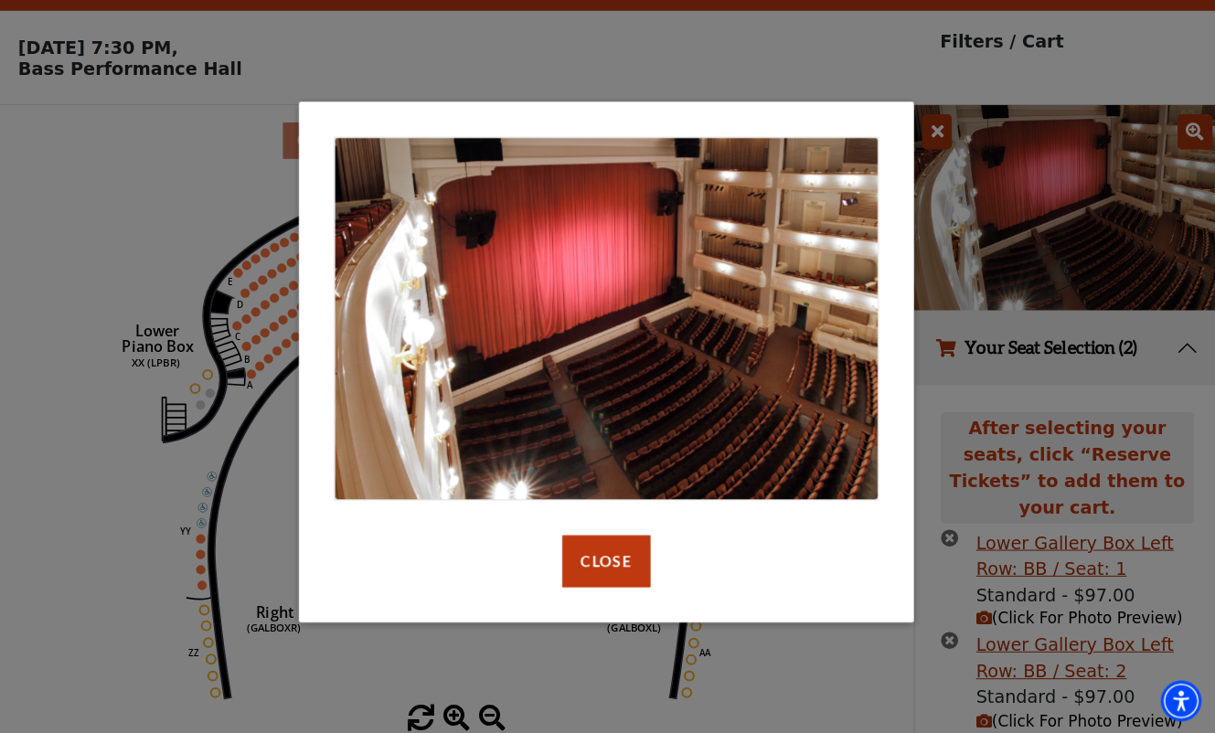
scroll to position [40, 0]
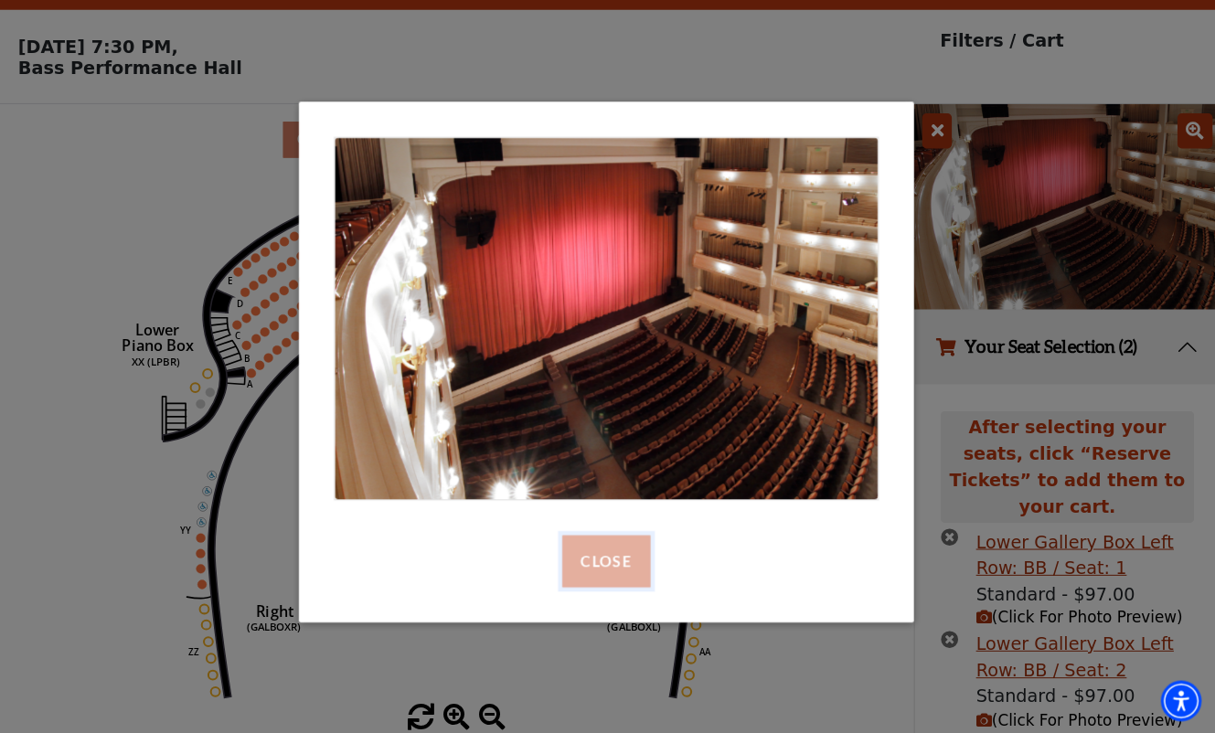
click at [598, 557] on button "Close" at bounding box center [607, 563] width 87 height 51
